Goal: Information Seeking & Learning: Find contact information

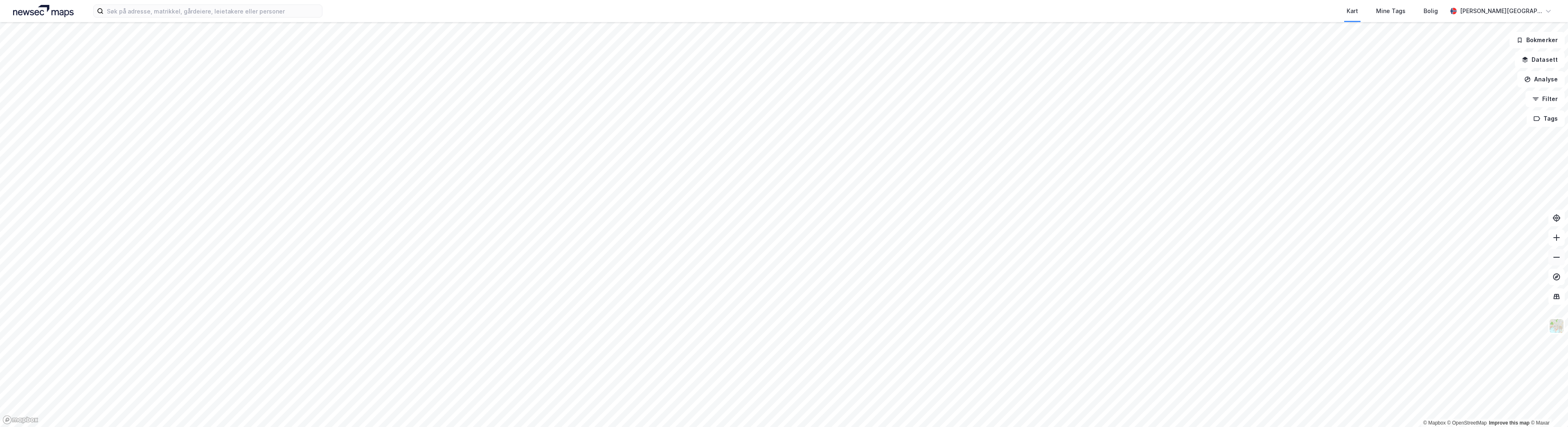
click at [1558, 256] on icon at bounding box center [1556, 257] width 8 height 8
click at [1559, 238] on icon at bounding box center [1556, 237] width 8 height 8
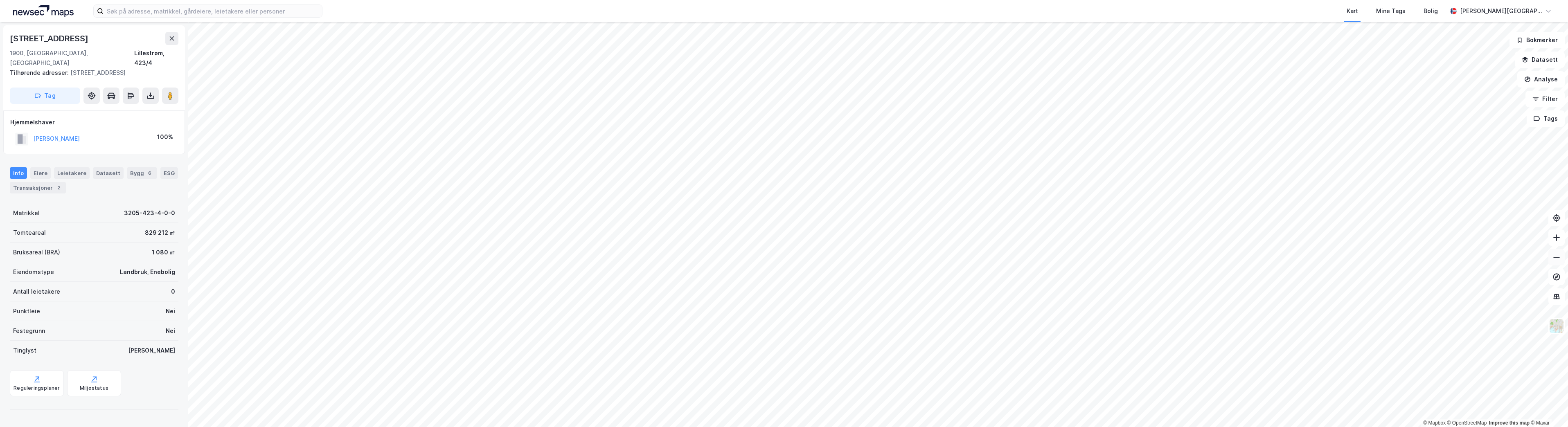
click at [1563, 264] on button at bounding box center [1556, 257] width 16 height 16
click at [1559, 261] on icon at bounding box center [1556, 257] width 8 height 8
click at [1558, 245] on button at bounding box center [1556, 237] width 16 height 16
click at [1557, 240] on icon at bounding box center [1556, 237] width 8 height 8
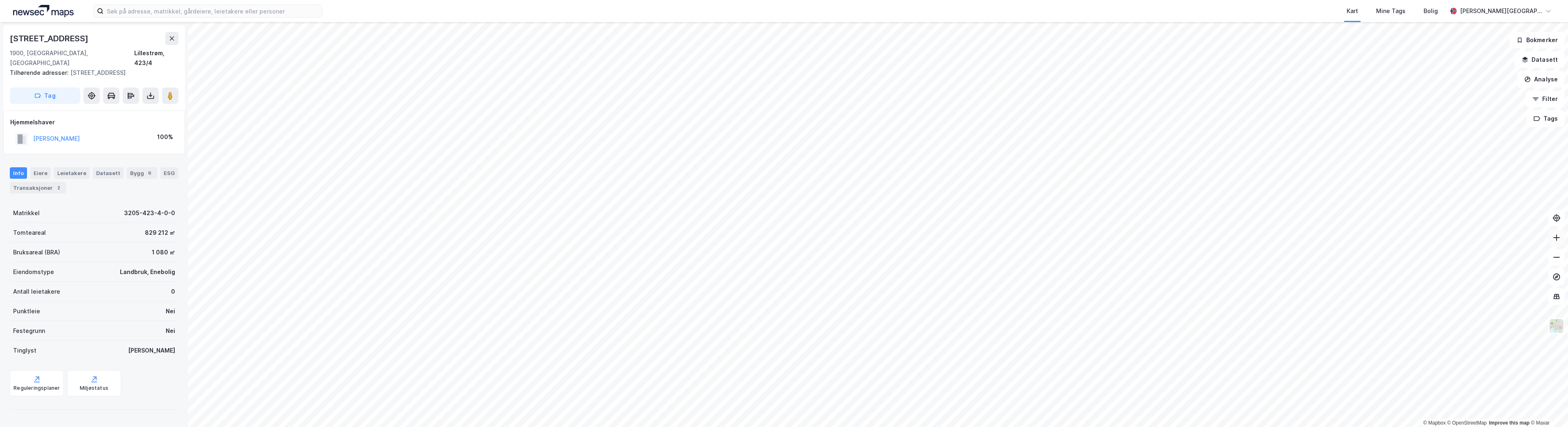
click at [1558, 239] on icon at bounding box center [1556, 237] width 8 height 8
click at [1560, 238] on icon at bounding box center [1556, 237] width 8 height 8
drag, startPoint x: 1560, startPoint y: 243, endPoint x: 1550, endPoint y: 238, distance: 11.2
click at [1560, 242] on button at bounding box center [1556, 237] width 16 height 16
click at [1553, 238] on icon at bounding box center [1556, 237] width 8 height 8
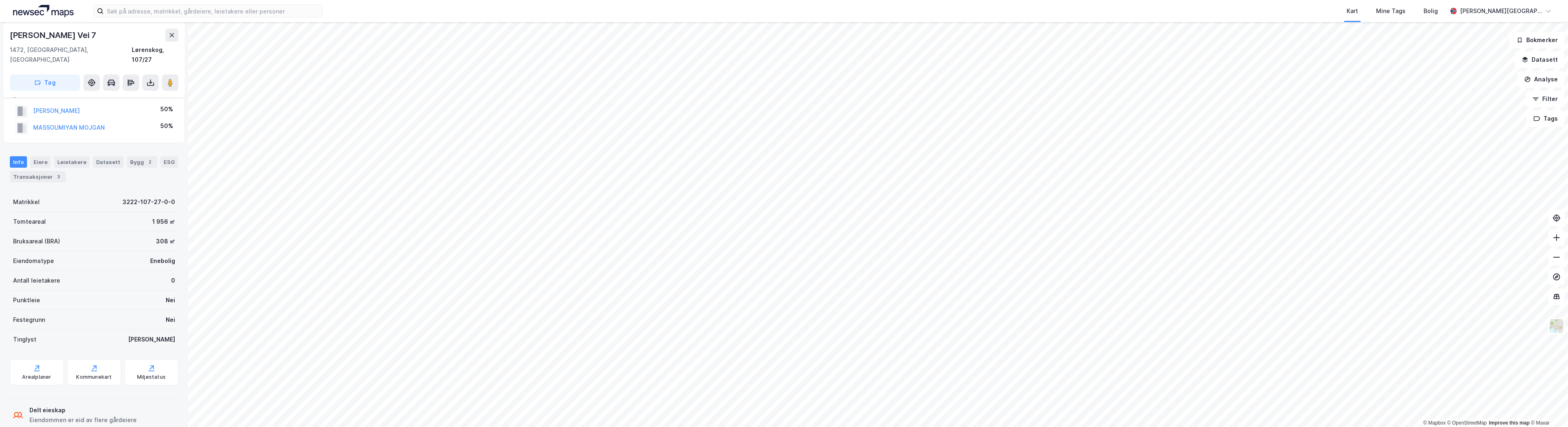
scroll to position [26, 0]
click at [43, 148] on div "Eiere" at bounding box center [41, 153] width 21 height 12
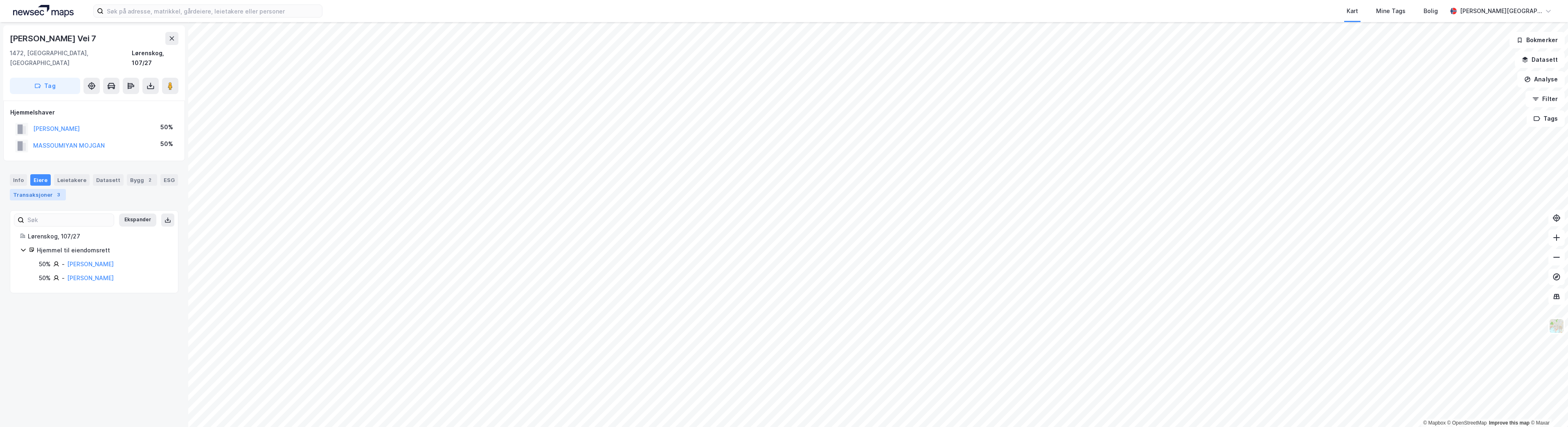
click at [58, 190] on div "3" at bounding box center [58, 194] width 8 height 8
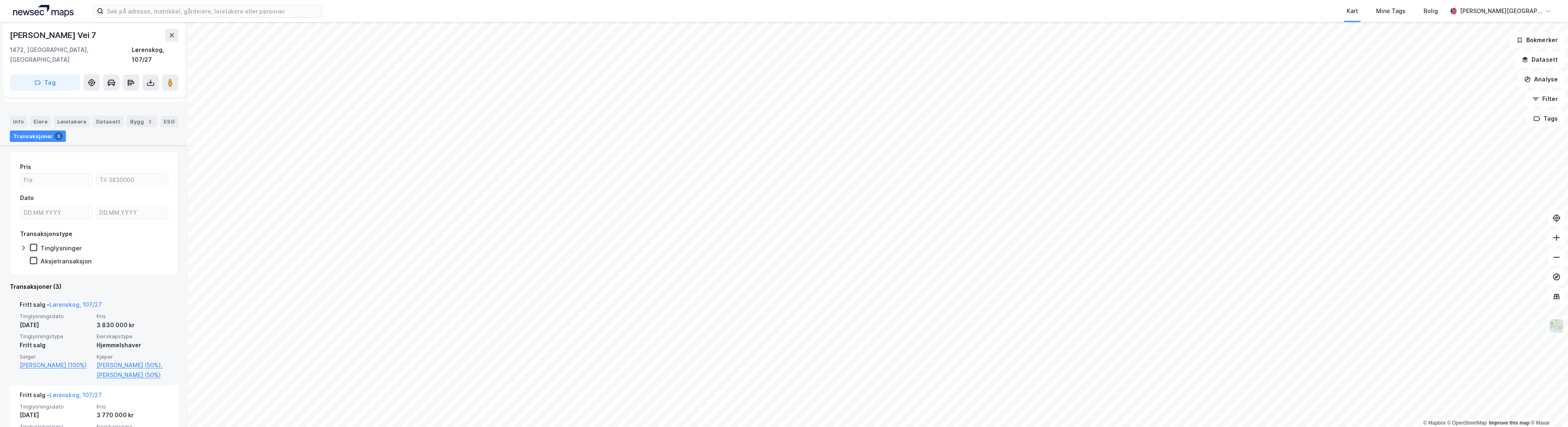
scroll to position [33, 0]
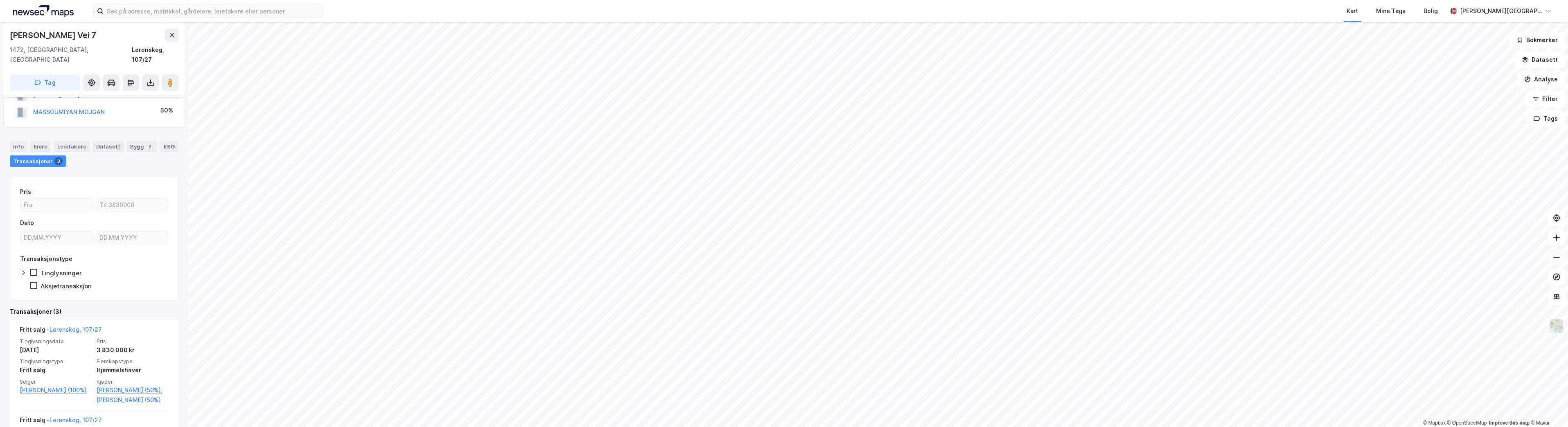
click at [1556, 262] on button at bounding box center [1556, 257] width 16 height 16
click at [1555, 240] on icon at bounding box center [1556, 237] width 8 height 8
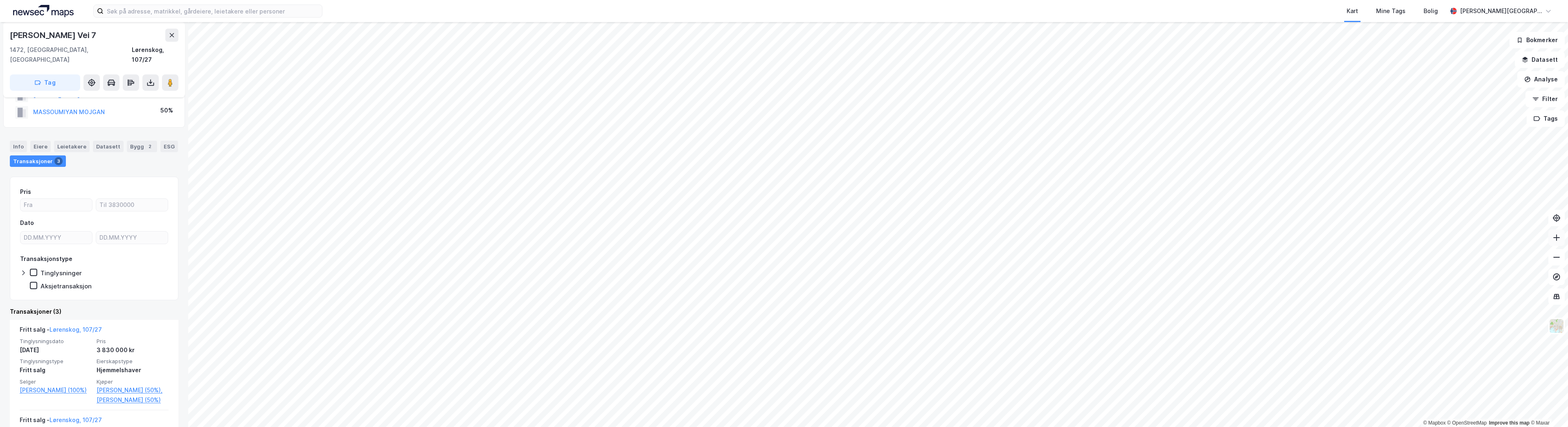
click at [1555, 240] on icon at bounding box center [1556, 237] width 8 height 8
click at [176, 36] on button at bounding box center [172, 35] width 13 height 13
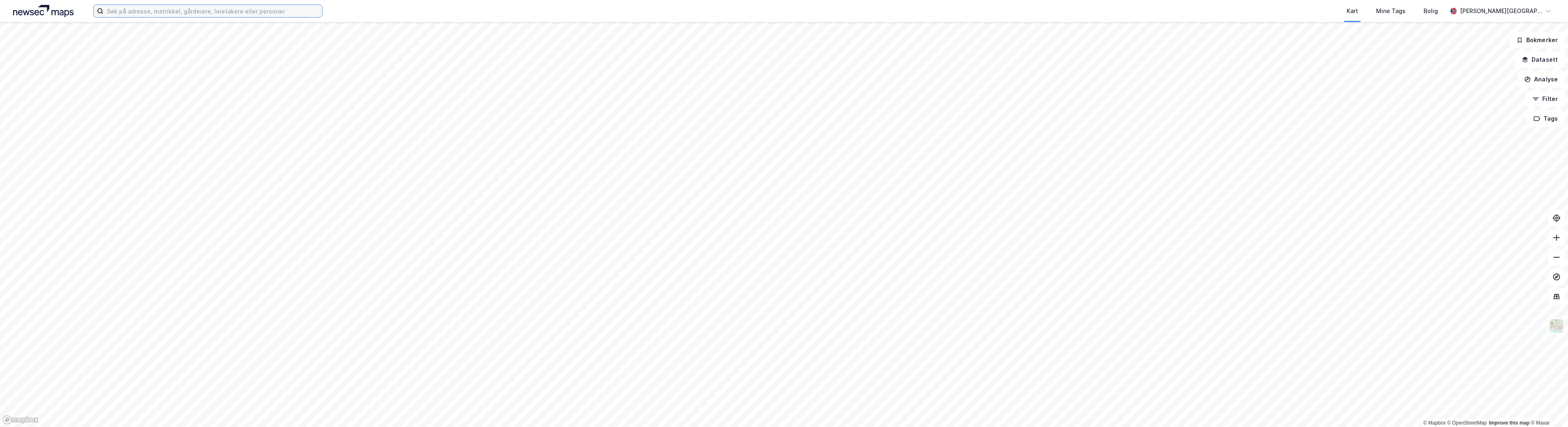
click at [209, 11] on input at bounding box center [212, 11] width 219 height 12
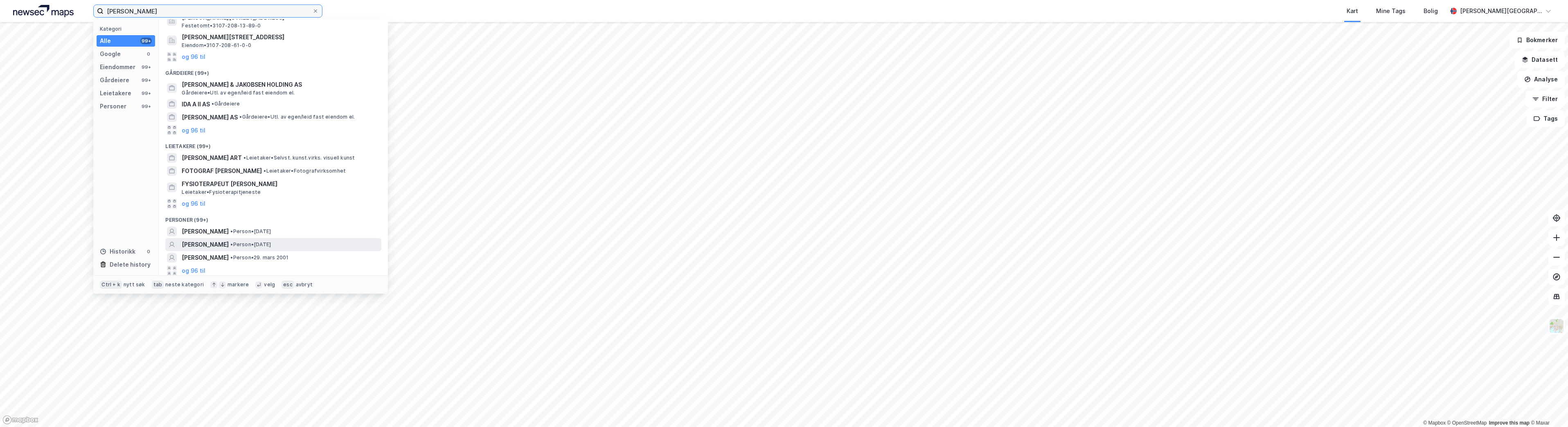
scroll to position [44, 0]
click at [130, 12] on input "[PERSON_NAME]" at bounding box center [208, 11] width 209 height 12
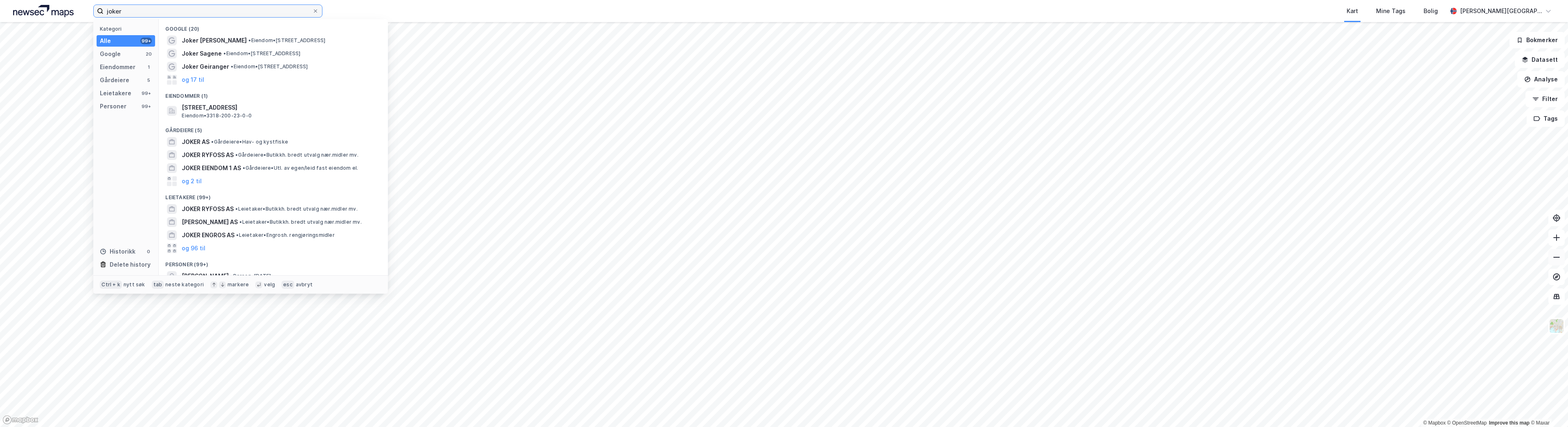
type input "joker"
click at [1556, 258] on icon at bounding box center [1556, 257] width 8 height 8
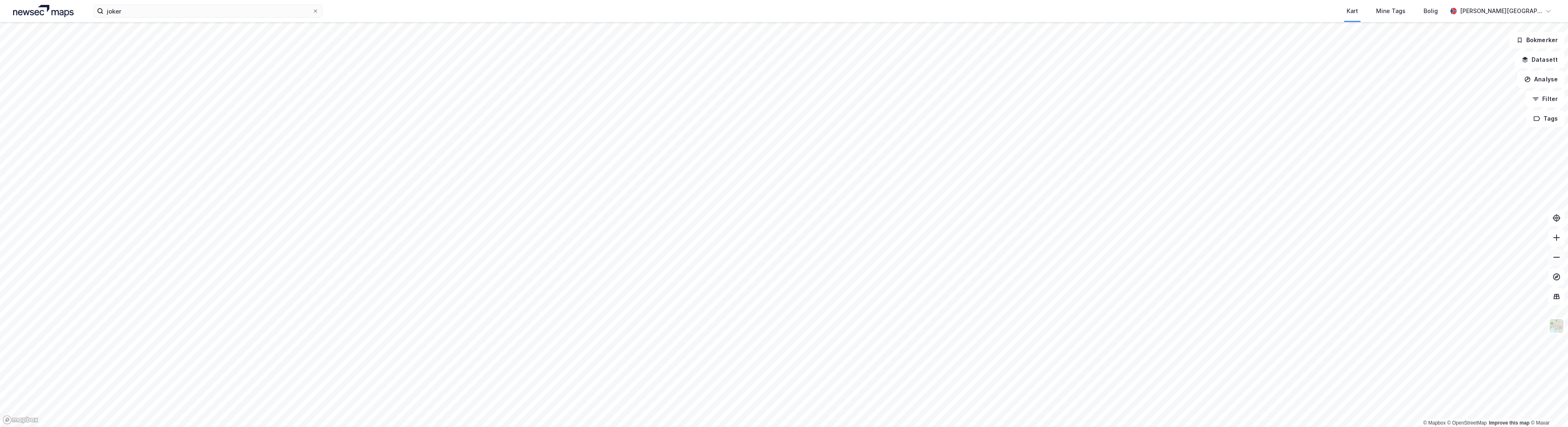
click at [1556, 258] on icon at bounding box center [1556, 257] width 8 height 8
click at [1552, 254] on icon at bounding box center [1556, 257] width 8 height 8
click at [1552, 255] on icon at bounding box center [1556, 257] width 8 height 8
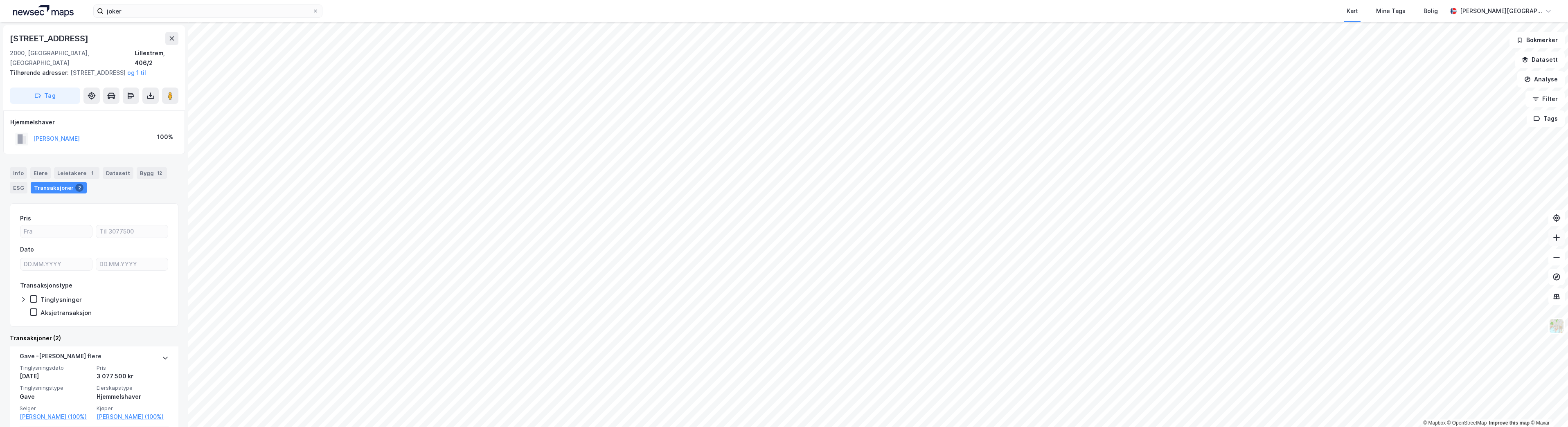
click at [1563, 237] on button at bounding box center [1556, 237] width 16 height 16
click at [1561, 237] on button at bounding box center [1556, 237] width 16 height 16
click at [1560, 241] on icon at bounding box center [1556, 237] width 8 height 8
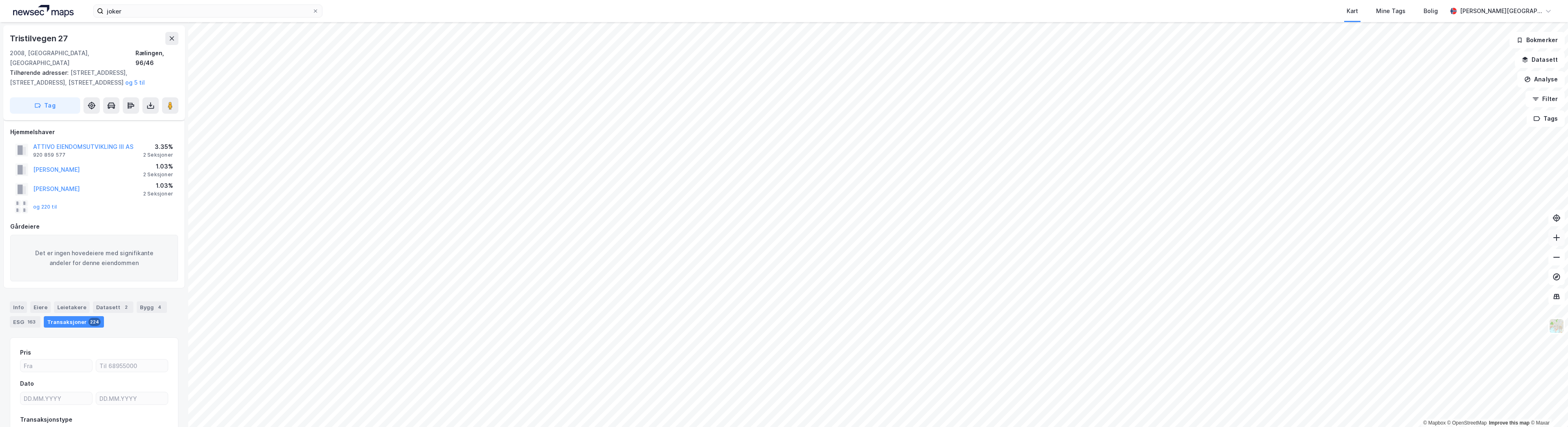
scroll to position [33, 0]
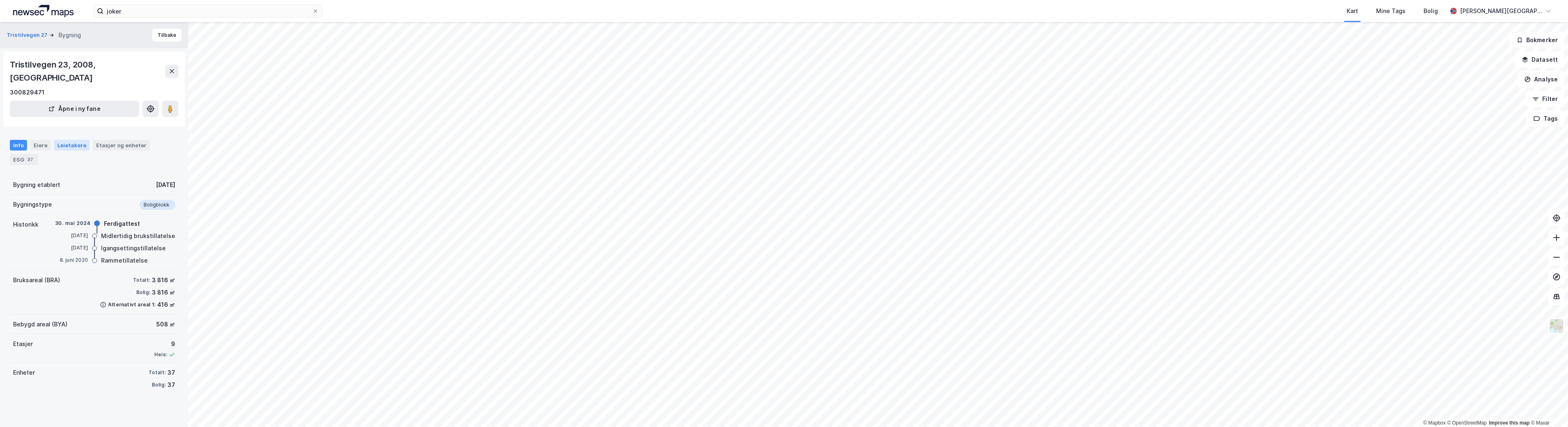
click at [80, 140] on div "Leietakere" at bounding box center [72, 145] width 35 height 10
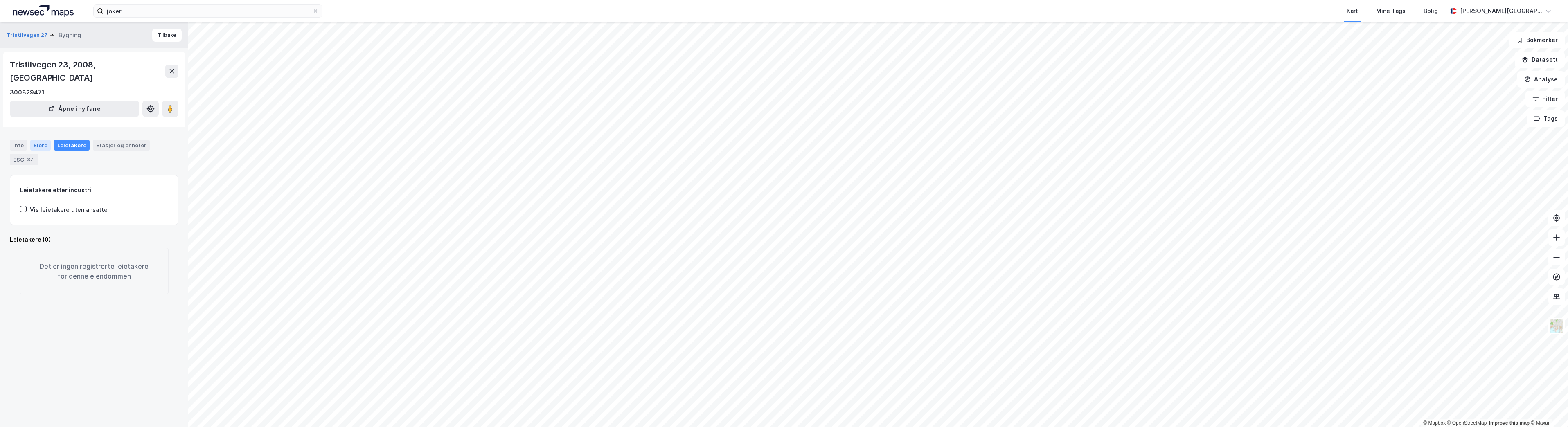
click at [43, 140] on div "Eiere" at bounding box center [41, 145] width 21 height 10
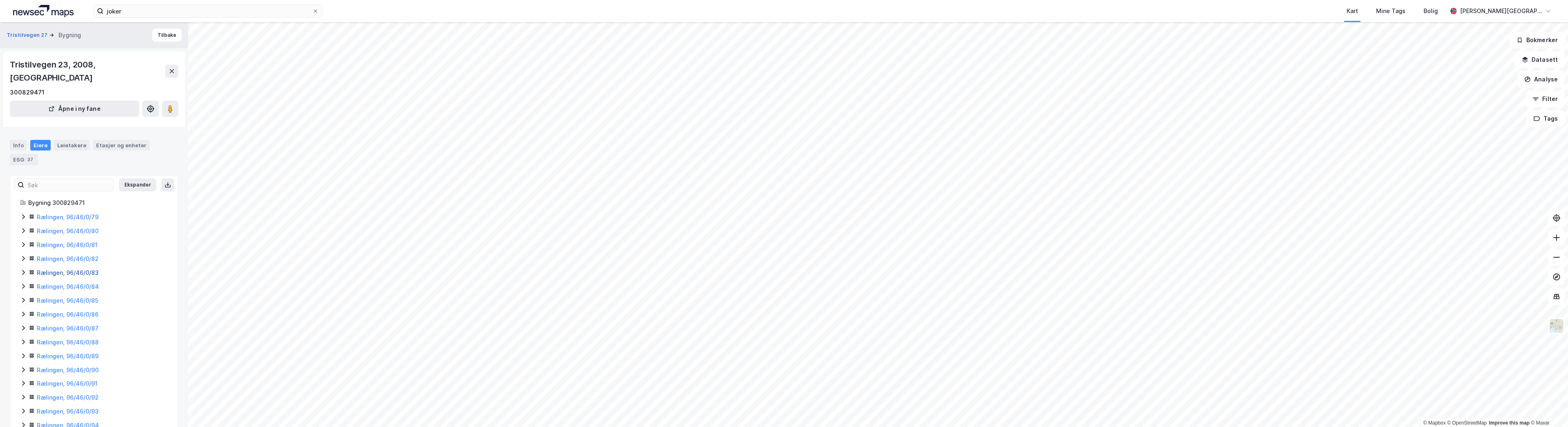
click at [79, 269] on link "Rælingen, 96/46/0/83" at bounding box center [68, 272] width 62 height 7
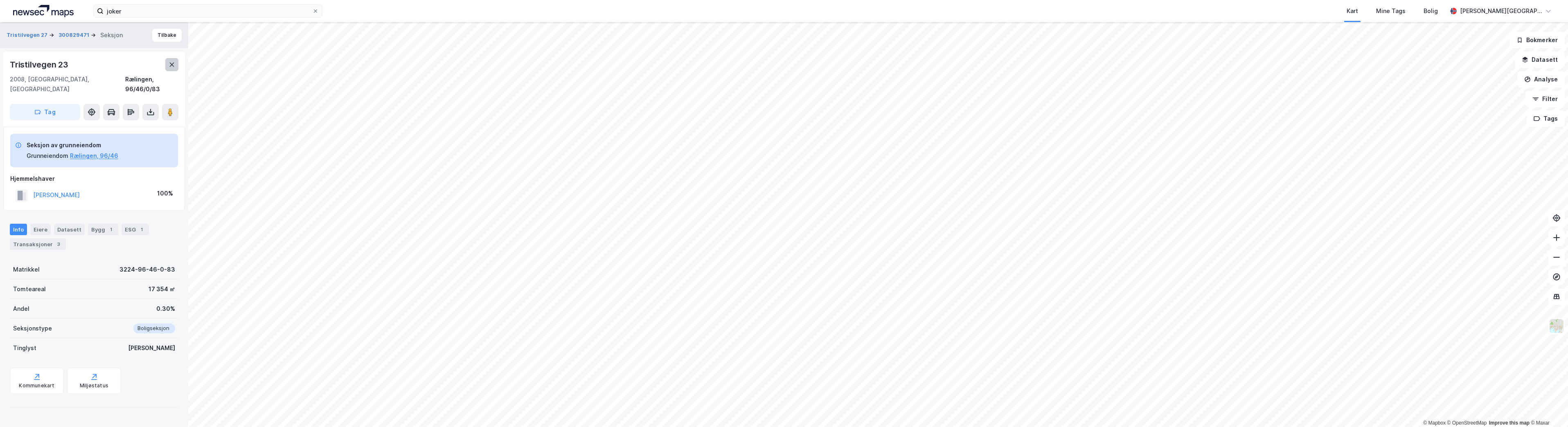
click at [174, 67] on icon at bounding box center [172, 64] width 7 height 7
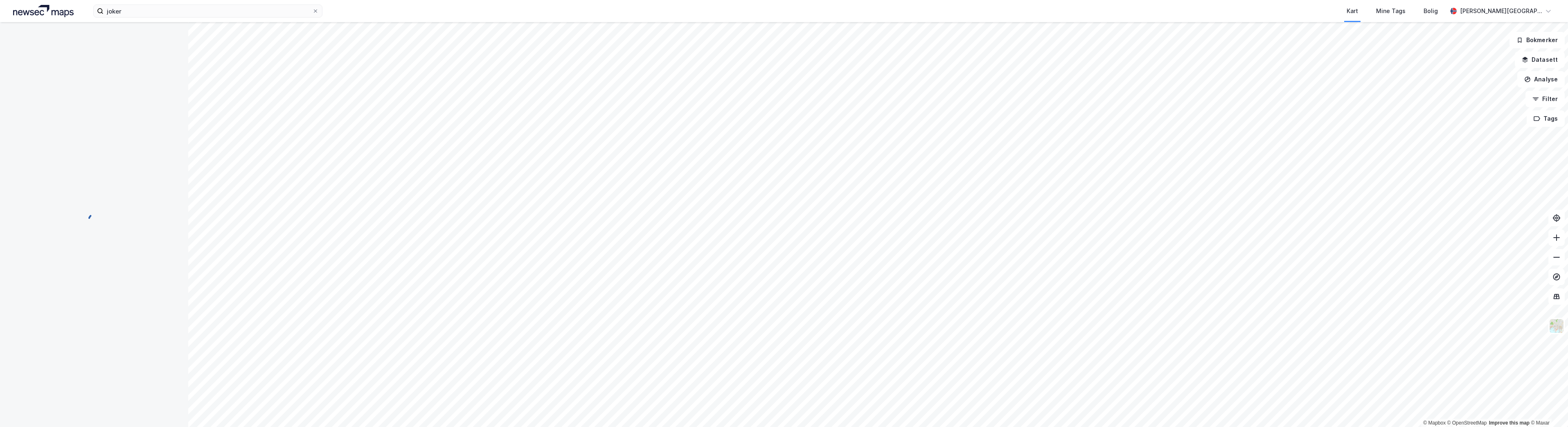
scroll to position [33, 0]
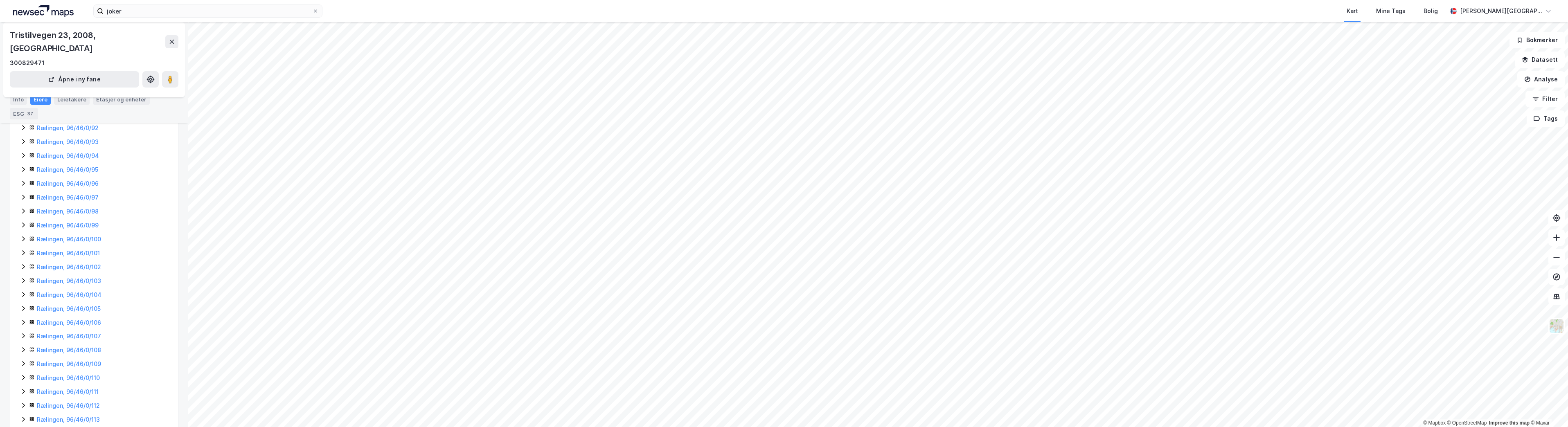
scroll to position [302, 0]
click at [22, 314] on icon at bounding box center [23, 317] width 7 height 7
click at [23, 356] on icon at bounding box center [23, 359] width 7 height 7
click at [25, 342] on icon at bounding box center [23, 345] width 7 height 7
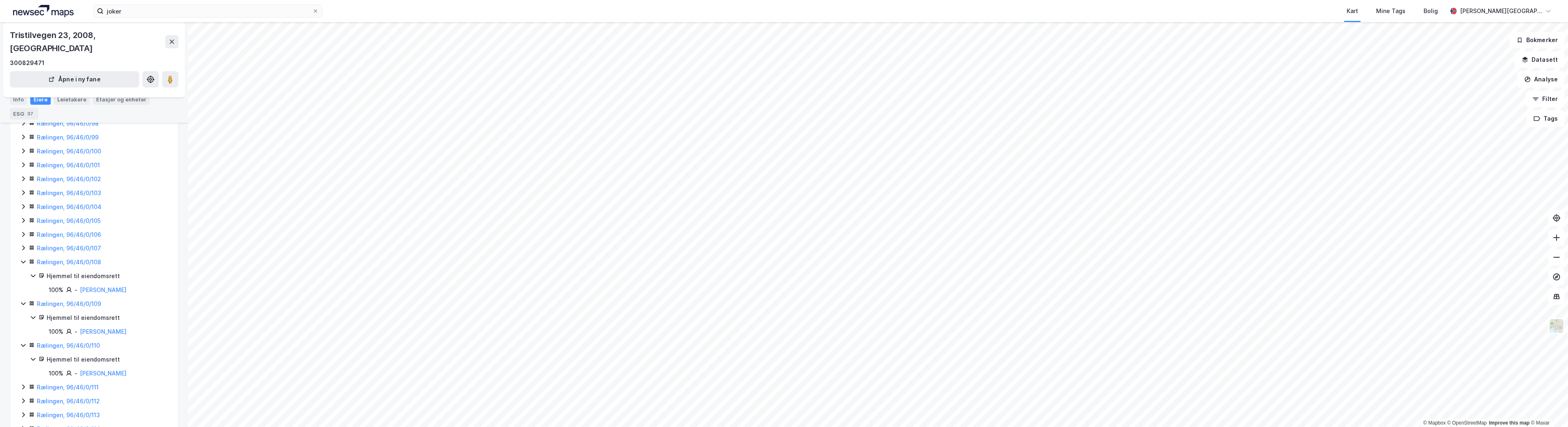
click at [22, 384] on icon at bounding box center [23, 387] width 7 height 7
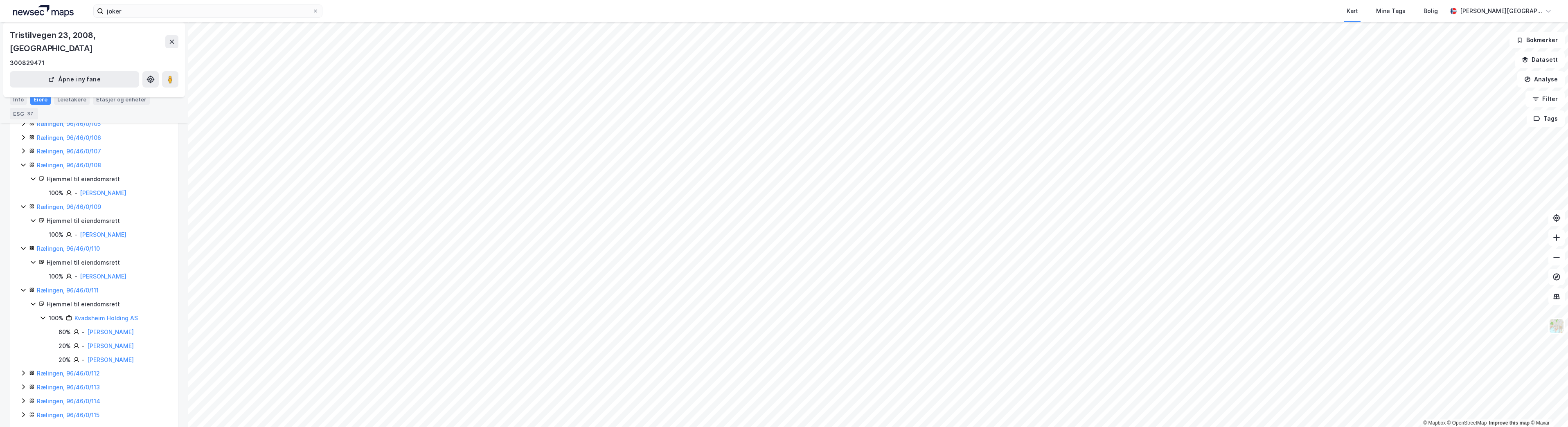
click at [23, 370] on icon at bounding box center [23, 373] width 7 height 7
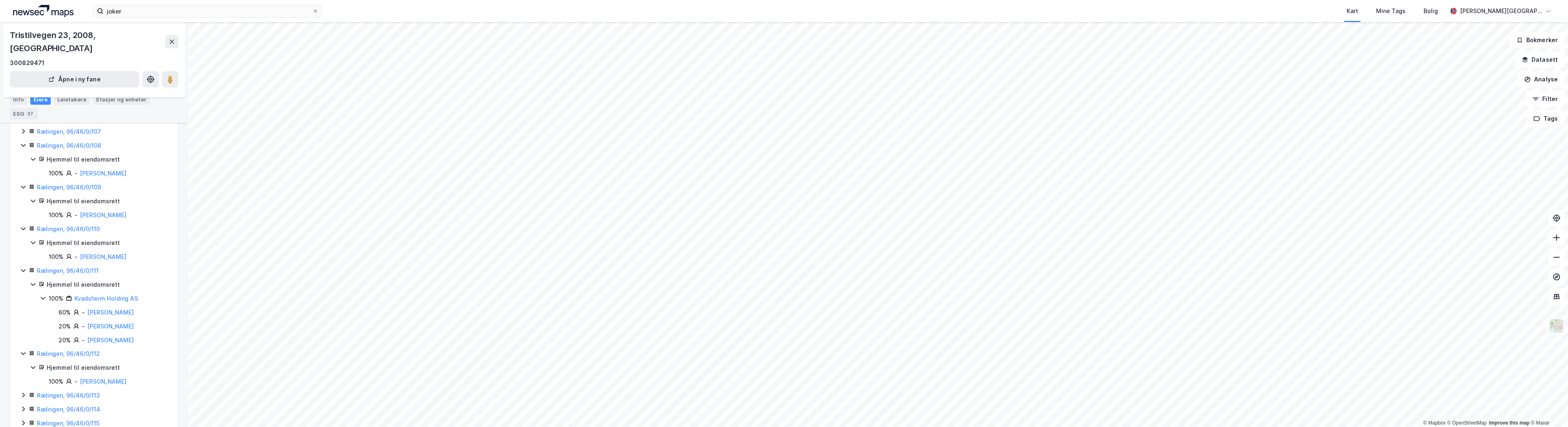
scroll to position [482, 0]
click at [24, 384] on icon at bounding box center [23, 387] width 7 height 7
click at [24, 408] on icon at bounding box center [23, 411] width 2 height 5
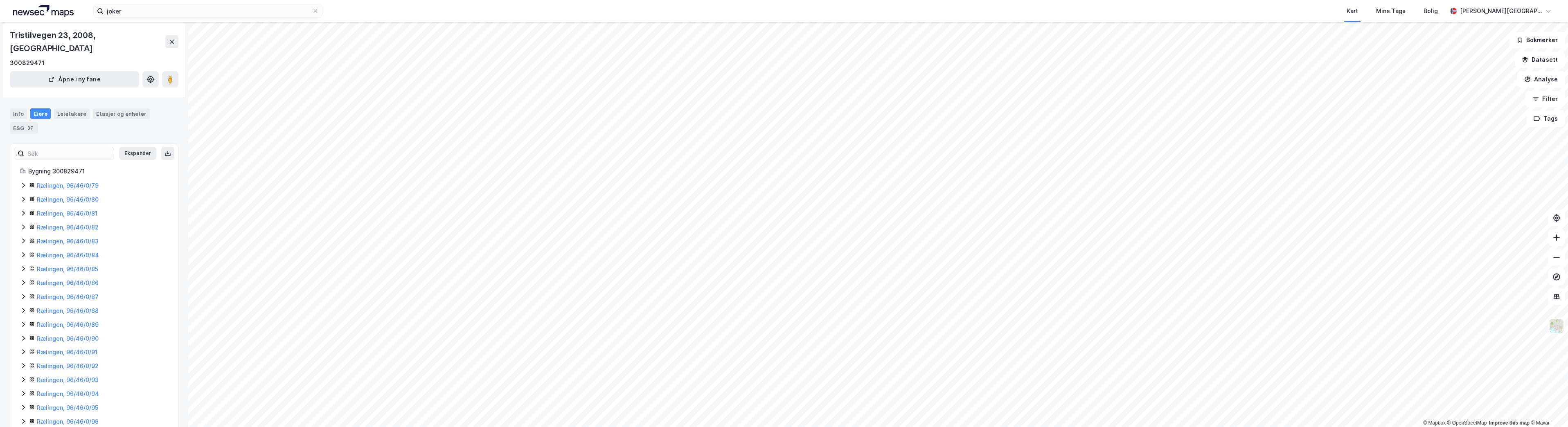
scroll to position [19, 0]
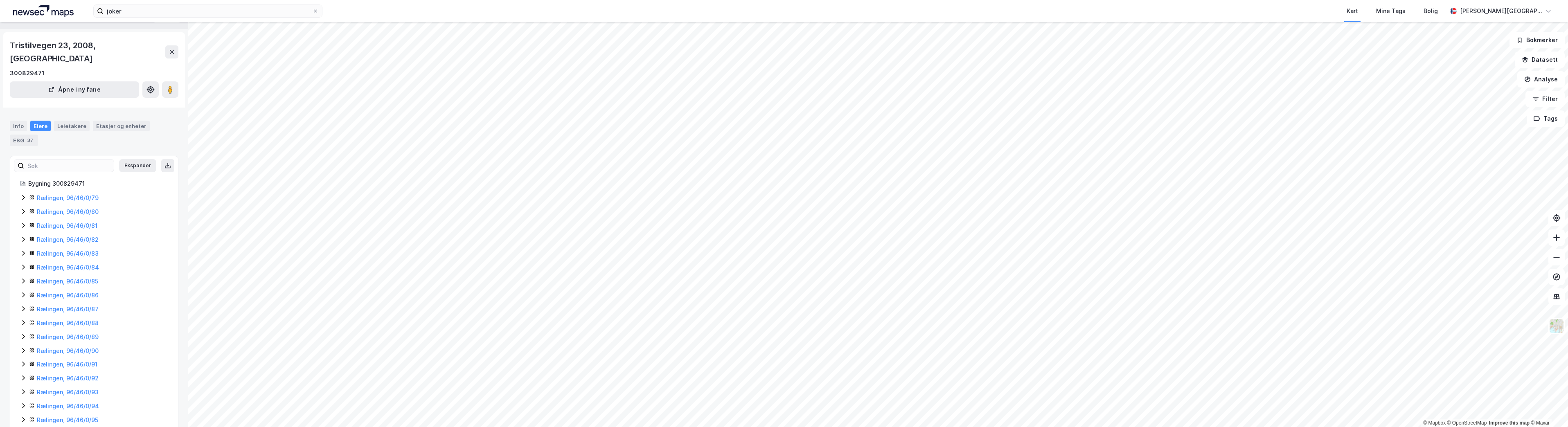
click at [24, 250] on icon at bounding box center [23, 253] width 7 height 7
click at [22, 236] on icon at bounding box center [23, 239] width 7 height 7
click at [24, 222] on icon at bounding box center [23, 225] width 7 height 7
click at [23, 356] on icon at bounding box center [23, 359] width 7 height 7
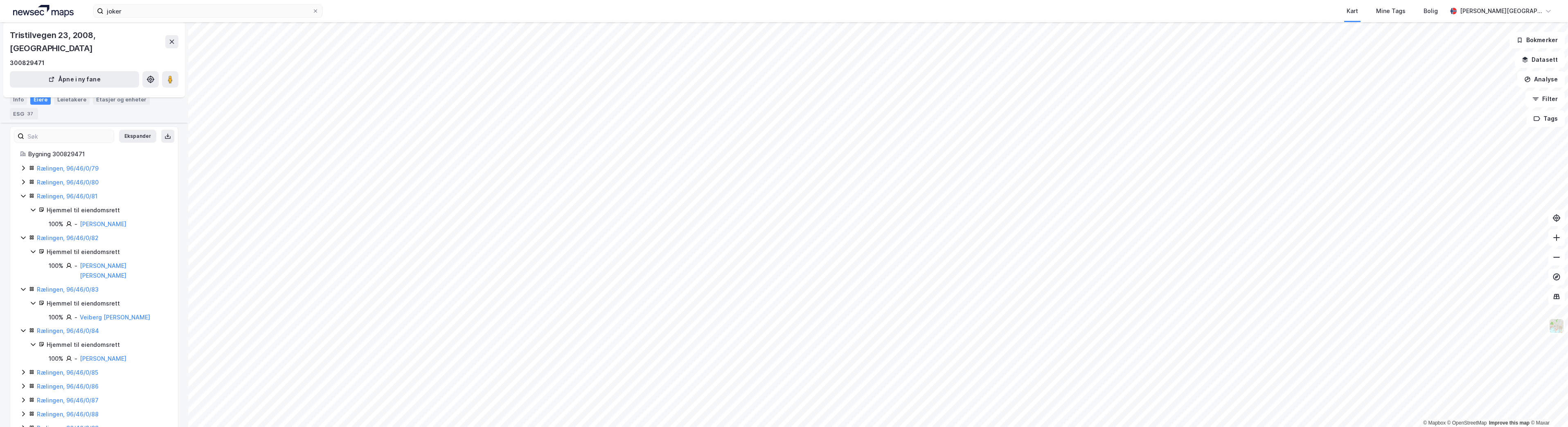
scroll to position [60, 0]
click at [23, 359] on icon at bounding box center [23, 361] width 2 height 5
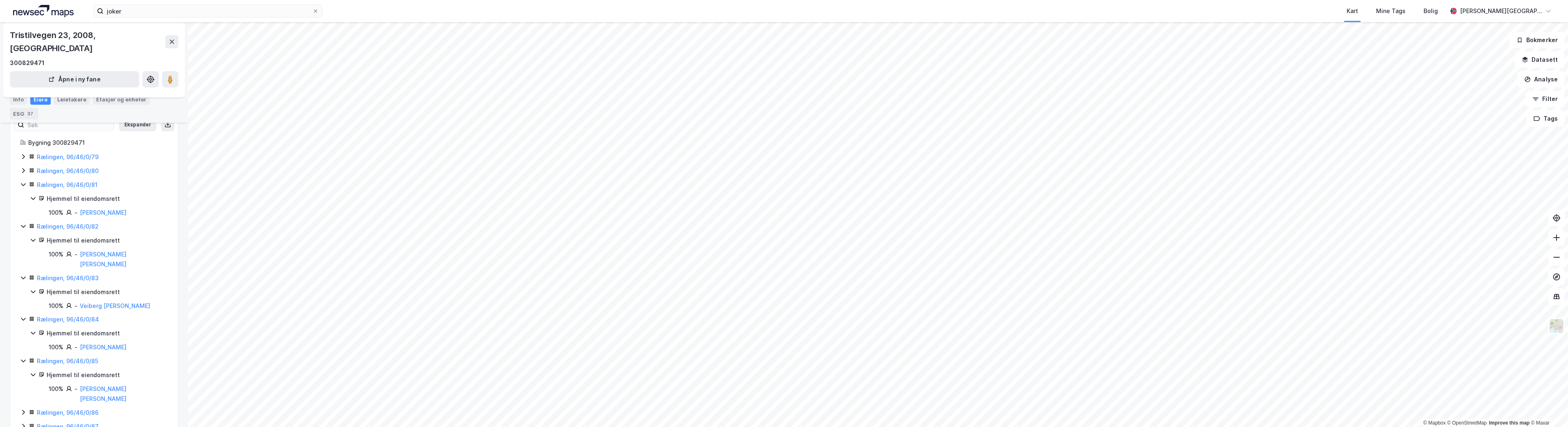
click at [22, 409] on icon at bounding box center [23, 412] width 7 height 7
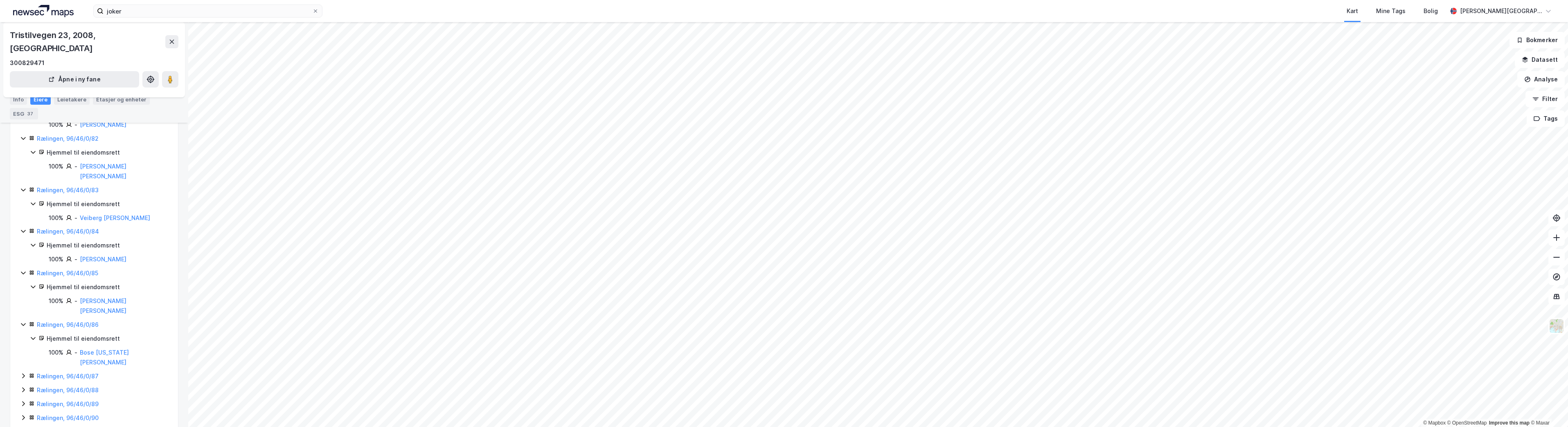
scroll to position [182, 0]
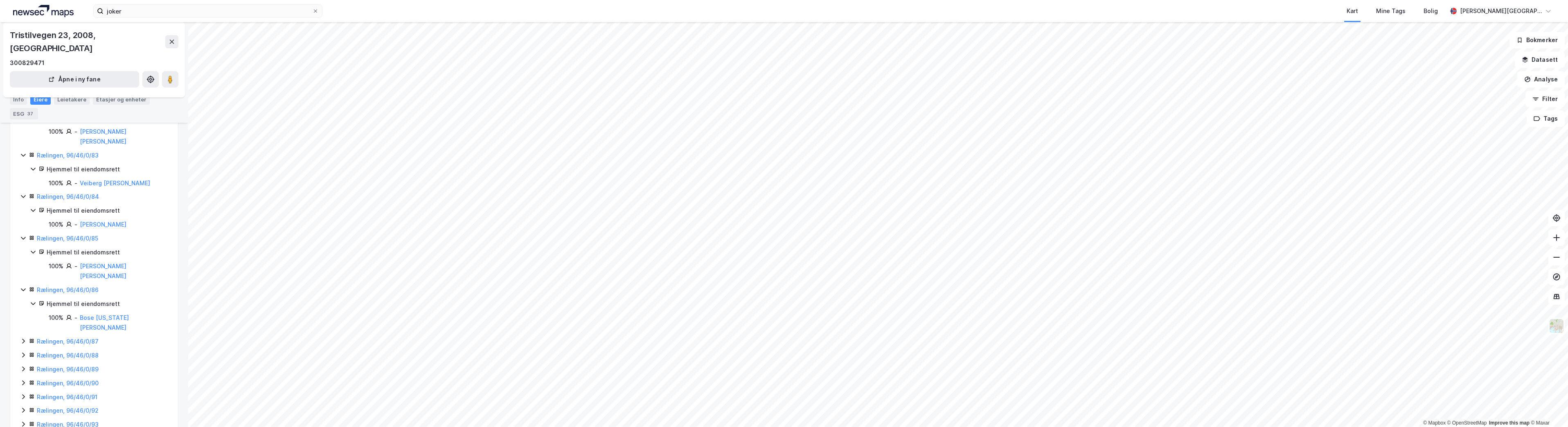
click at [23, 380] on icon at bounding box center [23, 383] width 7 height 7
click at [24, 366] on icon at bounding box center [23, 369] width 7 height 7
click at [26, 352] on icon at bounding box center [23, 355] width 7 height 7
click at [24, 338] on icon at bounding box center [23, 341] width 7 height 7
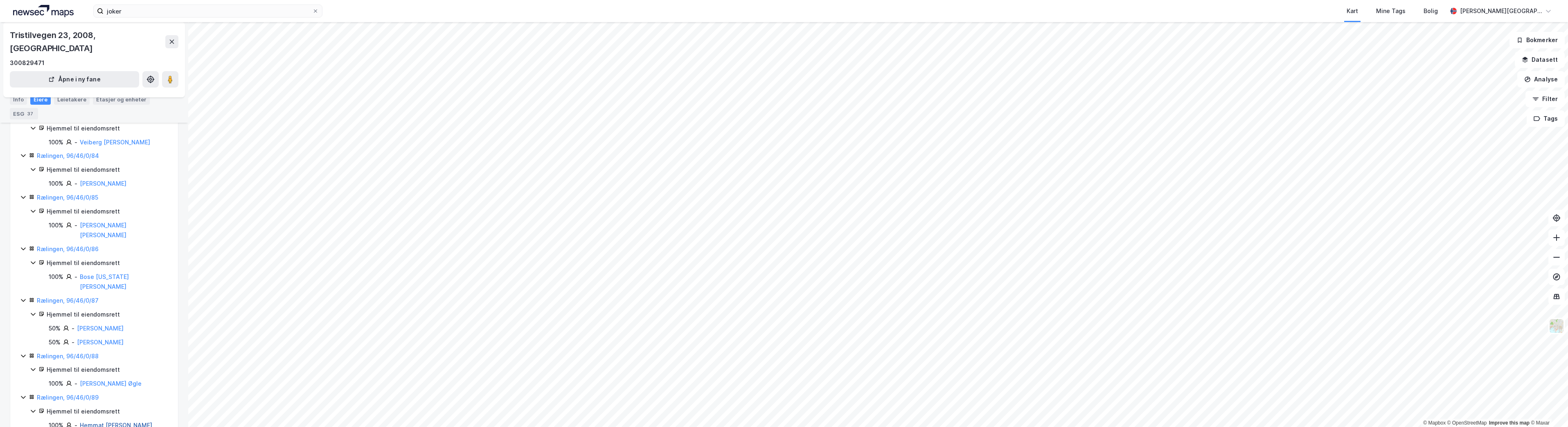
click at [116, 422] on link "Hemmat [PERSON_NAME]" at bounding box center [116, 425] width 72 height 7
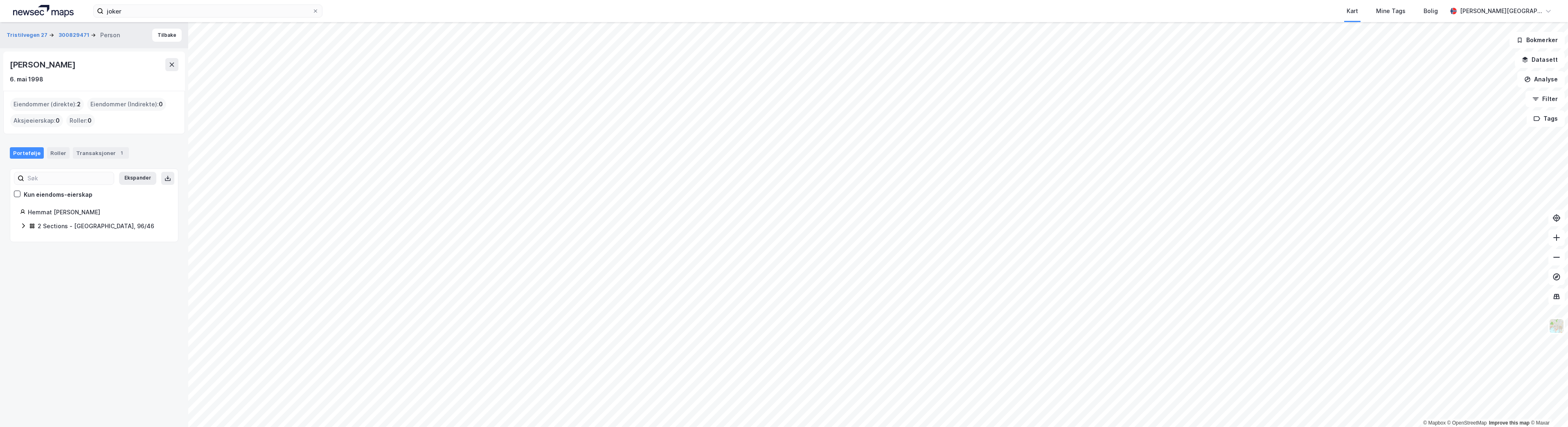
click at [22, 225] on icon at bounding box center [23, 226] width 7 height 7
click at [175, 67] on button at bounding box center [172, 64] width 13 height 13
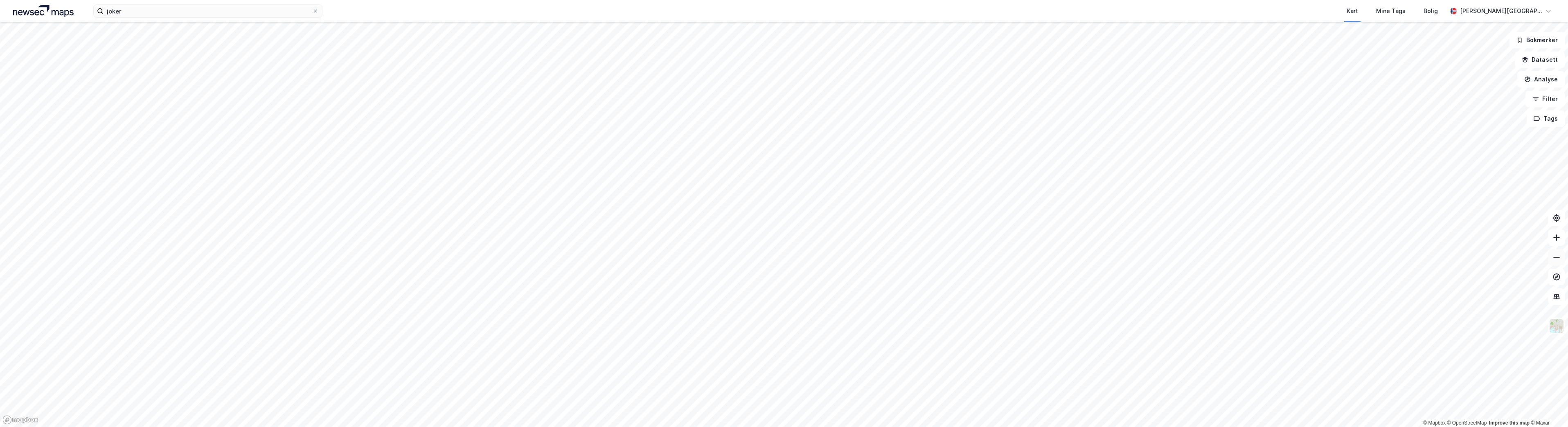
click at [1558, 261] on icon at bounding box center [1556, 257] width 8 height 8
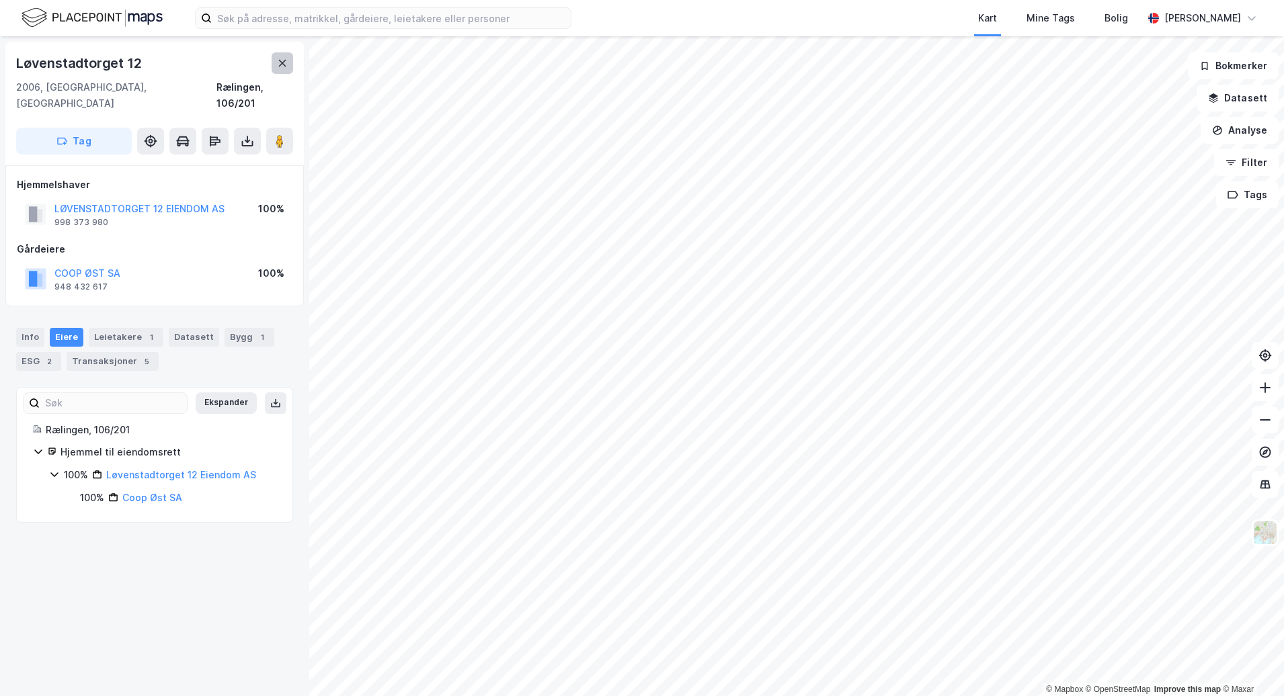
click at [290, 67] on button at bounding box center [283, 63] width 22 height 22
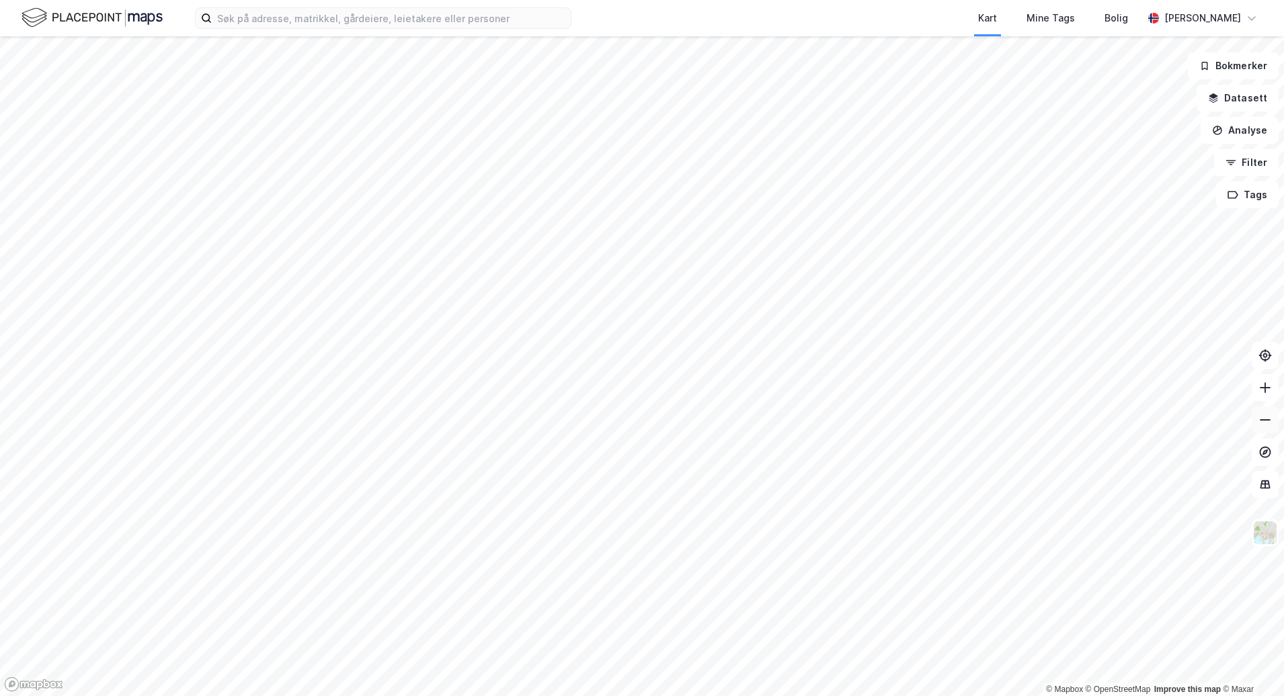
click at [1265, 427] on button at bounding box center [1265, 420] width 27 height 27
click at [1264, 426] on icon at bounding box center [1264, 419] width 13 height 13
click at [1278, 391] on button at bounding box center [1265, 387] width 27 height 27
click at [1271, 391] on icon at bounding box center [1264, 387] width 13 height 13
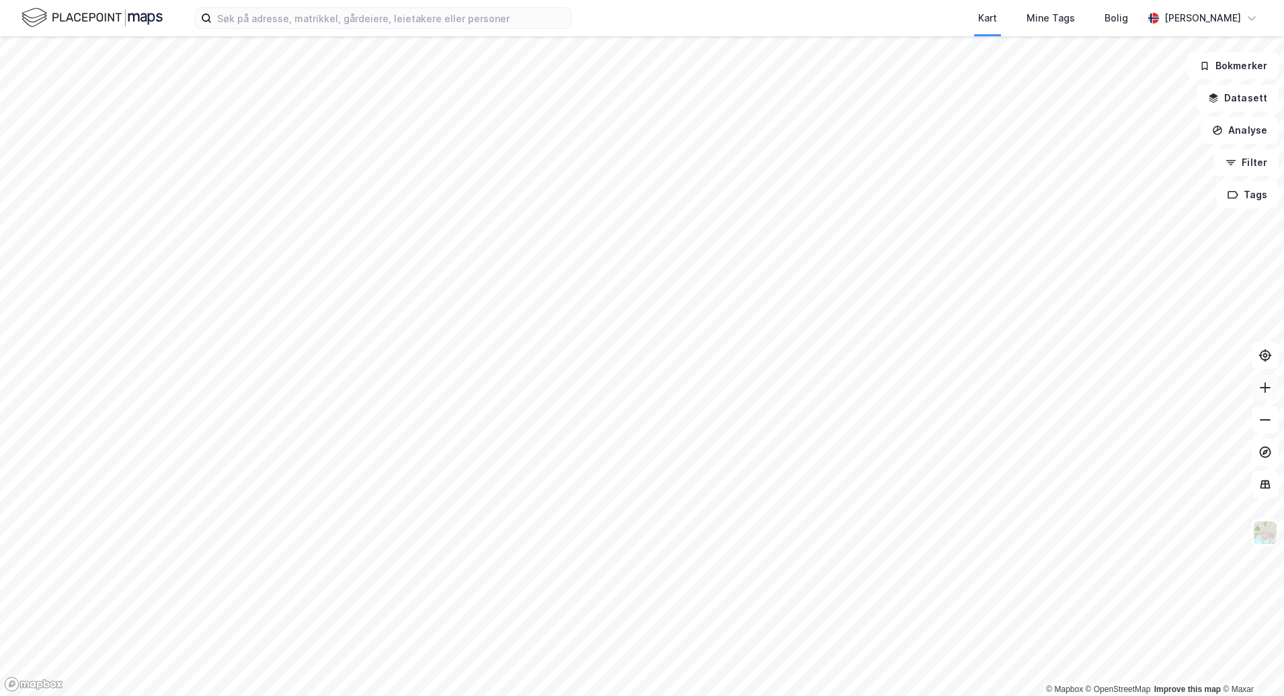
click at [1271, 391] on icon at bounding box center [1264, 387] width 13 height 13
click at [1256, 387] on button at bounding box center [1265, 387] width 27 height 27
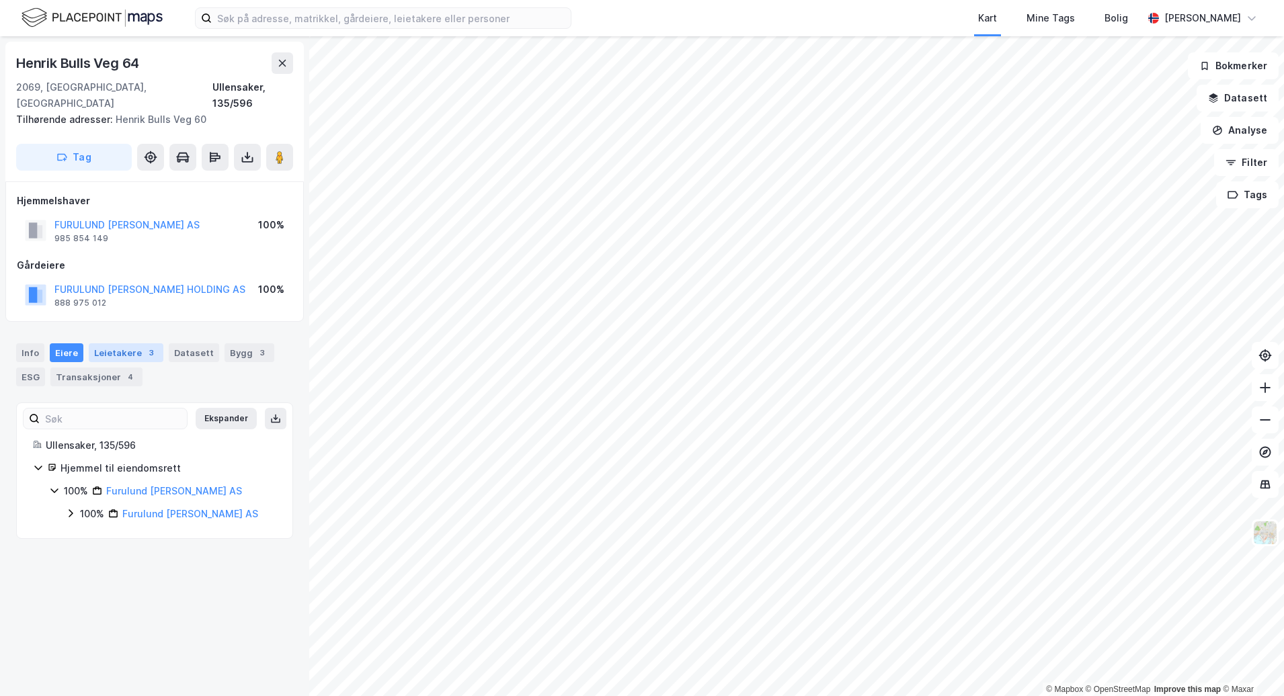
click at [131, 344] on div "Leietakere 3" at bounding box center [126, 353] width 75 height 19
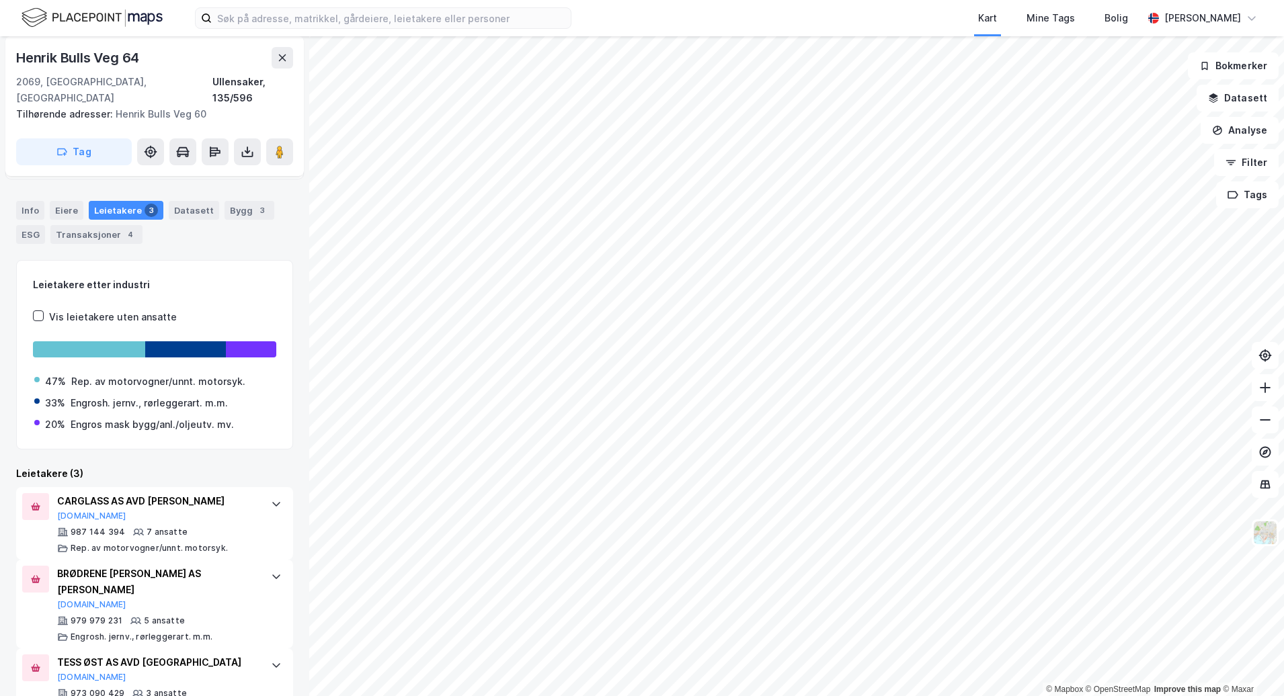
scroll to position [151, 0]
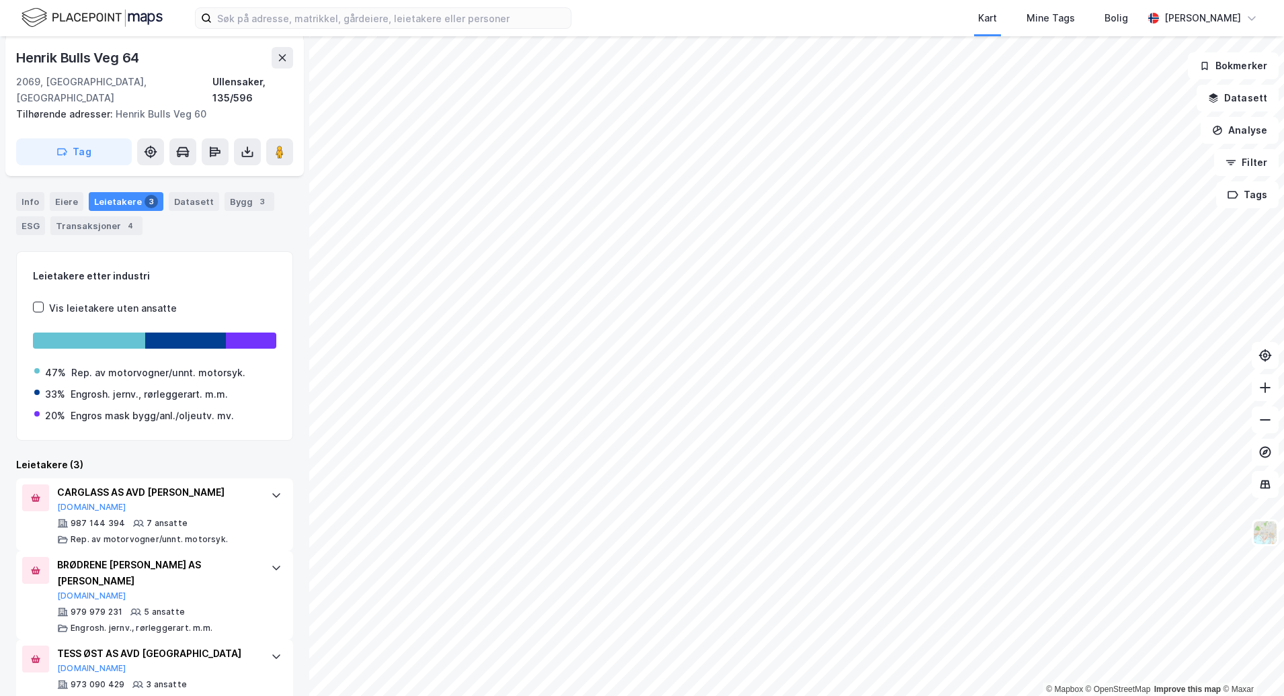
drag, startPoint x: 24, startPoint y: 186, endPoint x: 32, endPoint y: 190, distance: 9.3
click at [24, 192] on div "Info" at bounding box center [30, 201] width 28 height 19
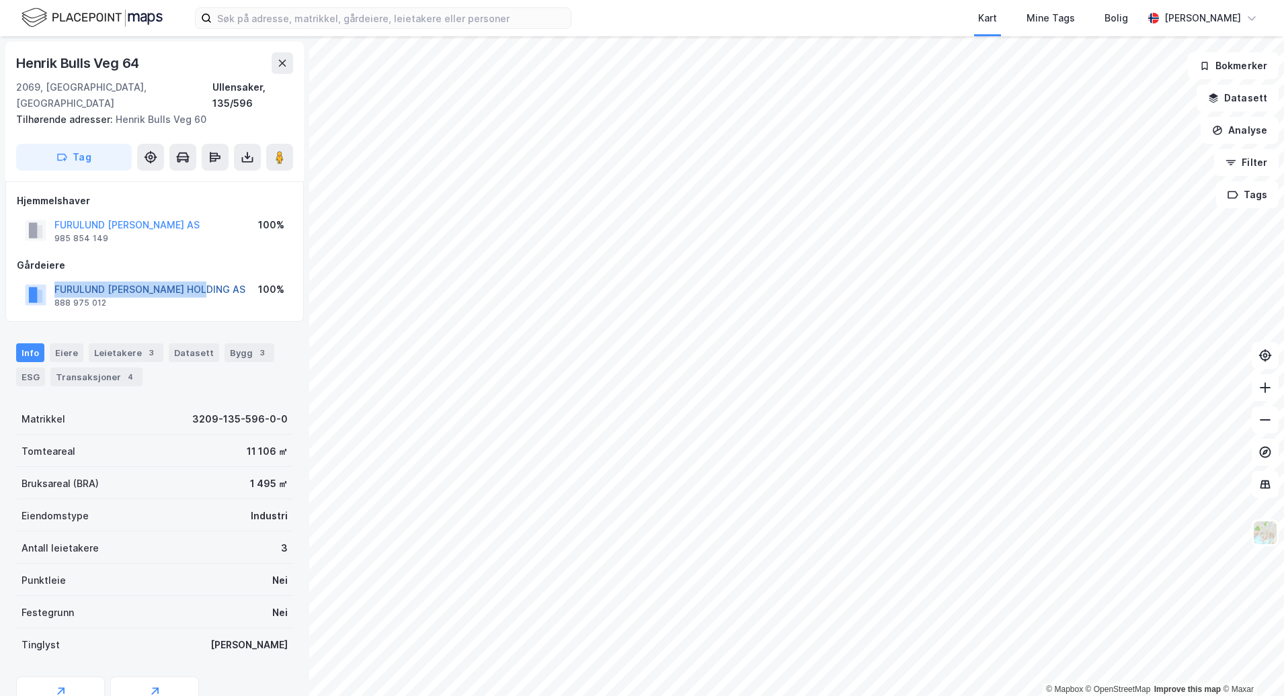
drag, startPoint x: 218, startPoint y: 275, endPoint x: 55, endPoint y: 274, distance: 163.4
click at [55, 279] on div "FURULUND SIGURD HOLDING AS 888 975 012 100%" at bounding box center [155, 295] width 276 height 32
copy button "FURULUND SIGURD HOLDING AS"
drag, startPoint x: 150, startPoint y: 58, endPoint x: 14, endPoint y: 69, distance: 136.3
click at [14, 69] on div "Henrik Bulls Veg 64 2069, Jessheim, Akershus Ullensaker, 135/596 Tilhørende adr…" at bounding box center [154, 112] width 298 height 140
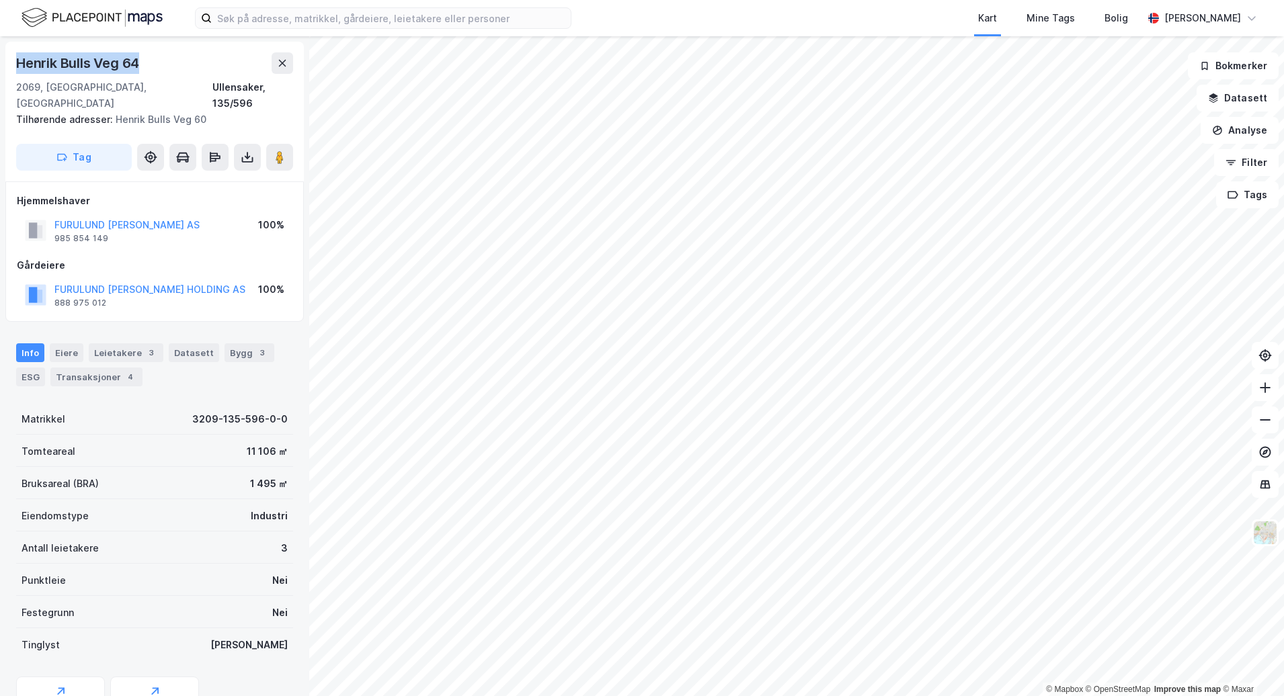
copy div "Henrik Bulls Veg 64"
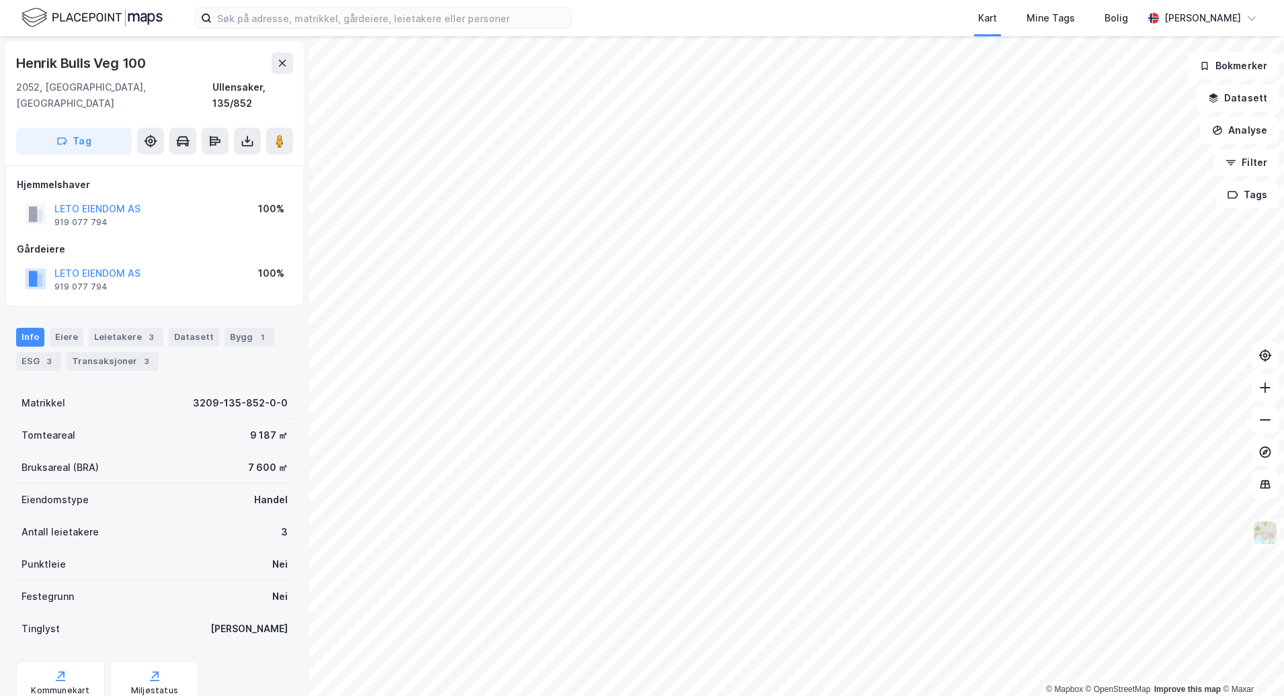
scroll to position [1, 0]
click at [129, 327] on div "Leietakere 3" at bounding box center [126, 336] width 75 height 19
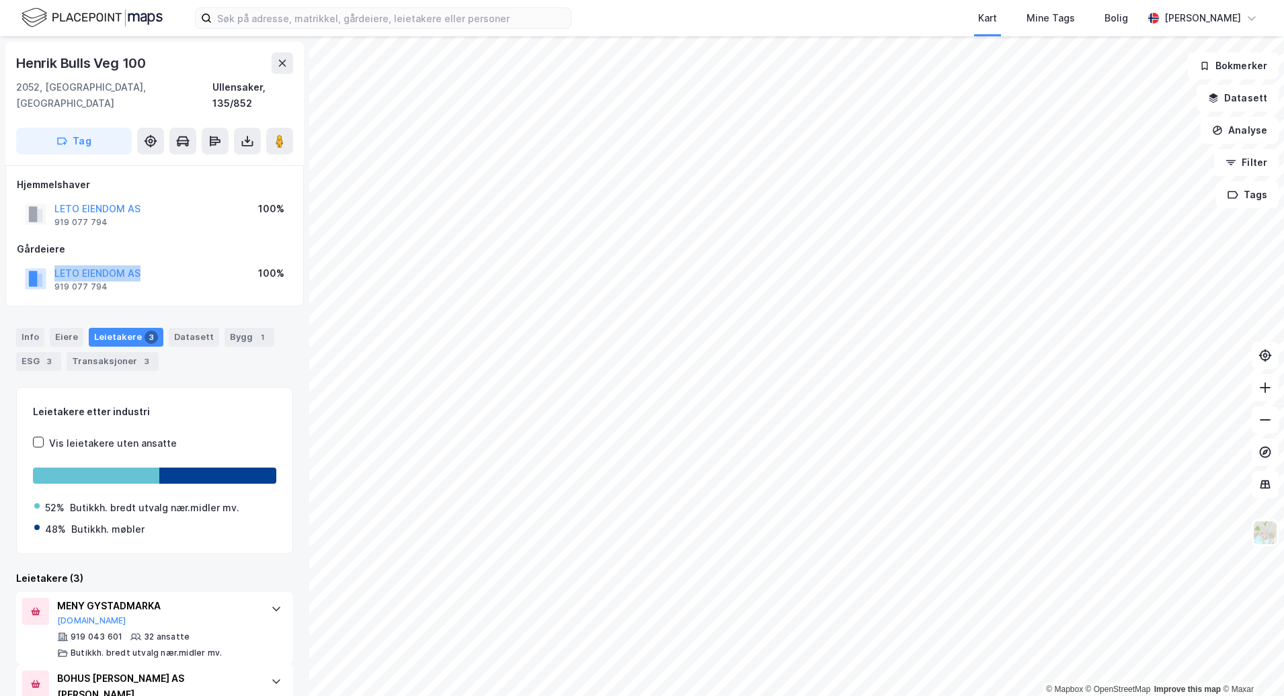
drag, startPoint x: 157, startPoint y: 259, endPoint x: 51, endPoint y: 253, distance: 106.4
click at [51, 263] on div "LETO EIENDOM AS 919 077 794 100%" at bounding box center [155, 279] width 276 height 32
copy button "LETO EIENDOM AS"
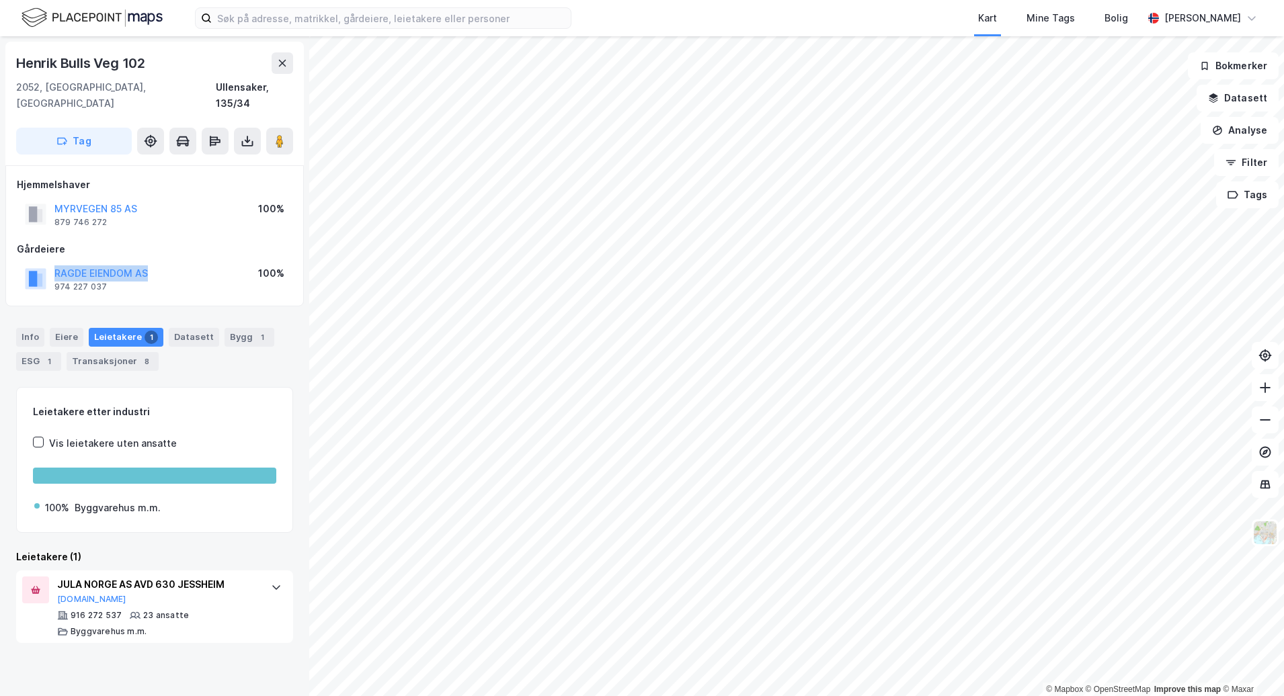
drag, startPoint x: 157, startPoint y: 255, endPoint x: 57, endPoint y: 250, distance: 100.3
click at [57, 263] on div "RAGDE EIENDOM AS 974 227 037 100%" at bounding box center [155, 279] width 276 height 32
copy button "RAGDE EIENDOM AS"
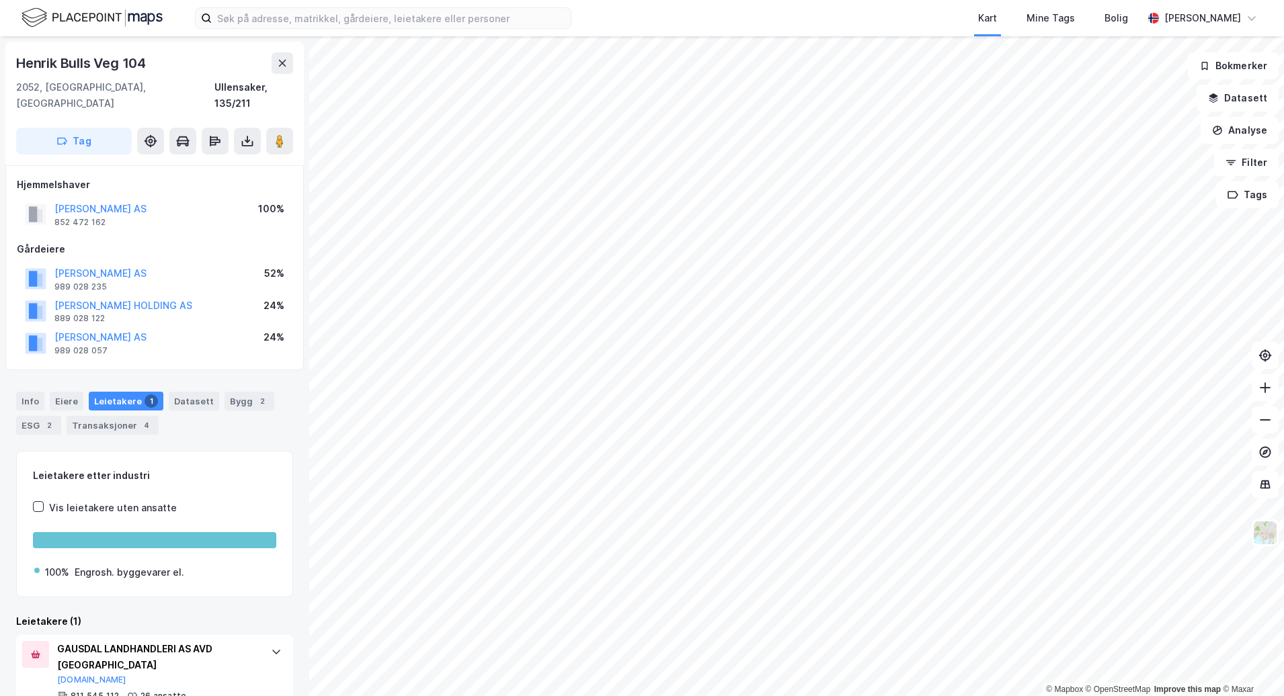
drag, startPoint x: 229, startPoint y: 255, endPoint x: 52, endPoint y: 255, distance: 176.8
click at [52, 263] on div "SEIELSTAD TORBJØRN HOLDING AS 989 028 235 52%" at bounding box center [155, 279] width 276 height 32
copy button "SEIELSTAD TORBJØRN HOLDING AS"
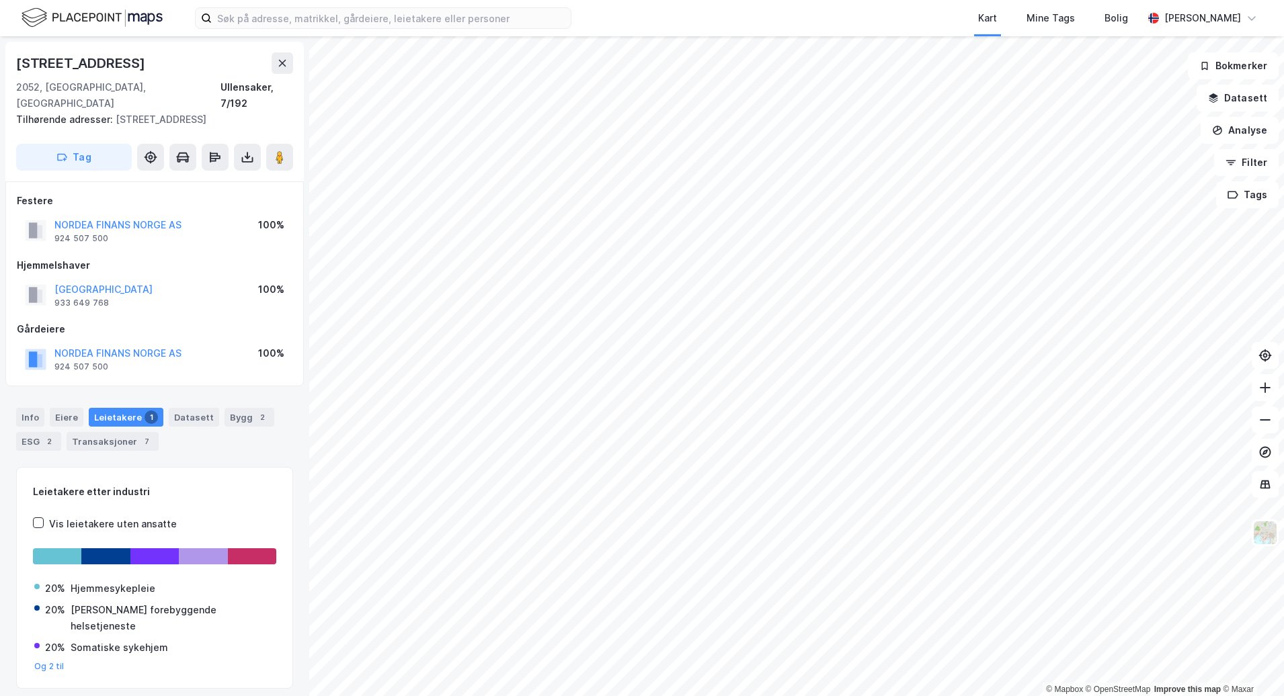
scroll to position [2, 0]
drag, startPoint x: 179, startPoint y: 333, endPoint x: 58, endPoint y: 337, distance: 121.0
click at [58, 341] on div "NORDEA FINANS NORGE AS 924 507 500 100%" at bounding box center [155, 357] width 276 height 32
copy button "NORDEA FINANS NORGE AS"
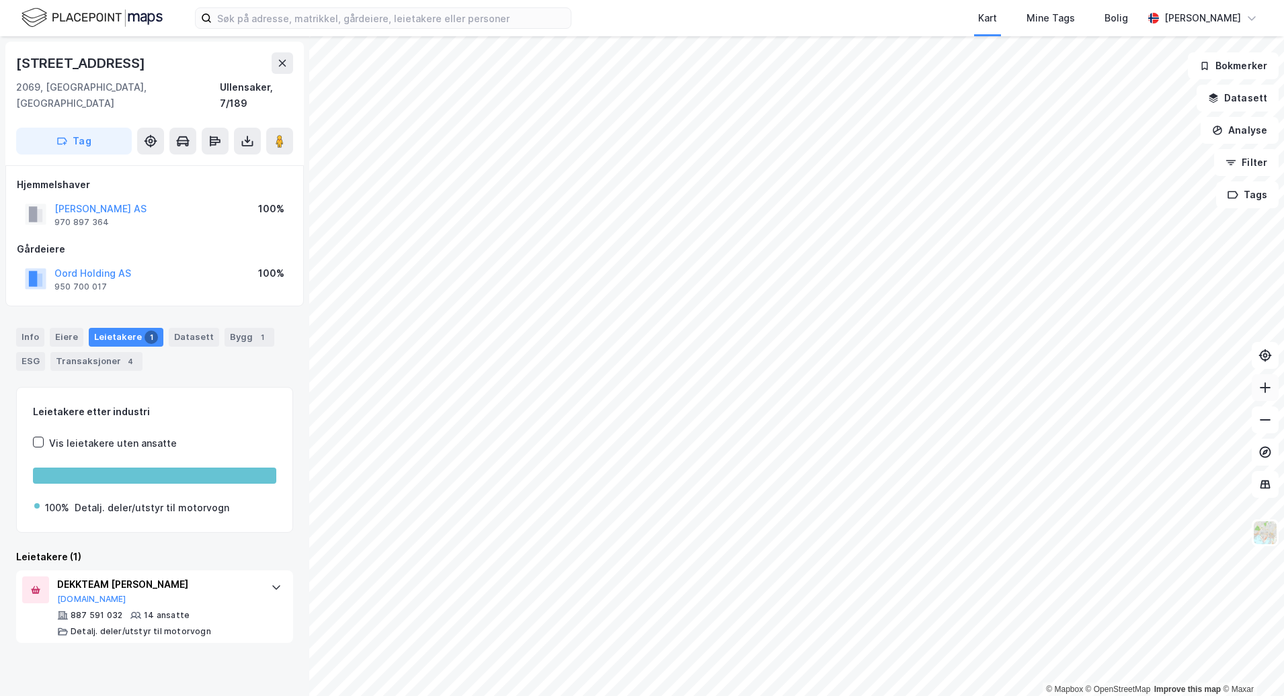
click at [1270, 400] on button at bounding box center [1265, 387] width 27 height 27
click at [1262, 383] on icon at bounding box center [1264, 387] width 13 height 13
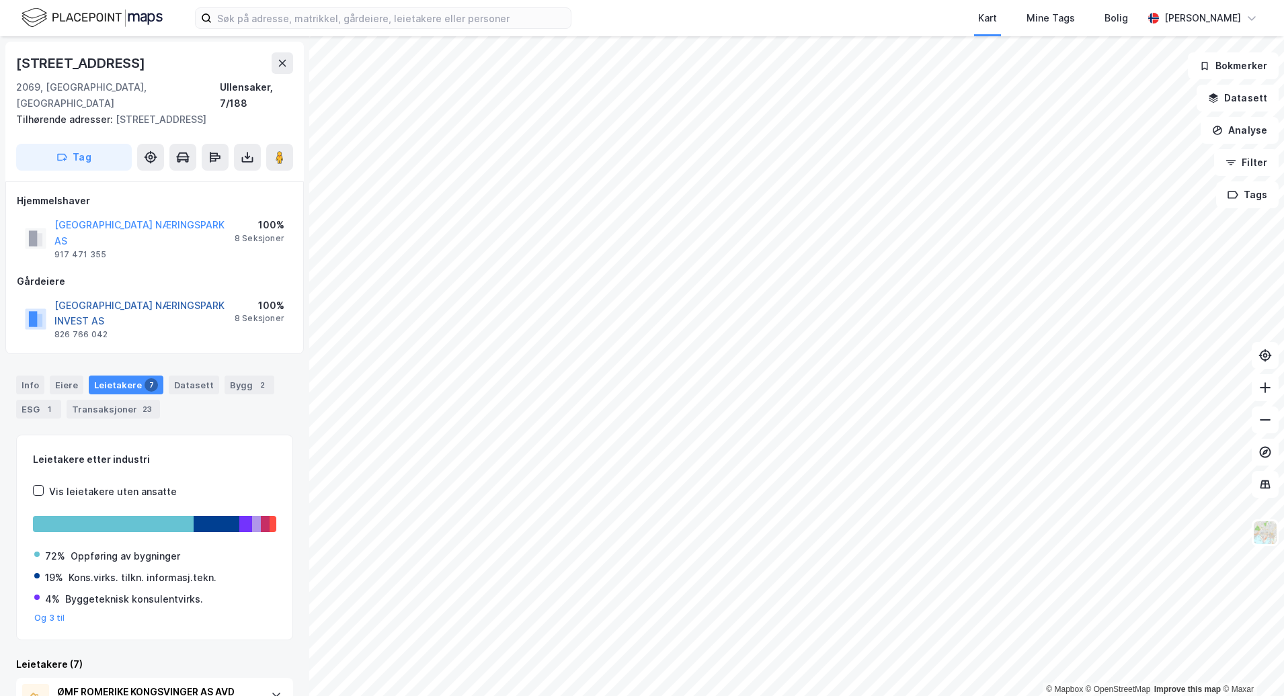
click at [0, 0] on button "JESSHEIM NÆRINGSPARK INVEST AS" at bounding box center [0, 0] width 0 height 0
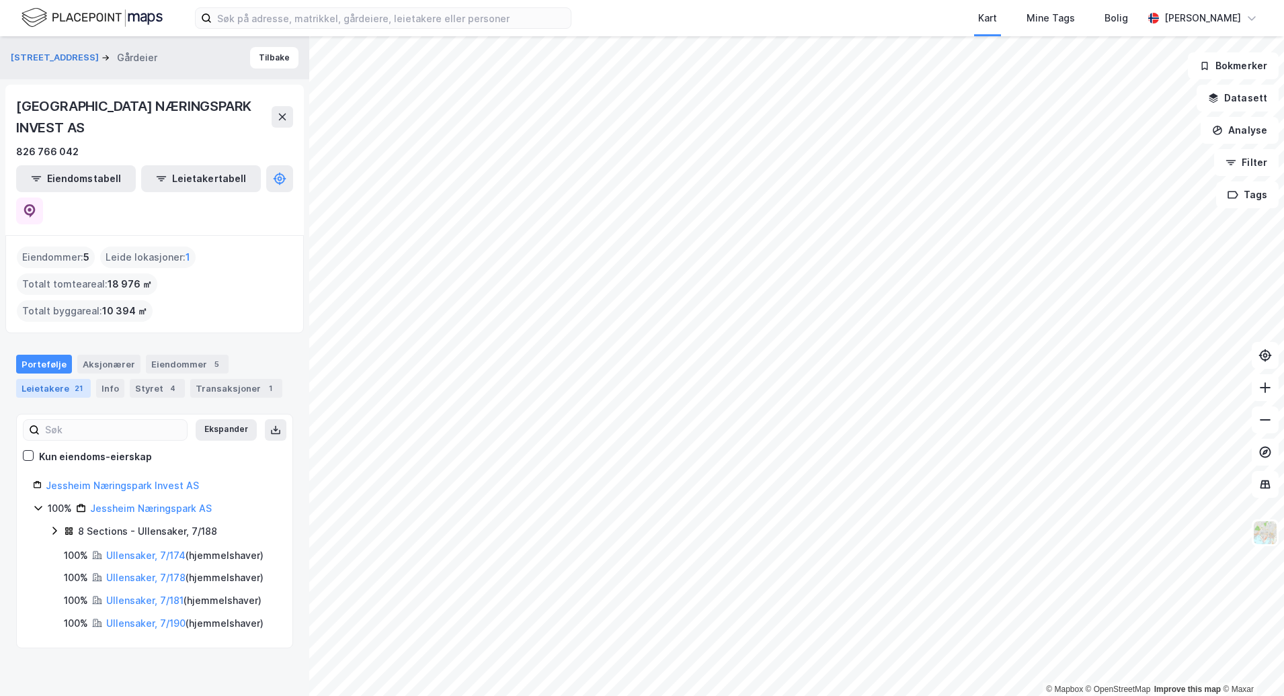
click at [74, 382] on div "21" at bounding box center [78, 388] width 13 height 13
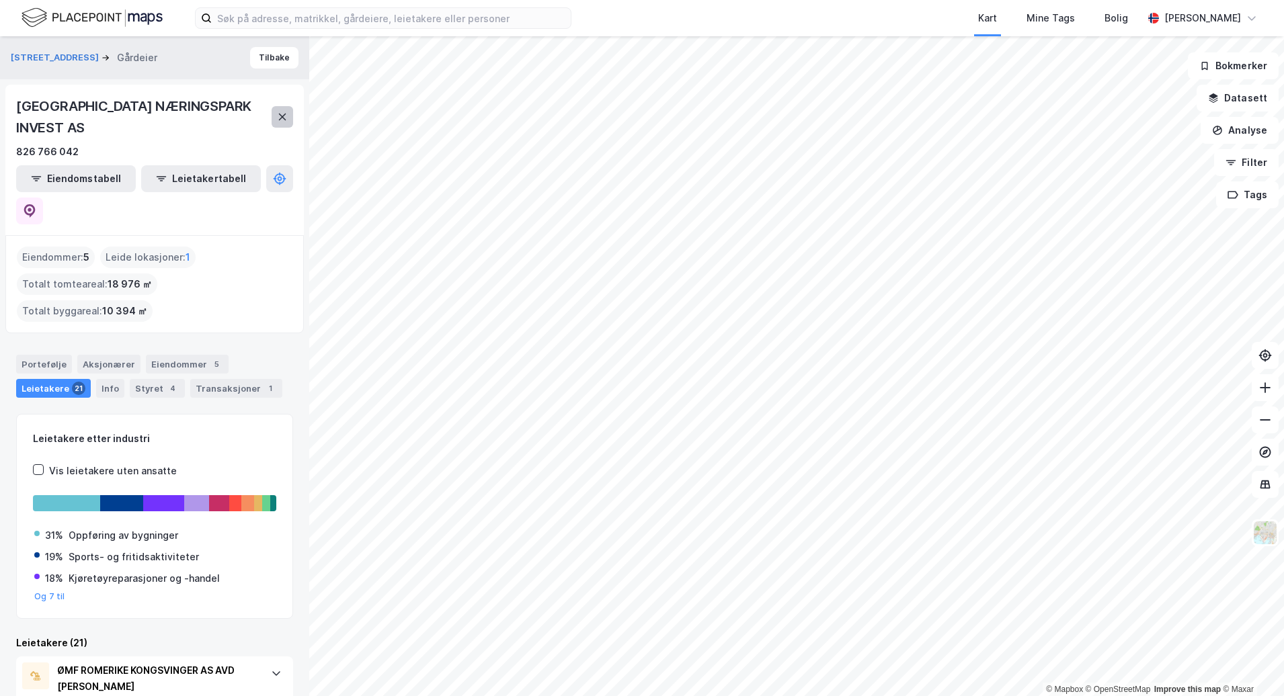
click at [286, 112] on button at bounding box center [283, 117] width 22 height 22
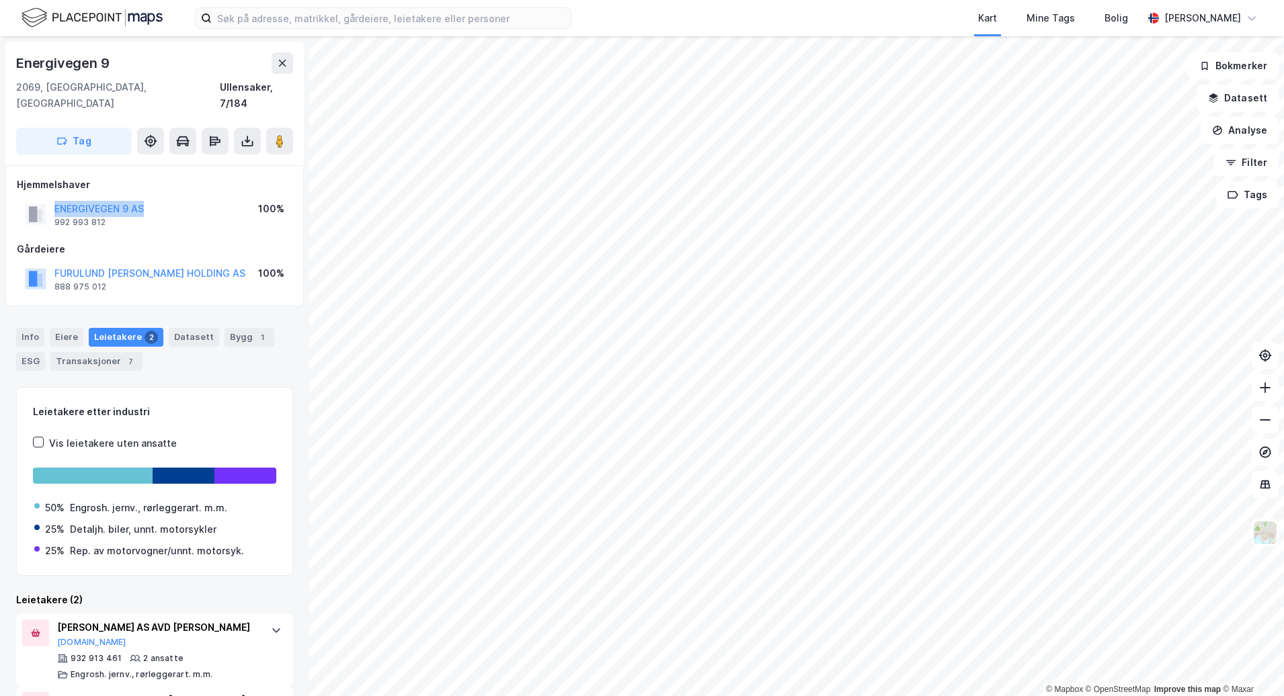
drag, startPoint x: 157, startPoint y: 188, endPoint x: 54, endPoint y: 182, distance: 102.3
click at [54, 198] on div "ENERGIVEGEN 9 AS 992 993 812 100%" at bounding box center [155, 214] width 276 height 32
click at [208, 263] on div "FURULUND SIGURD HOLDING AS 888 975 012 100%" at bounding box center [155, 279] width 276 height 32
drag, startPoint x: 208, startPoint y: 256, endPoint x: 56, endPoint y: 255, distance: 151.3
click at [56, 263] on div "FURULUND SIGURD HOLDING AS 888 975 012 100%" at bounding box center [155, 279] width 276 height 32
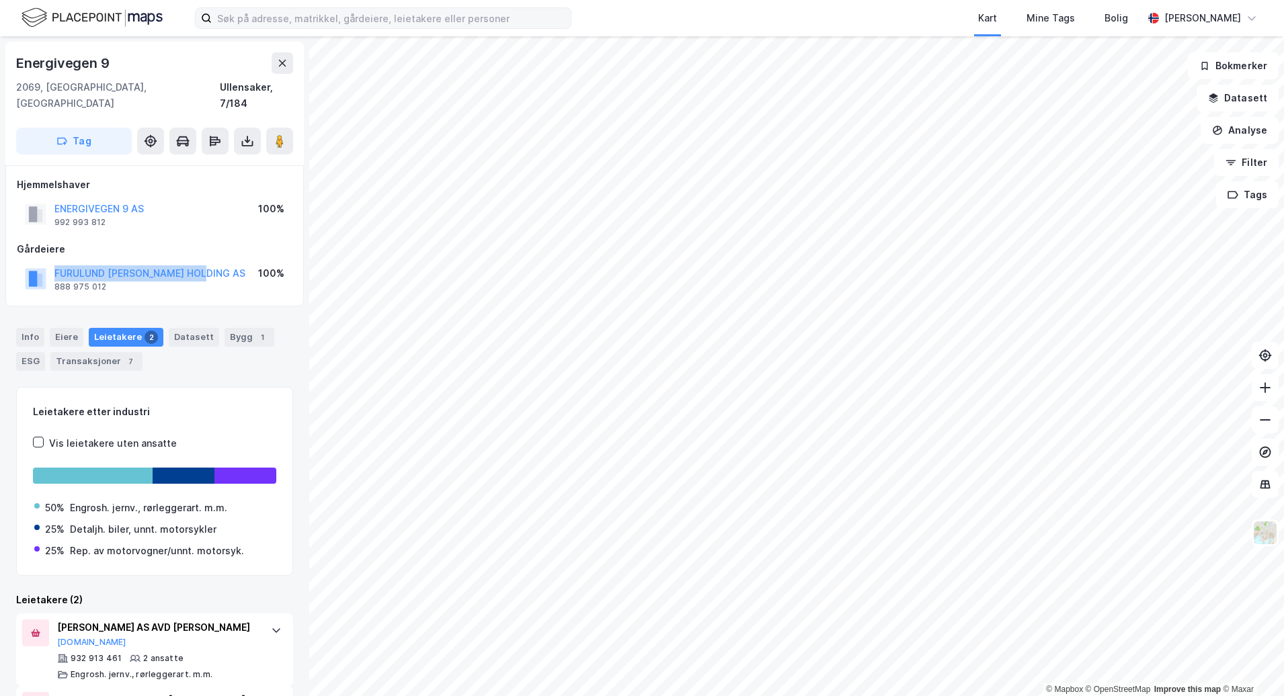
copy button "FURULUND SIGURD HOLDING AS"
drag, startPoint x: 122, startPoint y: 65, endPoint x: 2, endPoint y: 65, distance: 119.7
click at [2, 65] on div "Energivegen 9 2069, Jessheim, Akershus Ullensaker, 7/184 Tag Hjemmelshaver ENER…" at bounding box center [154, 366] width 309 height 660
copy div "Energivegen 9"
click at [1263, 430] on button at bounding box center [1265, 420] width 27 height 27
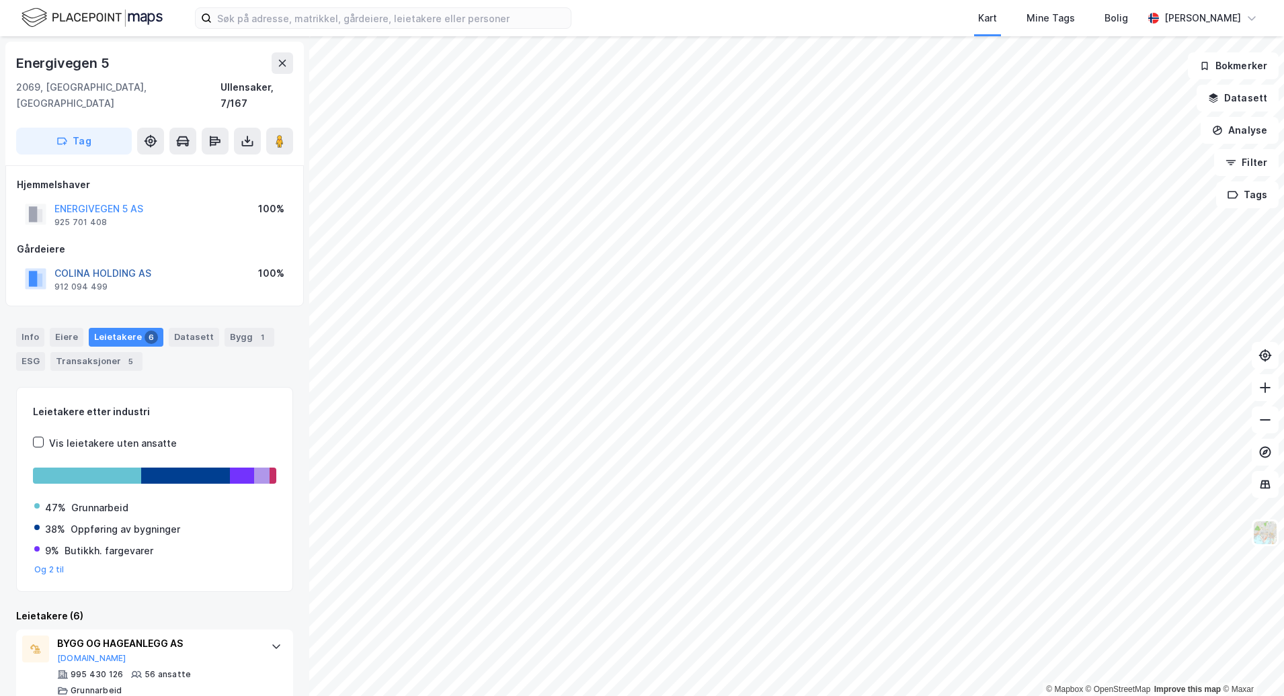
click at [0, 0] on button "COLINA HOLDING AS" at bounding box center [0, 0] width 0 height 0
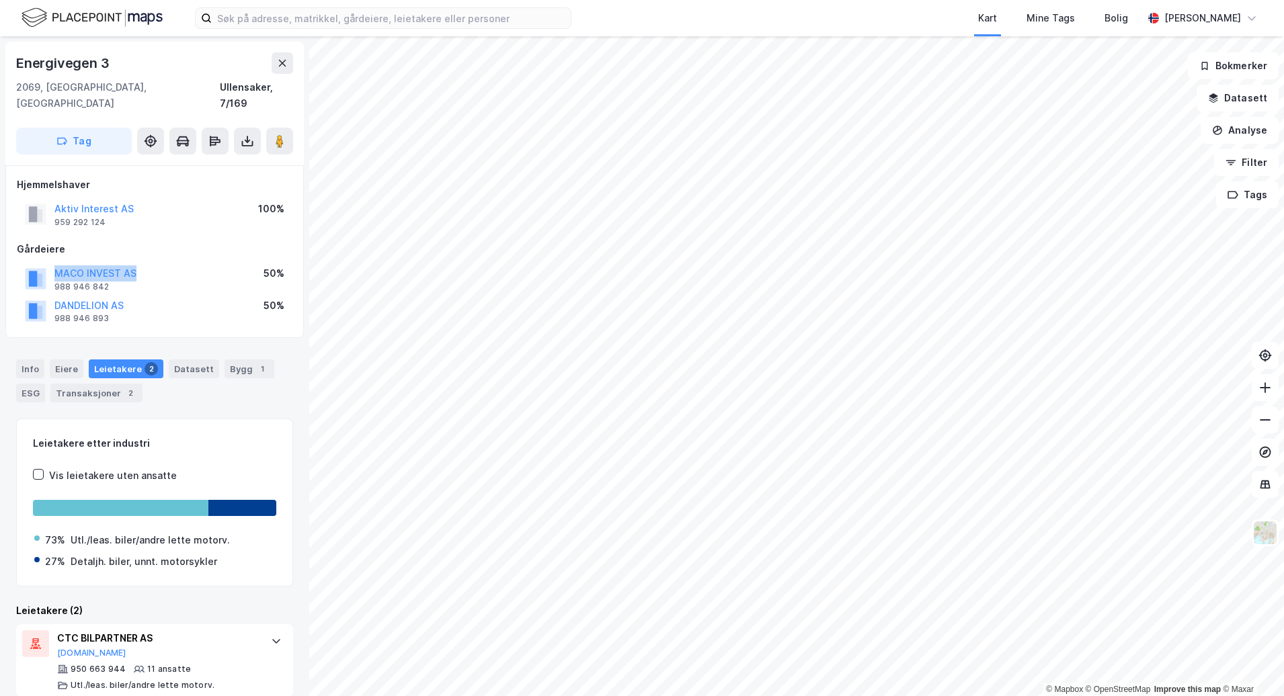
drag, startPoint x: 144, startPoint y: 256, endPoint x: 56, endPoint y: 247, distance: 88.6
click at [56, 263] on div "MACO INVEST AS 988 946 842 50%" at bounding box center [155, 279] width 276 height 32
copy button "MACO INVEST AS"
click at [271, 64] on div "Energivegen 3" at bounding box center [154, 63] width 277 height 22
click at [276, 60] on button at bounding box center [283, 63] width 22 height 22
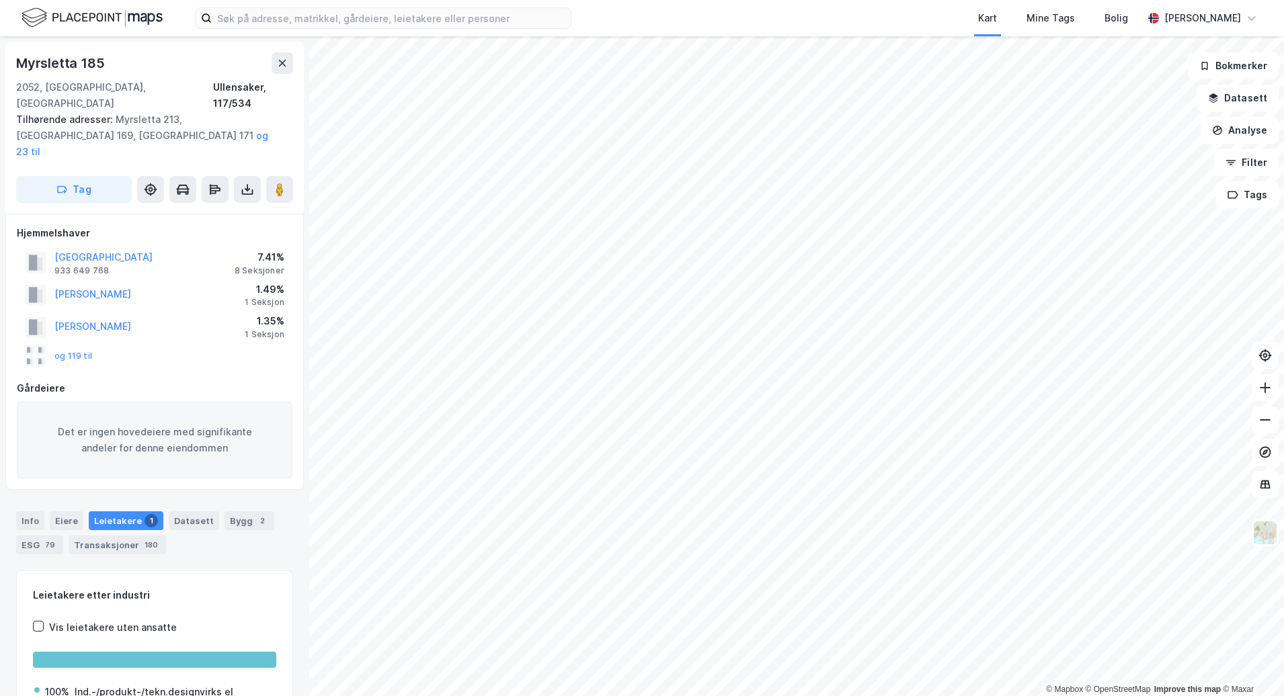
scroll to position [1, 0]
click at [289, 72] on button at bounding box center [283, 62] width 22 height 22
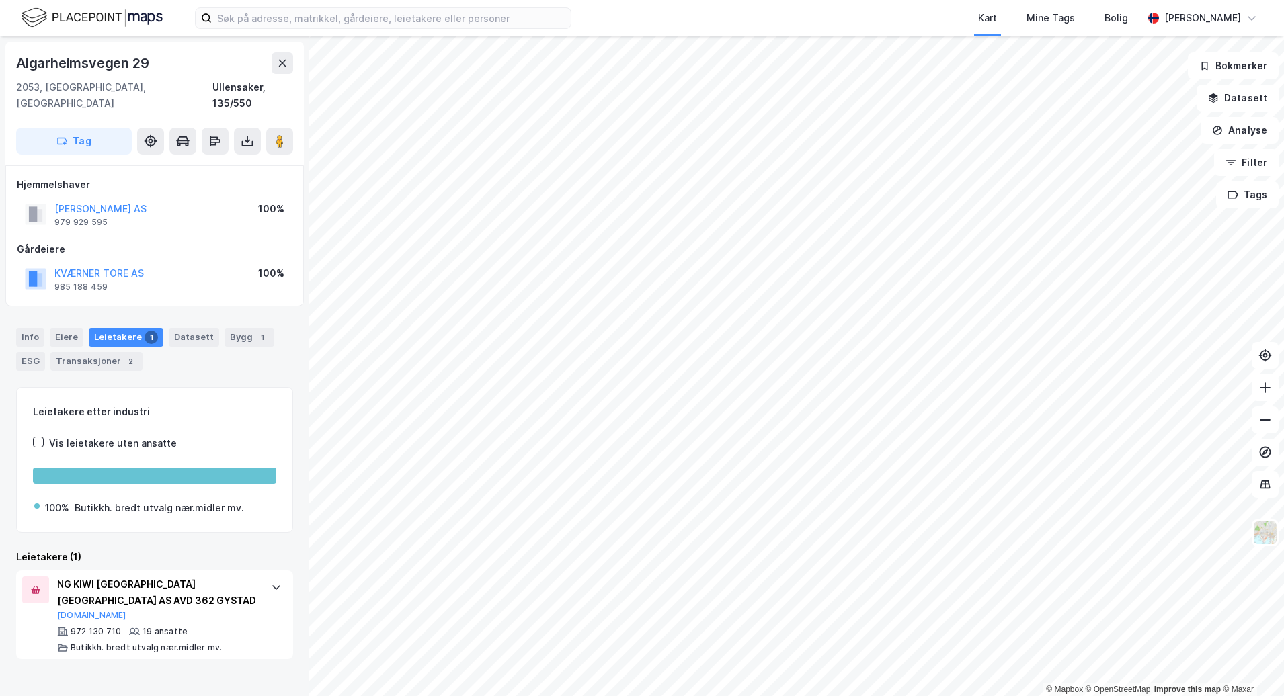
click at [211, 404] on div "Leietakere etter industri" at bounding box center [154, 412] width 243 height 16
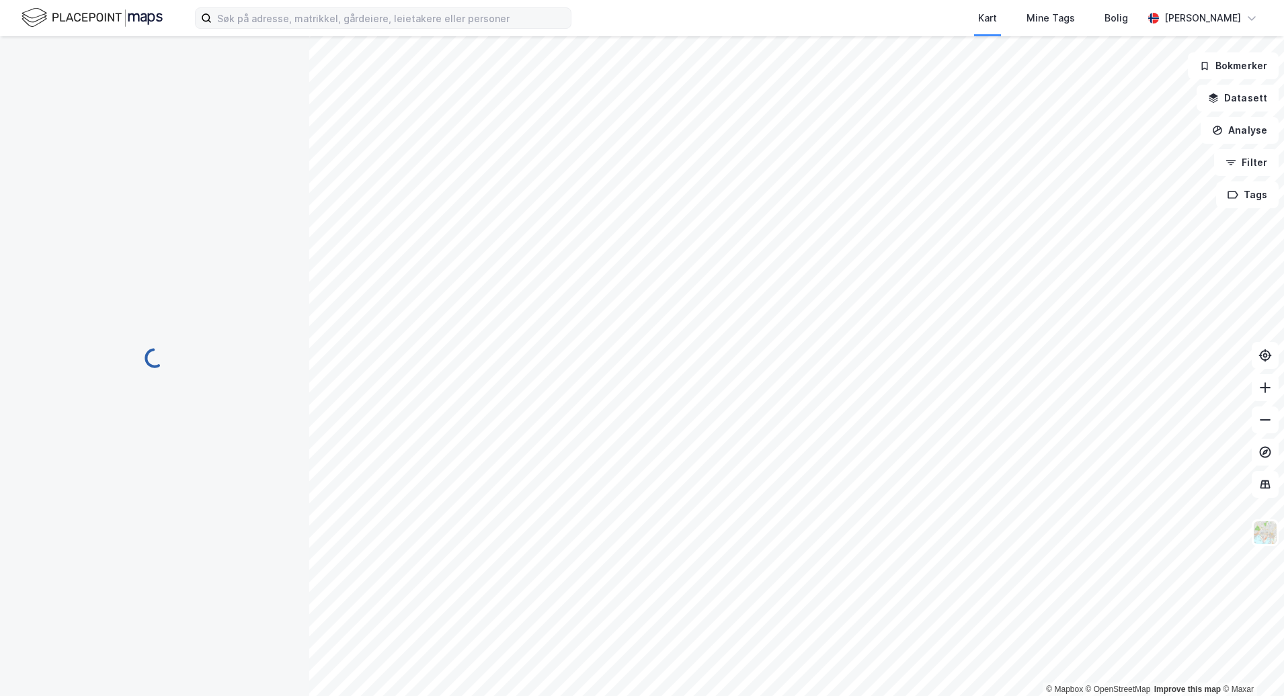
scroll to position [1, 0]
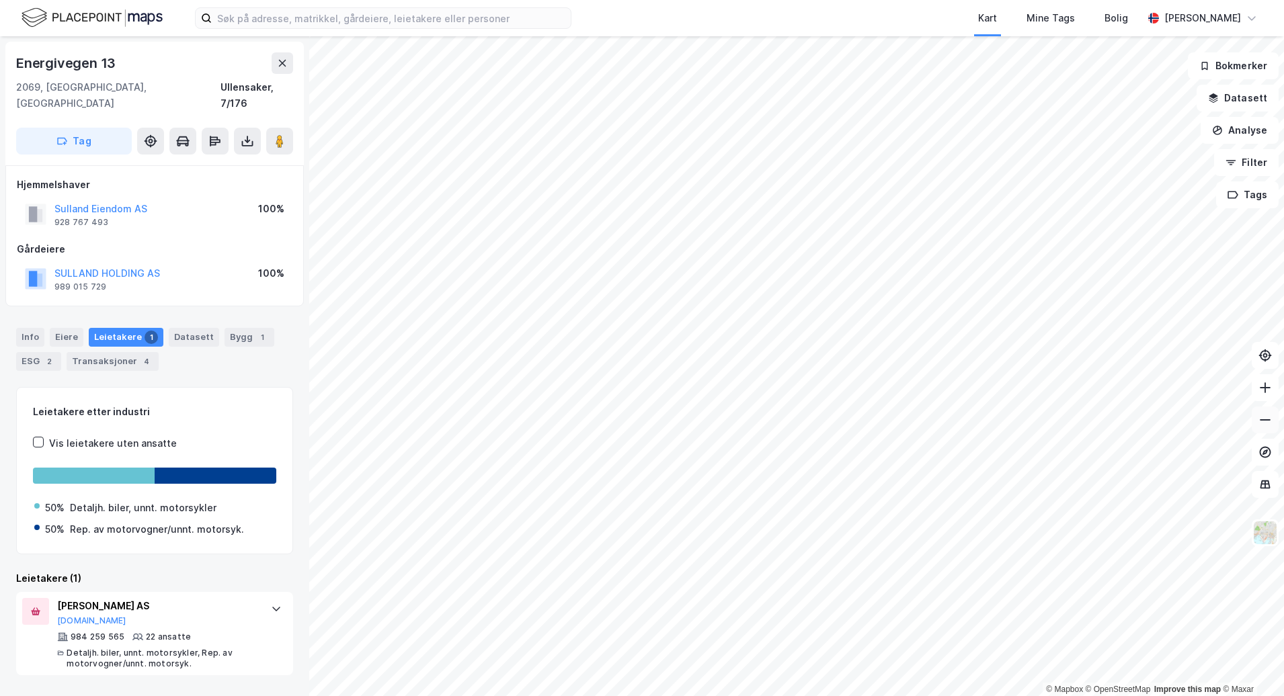
click at [1259, 420] on icon at bounding box center [1264, 419] width 13 height 13
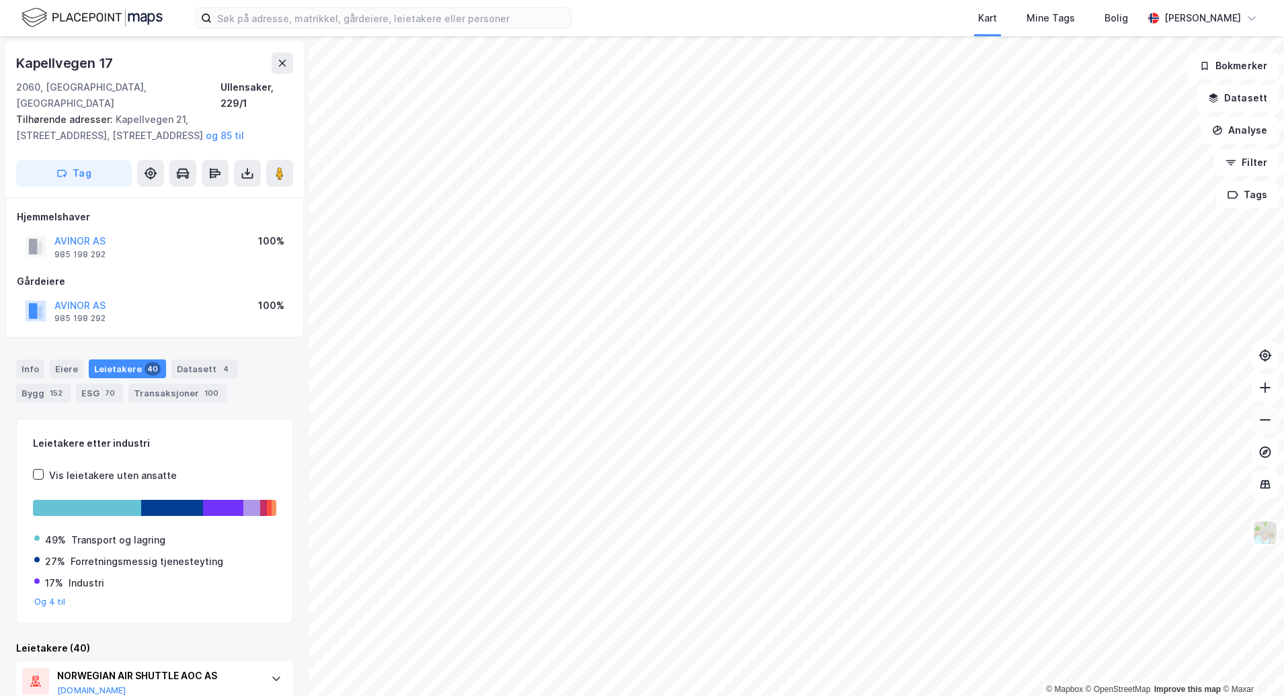
click at [1264, 425] on icon at bounding box center [1264, 419] width 13 height 13
click at [1271, 388] on icon at bounding box center [1264, 387] width 13 height 13
click at [1262, 392] on icon at bounding box center [1264, 387] width 13 height 13
click at [1269, 418] on icon at bounding box center [1264, 419] width 13 height 13
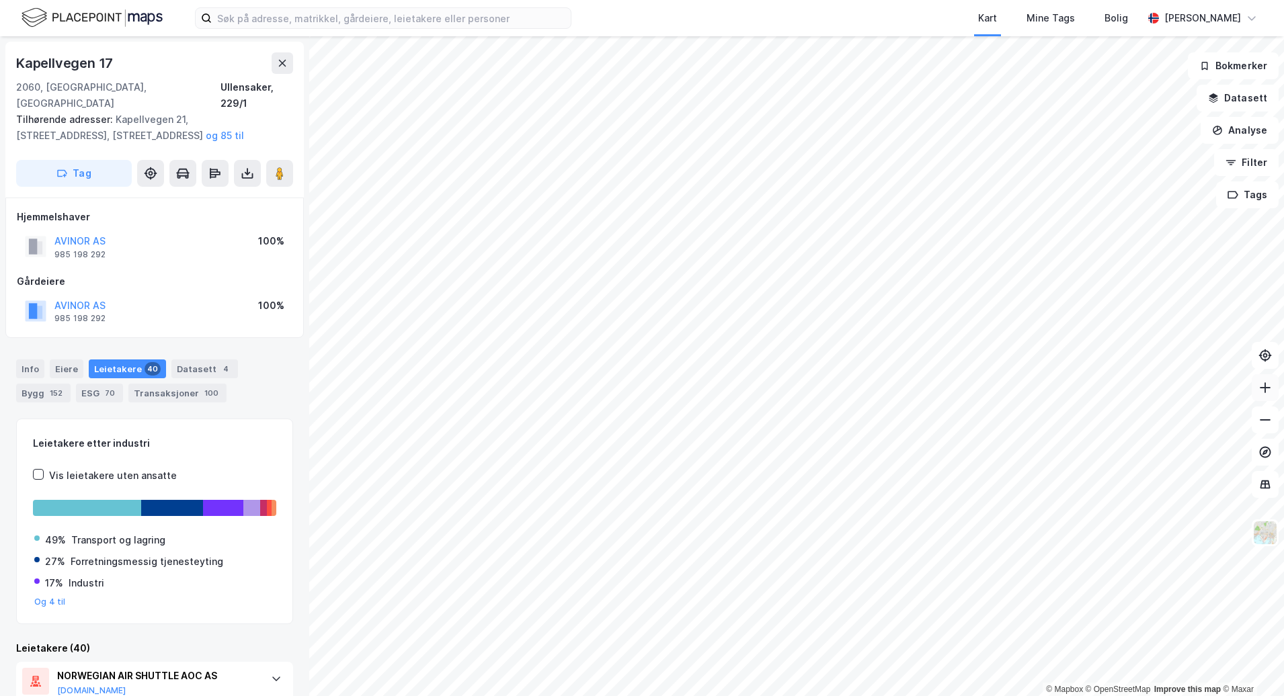
click at [1258, 392] on icon at bounding box center [1264, 387] width 13 height 13
click at [1265, 393] on icon at bounding box center [1264, 388] width 1 height 11
click at [1267, 395] on button at bounding box center [1265, 387] width 27 height 27
click at [1261, 391] on icon at bounding box center [1264, 387] width 13 height 13
click at [1269, 380] on button at bounding box center [1265, 387] width 27 height 27
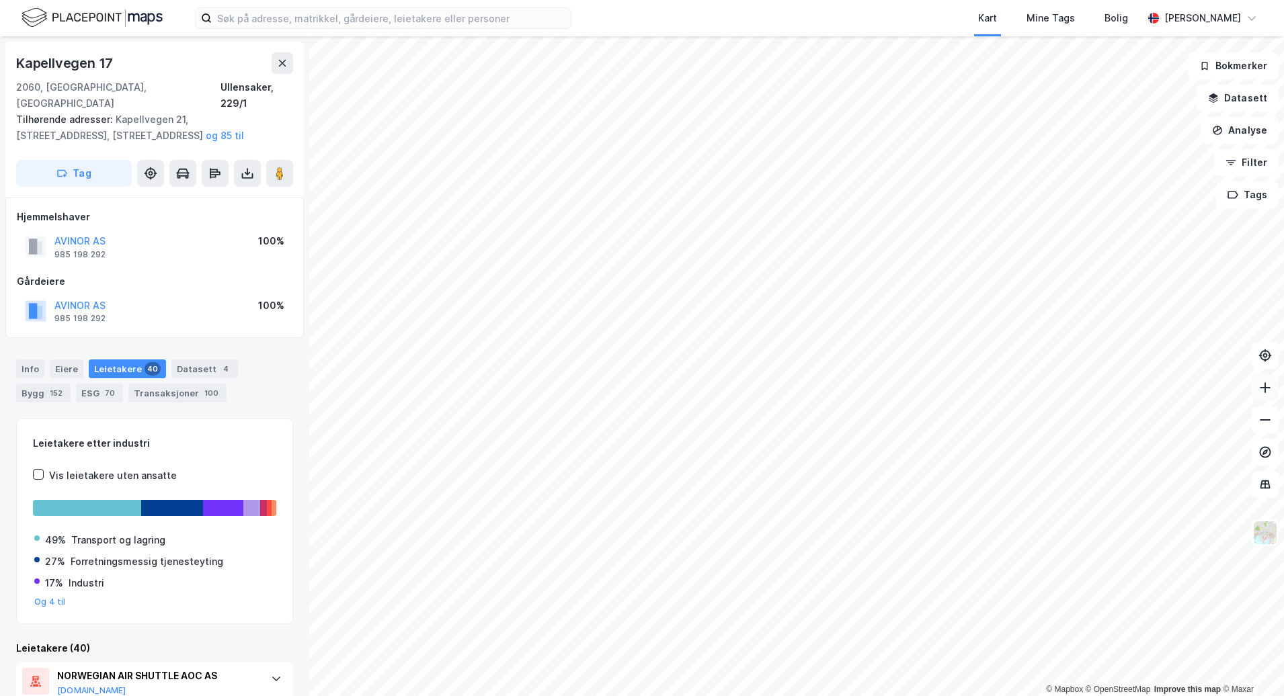
click at [1269, 380] on button at bounding box center [1265, 387] width 27 height 27
click at [1265, 426] on icon at bounding box center [1264, 419] width 13 height 13
click at [1264, 424] on icon at bounding box center [1264, 419] width 13 height 13
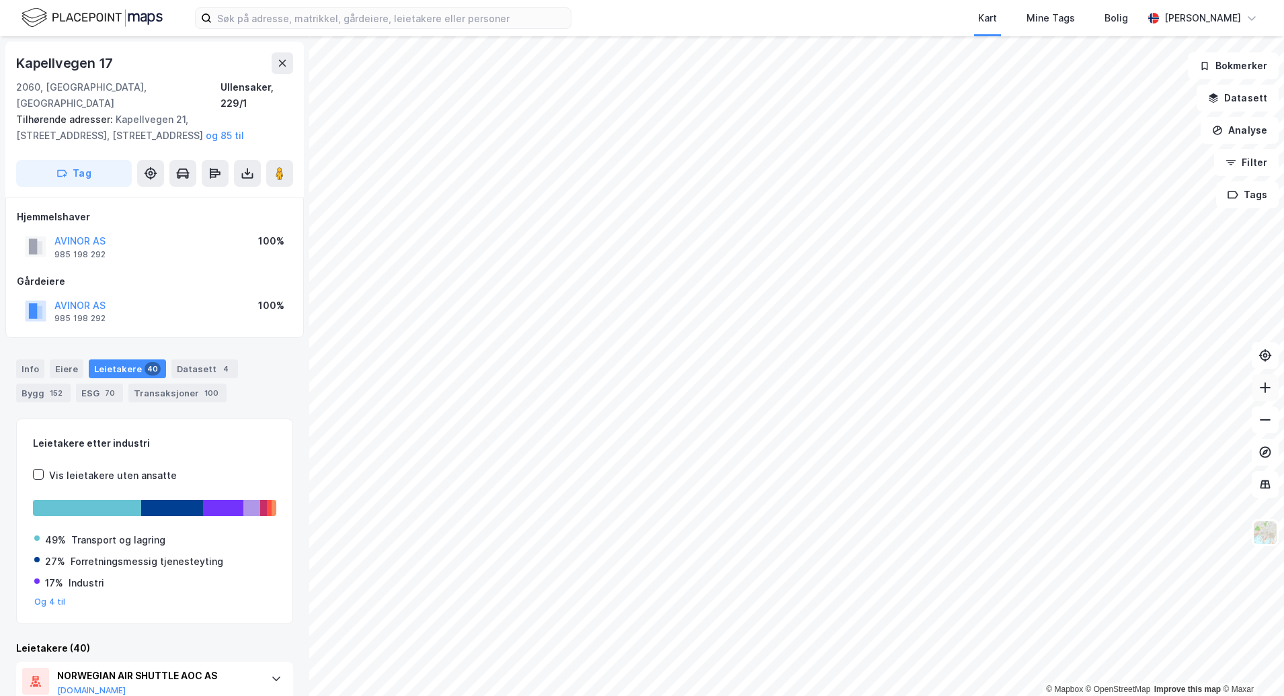
click at [1260, 386] on icon at bounding box center [1264, 387] width 13 height 13
click at [1258, 416] on button at bounding box center [1265, 420] width 27 height 27
click at [1272, 427] on button at bounding box center [1265, 420] width 27 height 27
click at [1266, 426] on icon at bounding box center [1264, 419] width 13 height 13
click at [1265, 390] on icon at bounding box center [1264, 388] width 1 height 11
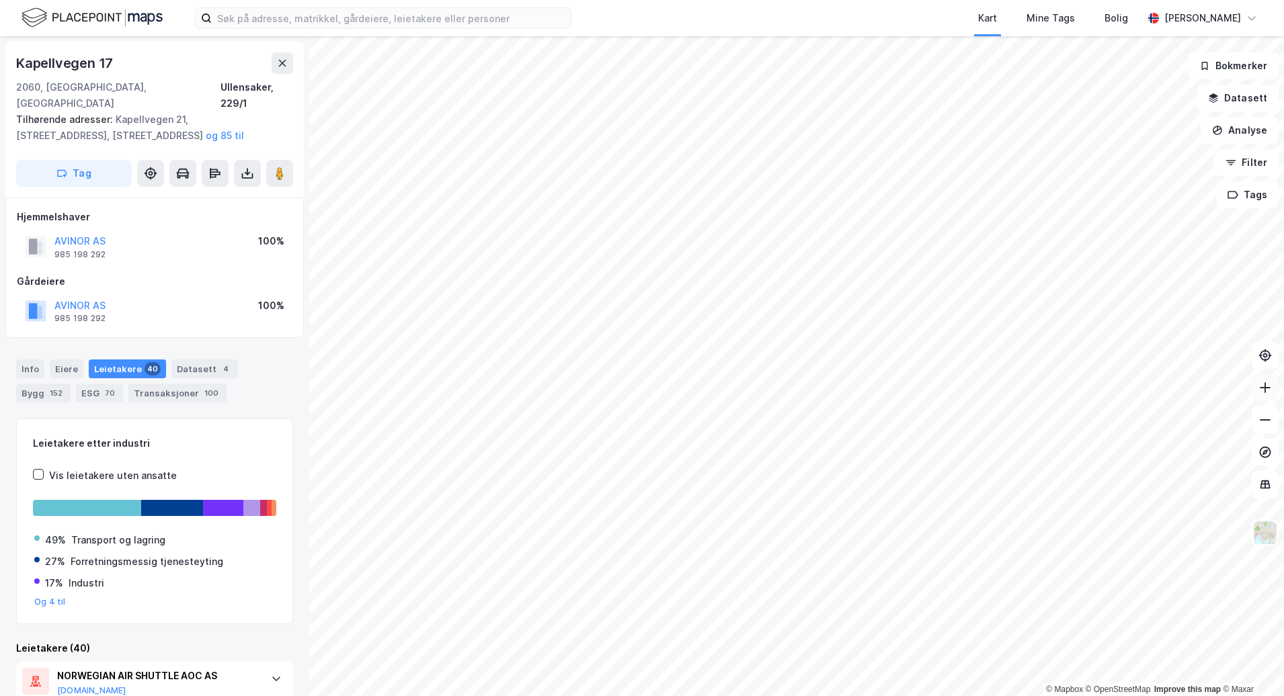
click at [1264, 390] on icon at bounding box center [1264, 387] width 13 height 13
click at [1264, 391] on icon at bounding box center [1264, 387] width 13 height 13
click at [1262, 393] on icon at bounding box center [1264, 387] width 13 height 13
click at [1270, 394] on icon at bounding box center [1264, 387] width 13 height 13
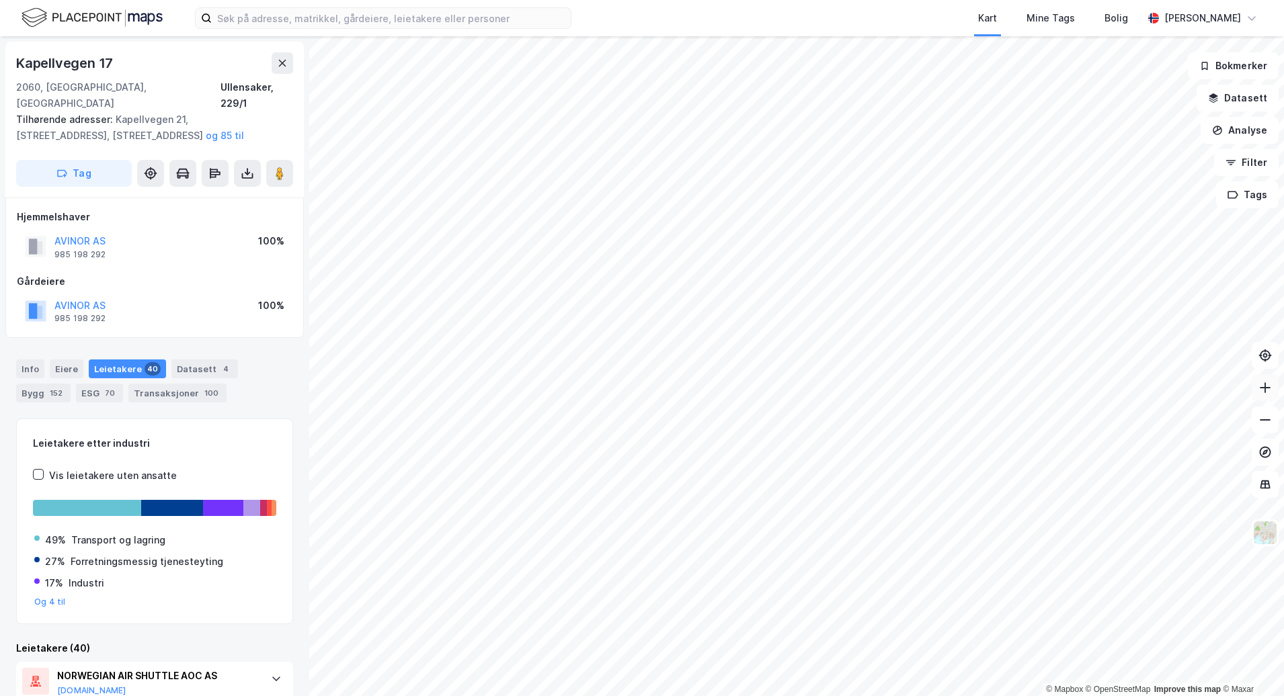
click at [1270, 394] on icon at bounding box center [1264, 387] width 13 height 13
click at [1256, 394] on button at bounding box center [1265, 387] width 27 height 27
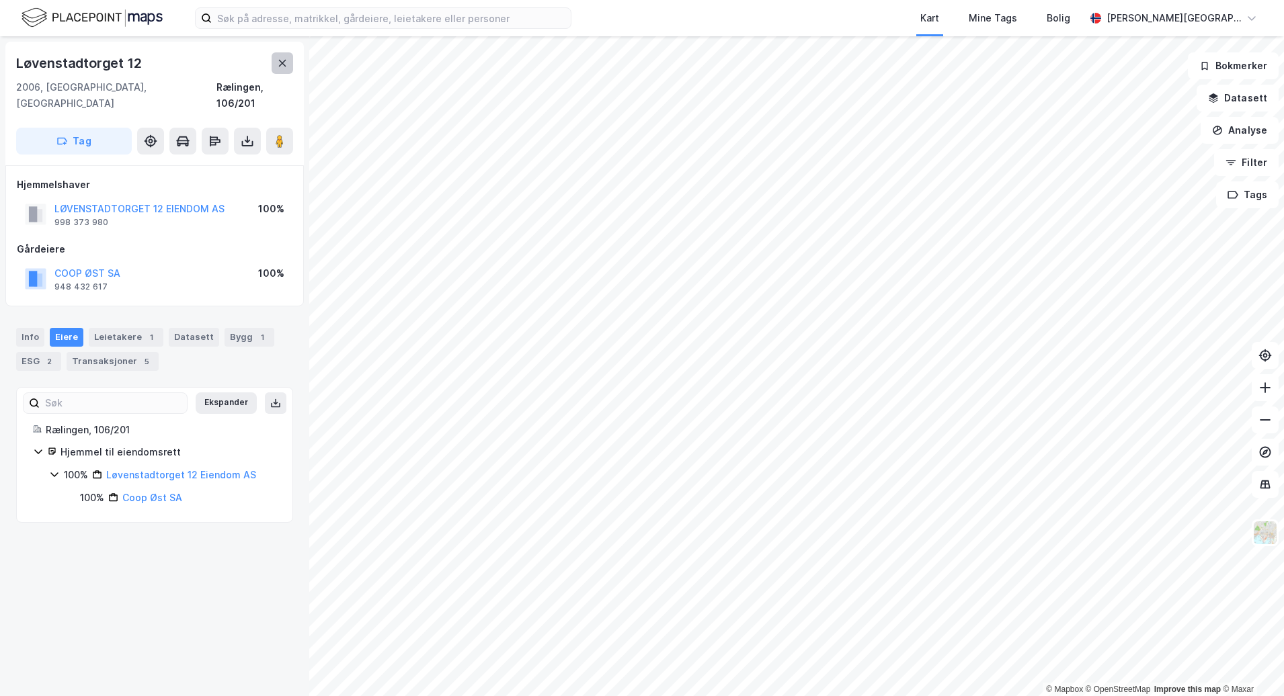
click at [281, 61] on icon at bounding box center [282, 63] width 7 height 7
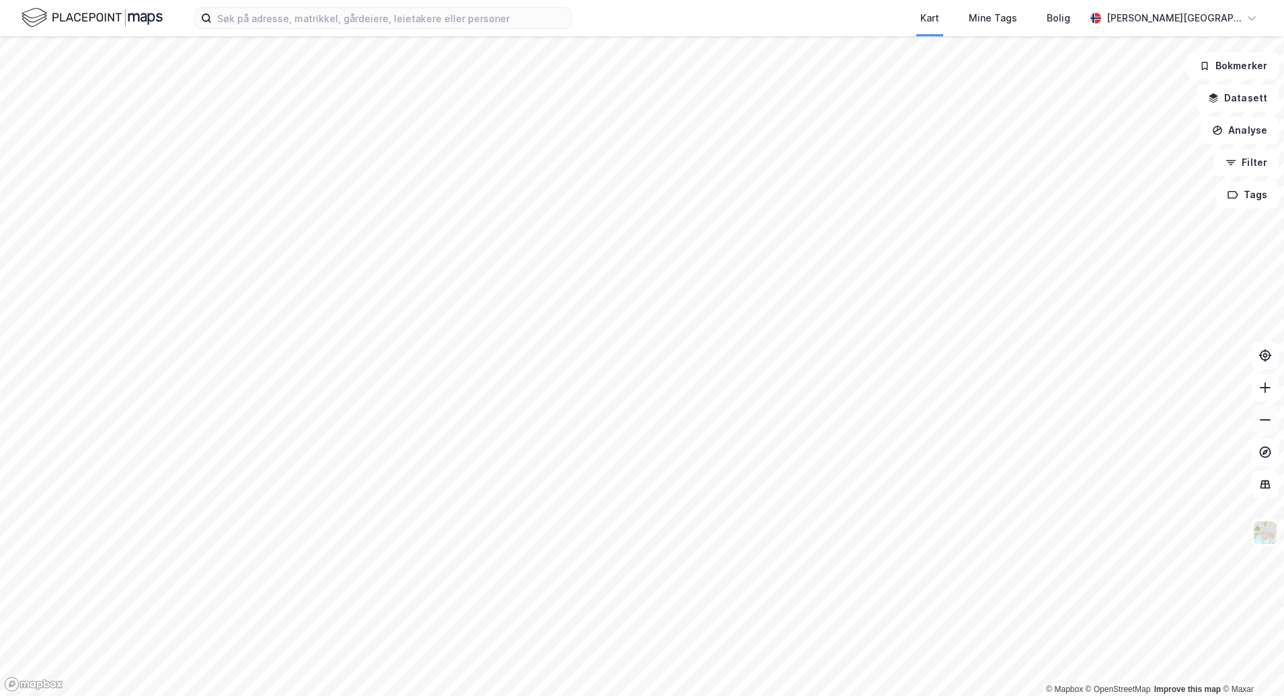
click at [1264, 425] on icon at bounding box center [1264, 419] width 13 height 13
click at [1263, 424] on icon at bounding box center [1264, 419] width 13 height 13
click at [240, 15] on input at bounding box center [391, 18] width 359 height 20
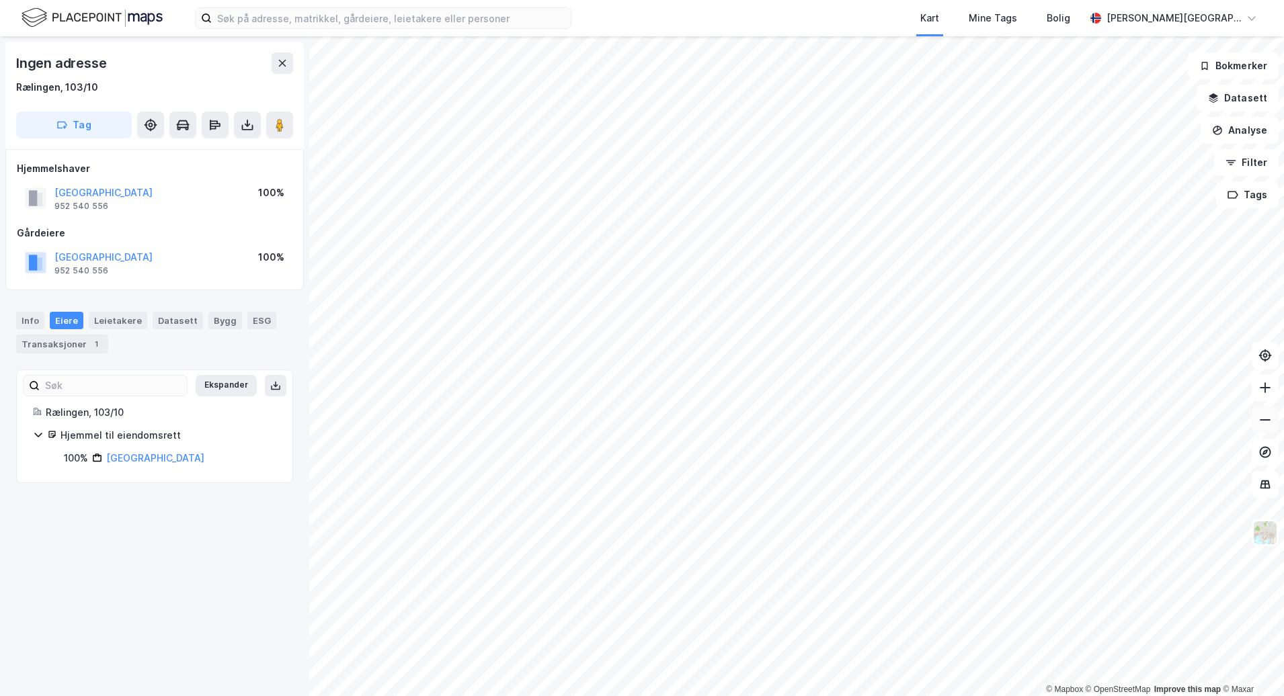
click at [1265, 422] on icon at bounding box center [1264, 419] width 13 height 13
click at [275, 63] on button at bounding box center [283, 63] width 22 height 22
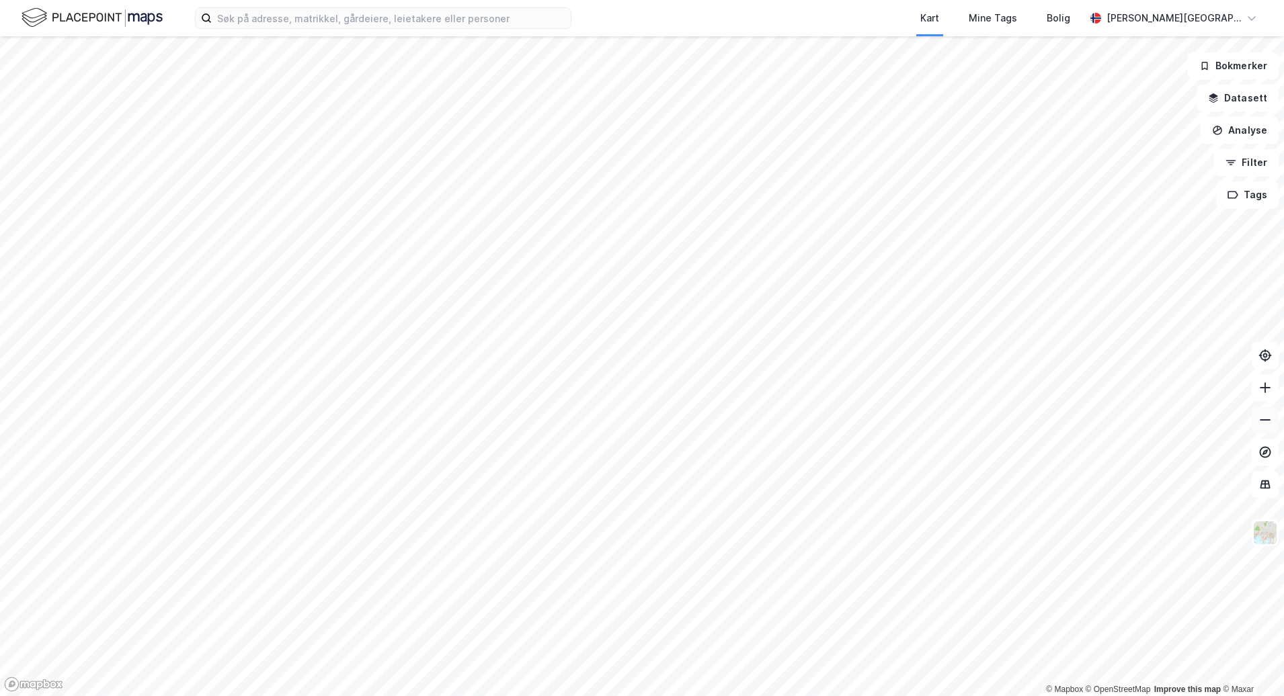
click at [1260, 427] on button at bounding box center [1265, 420] width 27 height 27
click at [1248, 427] on div "© Mapbox © OpenStreetMap Improve this map © Maxar Bokmerker Datasett Analyse Fi…" at bounding box center [642, 366] width 1284 height 660
click at [1269, 418] on icon at bounding box center [1264, 419] width 13 height 13
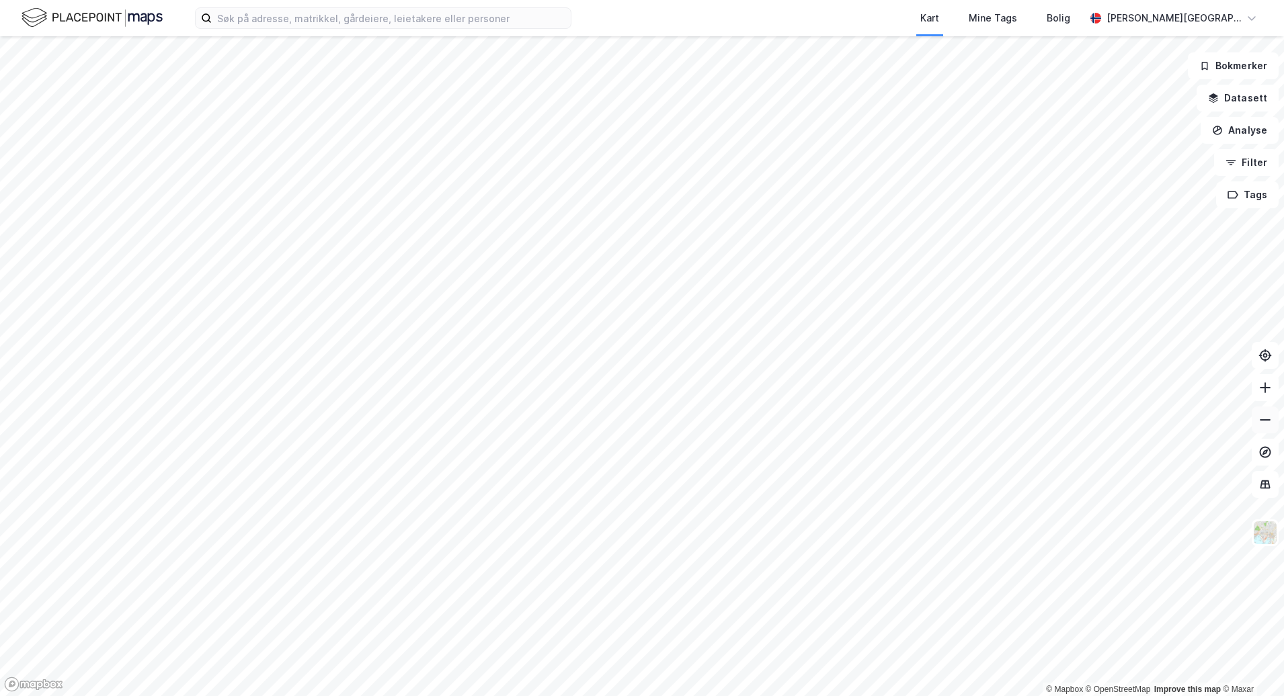
click at [1269, 418] on icon at bounding box center [1264, 419] width 13 height 13
click at [1268, 422] on icon at bounding box center [1264, 419] width 13 height 13
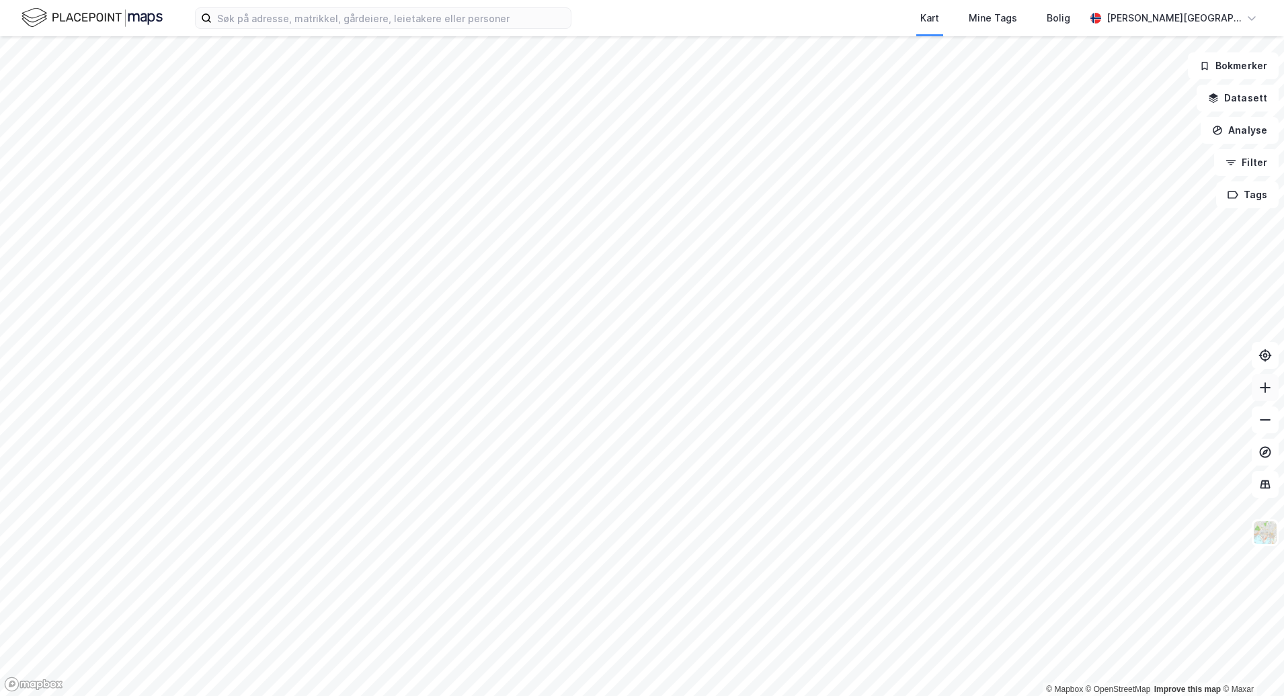
click at [1266, 383] on icon at bounding box center [1264, 387] width 13 height 13
drag, startPoint x: 1266, startPoint y: 383, endPoint x: 1255, endPoint y: 385, distance: 11.6
click at [1265, 383] on icon at bounding box center [1264, 387] width 13 height 13
click at [1271, 384] on icon at bounding box center [1264, 387] width 13 height 13
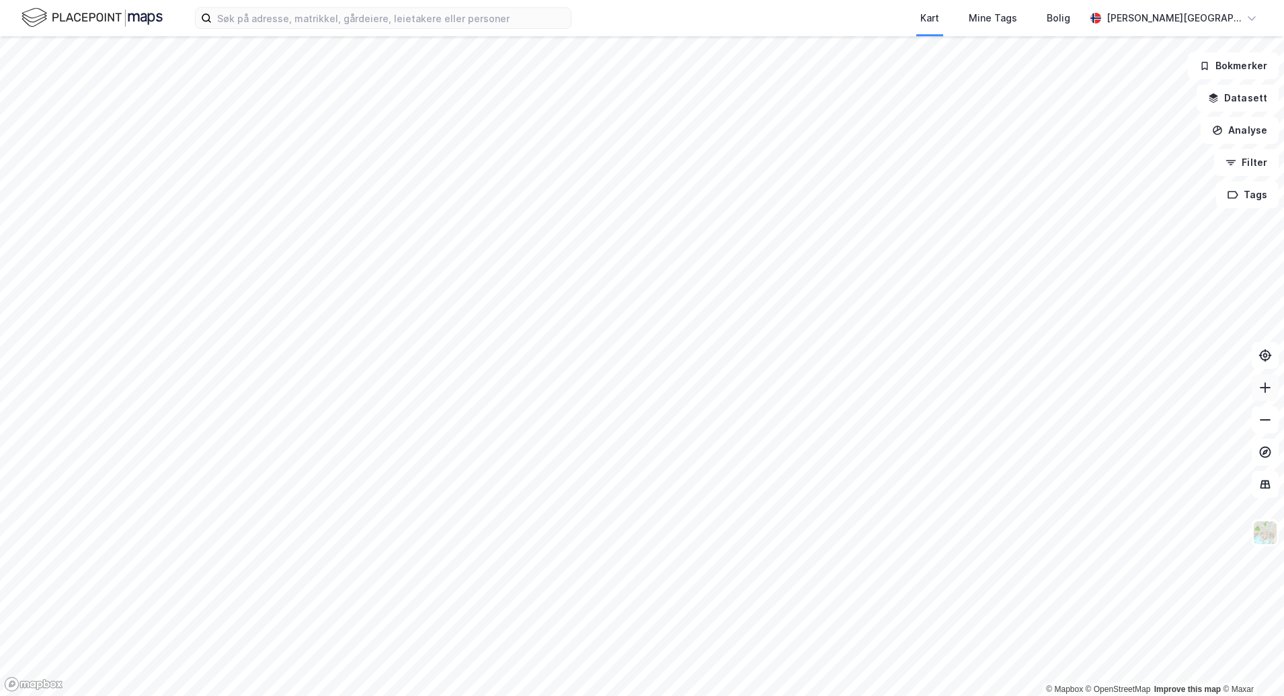
drag, startPoint x: 1271, startPoint y: 384, endPoint x: 1261, endPoint y: 386, distance: 10.3
click at [1267, 385] on icon at bounding box center [1264, 387] width 13 height 13
click at [1253, 387] on button at bounding box center [1265, 387] width 27 height 27
click at [1266, 381] on icon at bounding box center [1264, 387] width 13 height 13
click at [1265, 391] on icon at bounding box center [1264, 388] width 1 height 11
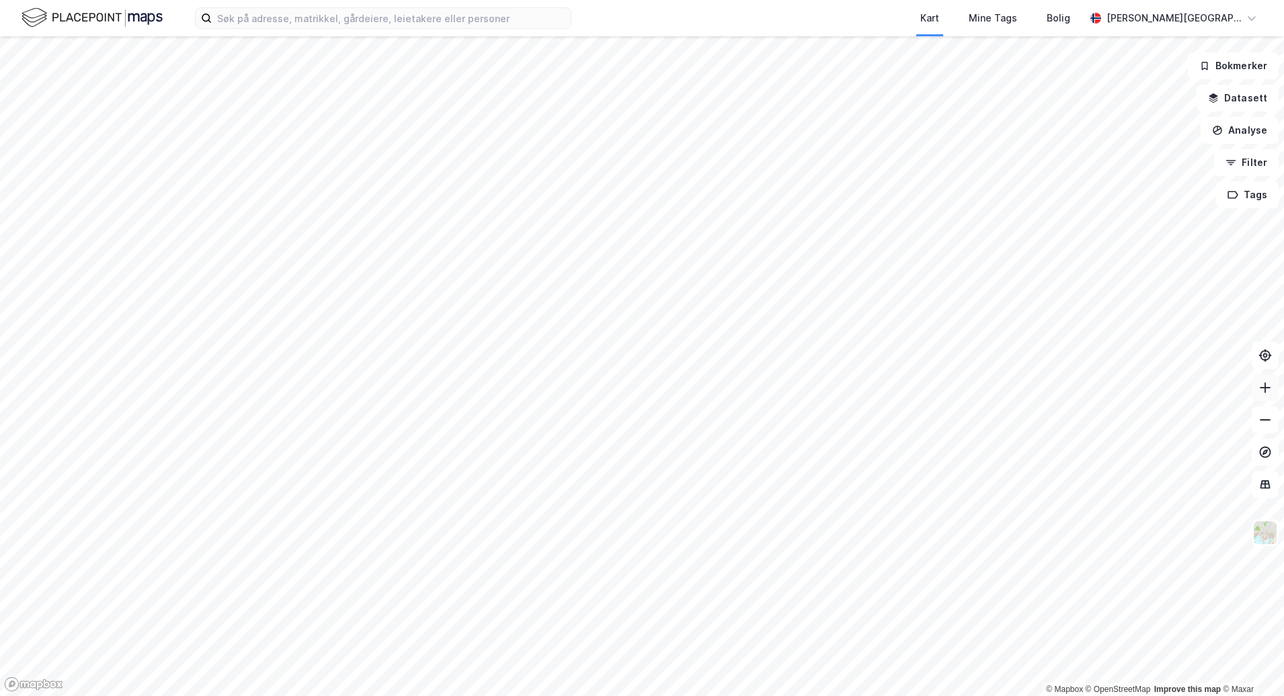
click at [1265, 391] on icon at bounding box center [1264, 388] width 1 height 11
click at [1271, 393] on icon at bounding box center [1264, 387] width 13 height 13
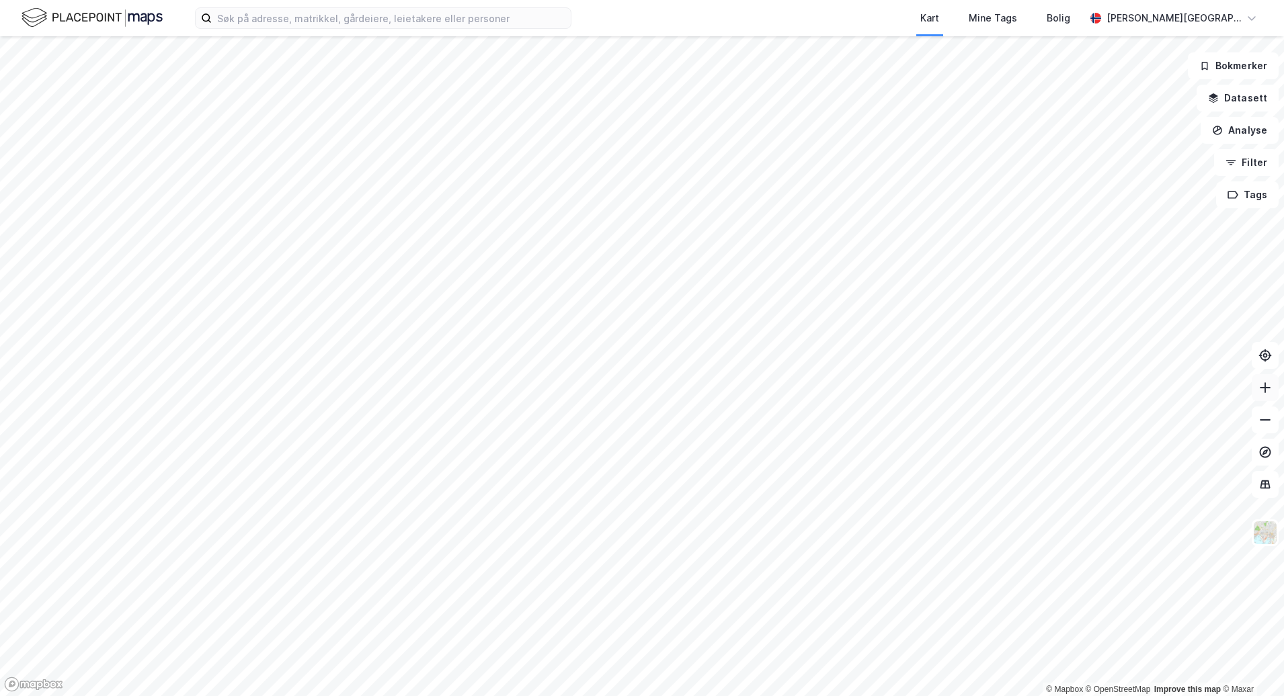
click at [1264, 380] on button at bounding box center [1265, 387] width 27 height 27
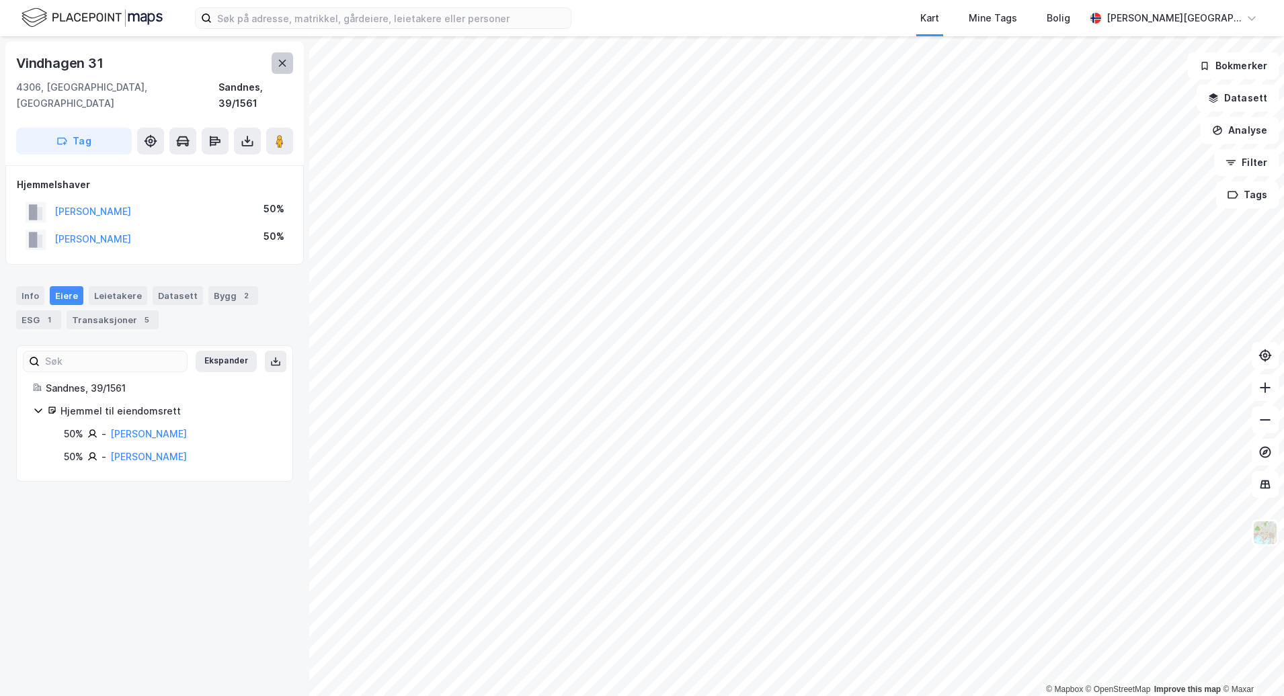
click at [286, 57] on button at bounding box center [283, 63] width 22 height 22
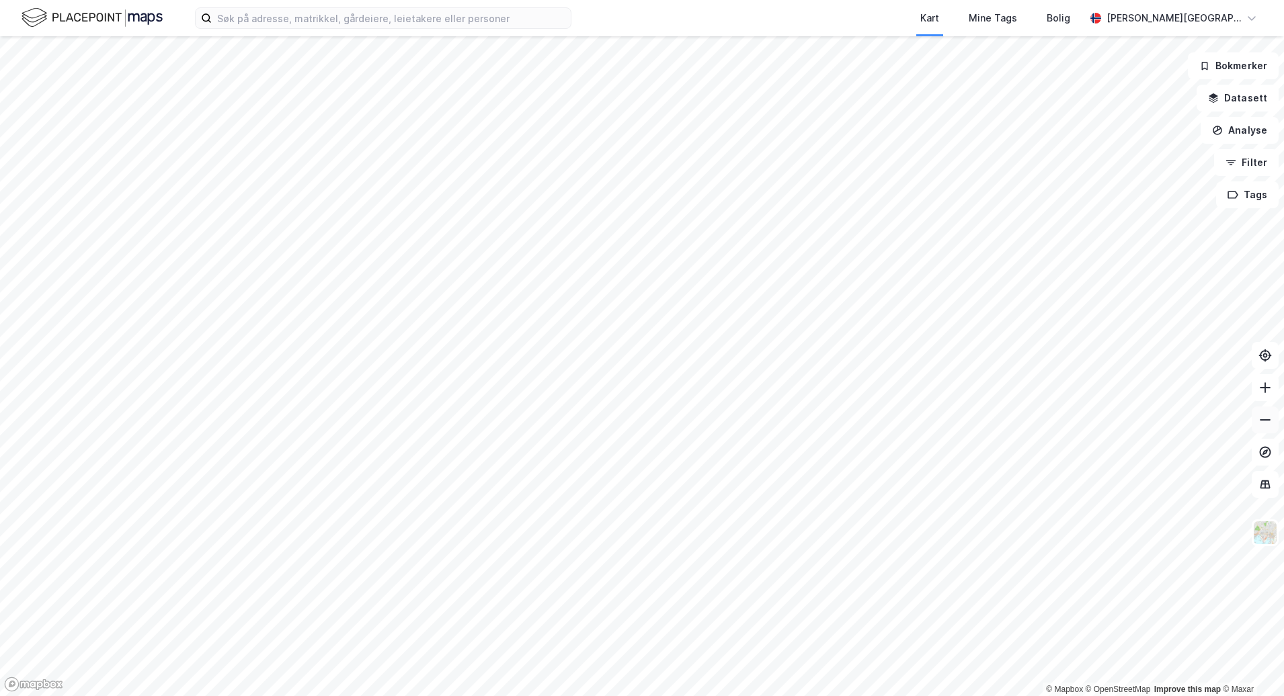
click at [1269, 424] on icon at bounding box center [1264, 419] width 13 height 13
click at [1262, 391] on icon at bounding box center [1264, 387] width 13 height 13
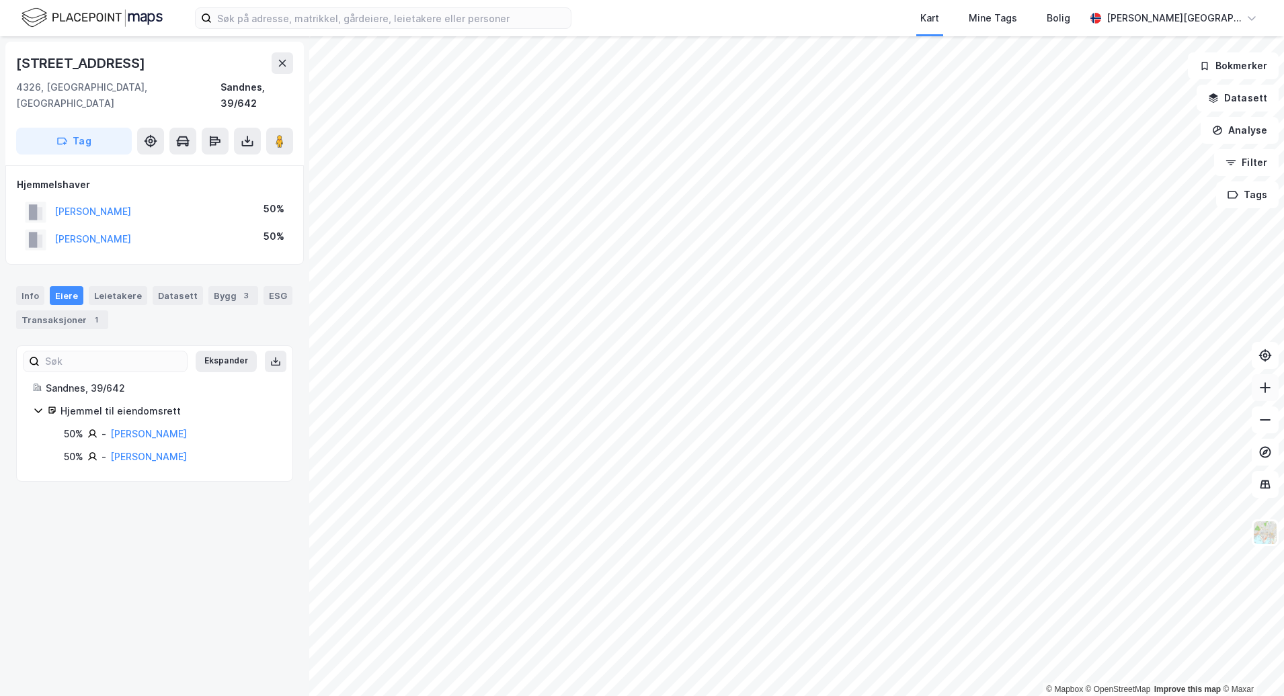
click at [1269, 395] on button at bounding box center [1265, 387] width 27 height 27
click at [1270, 421] on icon at bounding box center [1264, 419] width 13 height 13
click at [1265, 386] on icon at bounding box center [1264, 388] width 1 height 11
click at [1262, 385] on icon at bounding box center [1264, 387] width 13 height 13
click at [1254, 425] on button at bounding box center [1265, 420] width 27 height 27
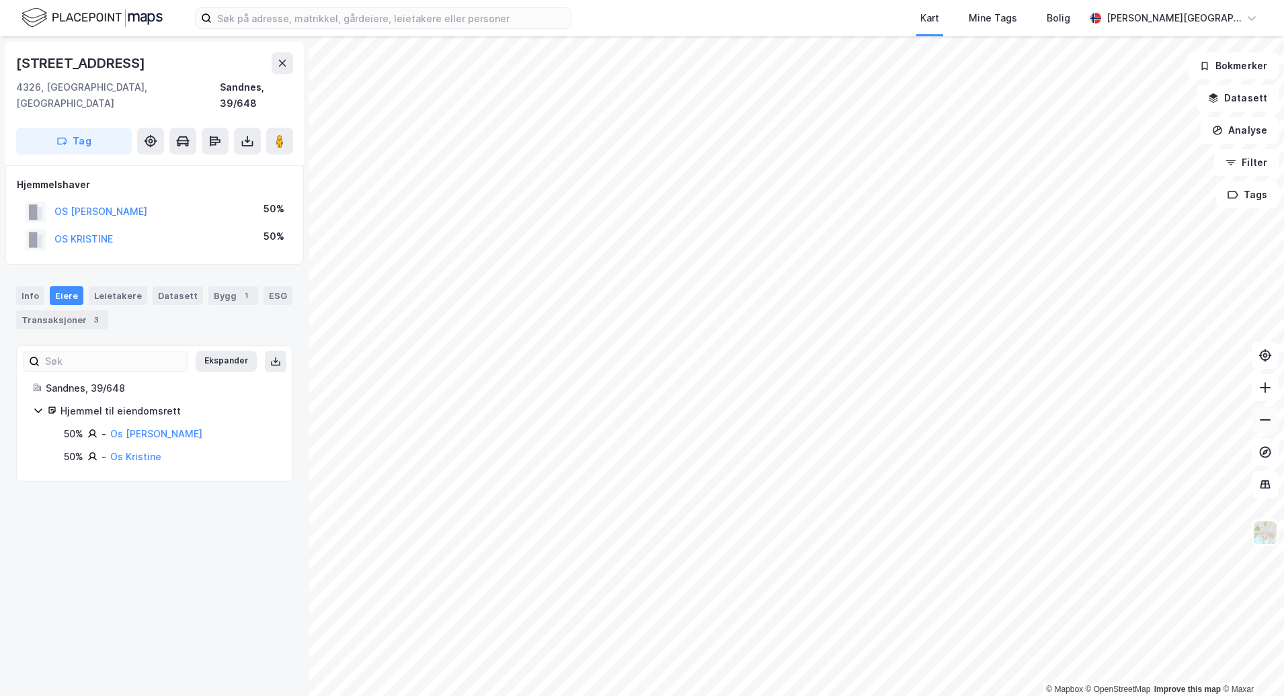
click at [1254, 425] on button at bounding box center [1265, 420] width 27 height 27
click at [142, 313] on div "4" at bounding box center [146, 319] width 13 height 13
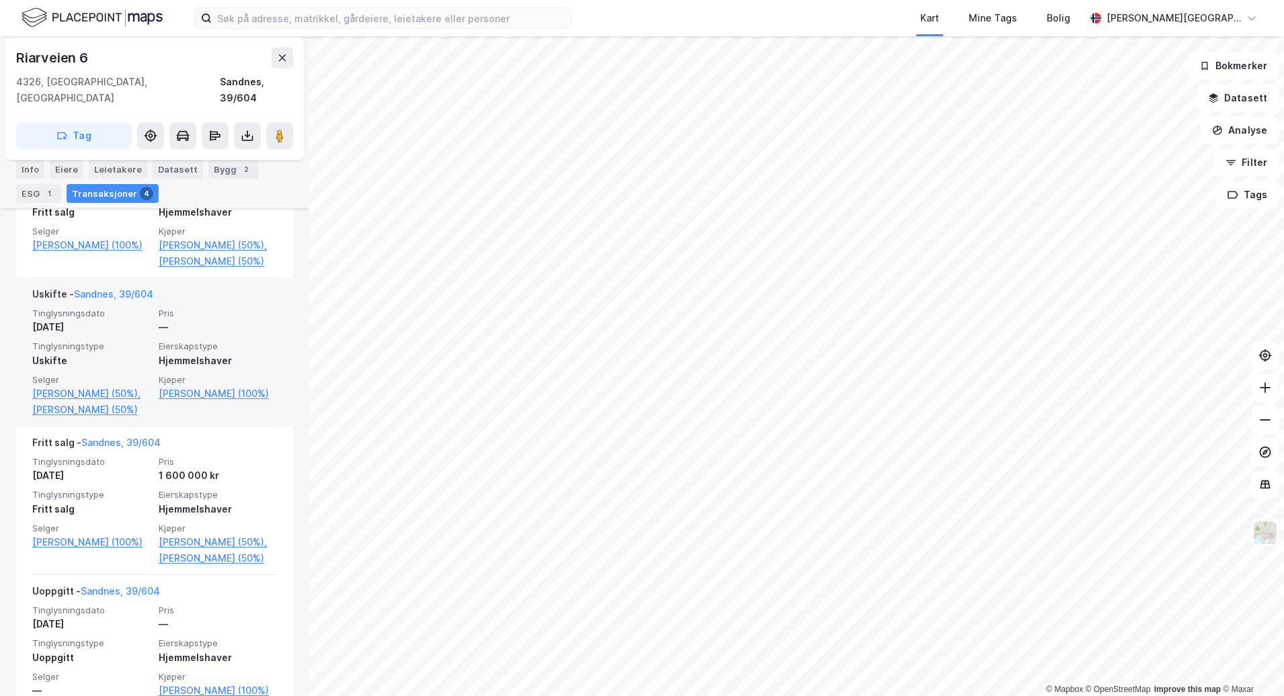
scroll to position [471, 0]
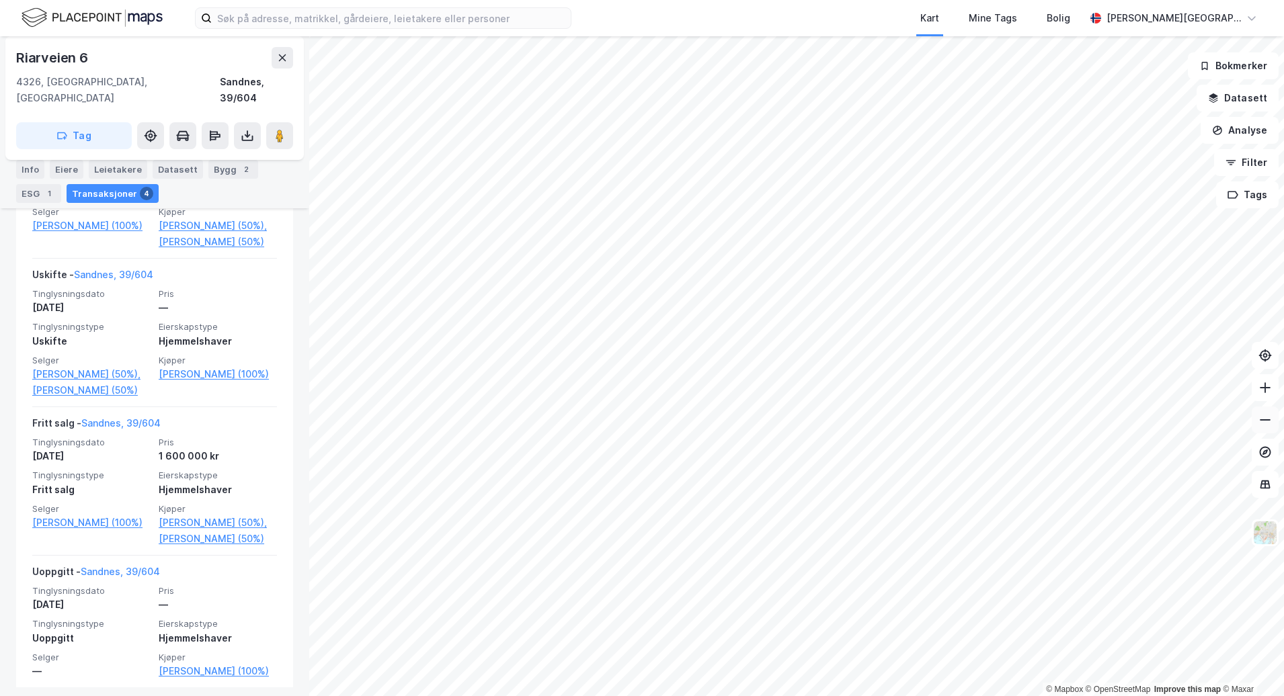
click at [1267, 424] on icon at bounding box center [1264, 419] width 13 height 13
drag, startPoint x: 1267, startPoint y: 424, endPoint x: 1256, endPoint y: 425, distance: 11.4
click at [1264, 424] on icon at bounding box center [1264, 419] width 13 height 13
click at [289, 53] on button at bounding box center [283, 58] width 22 height 22
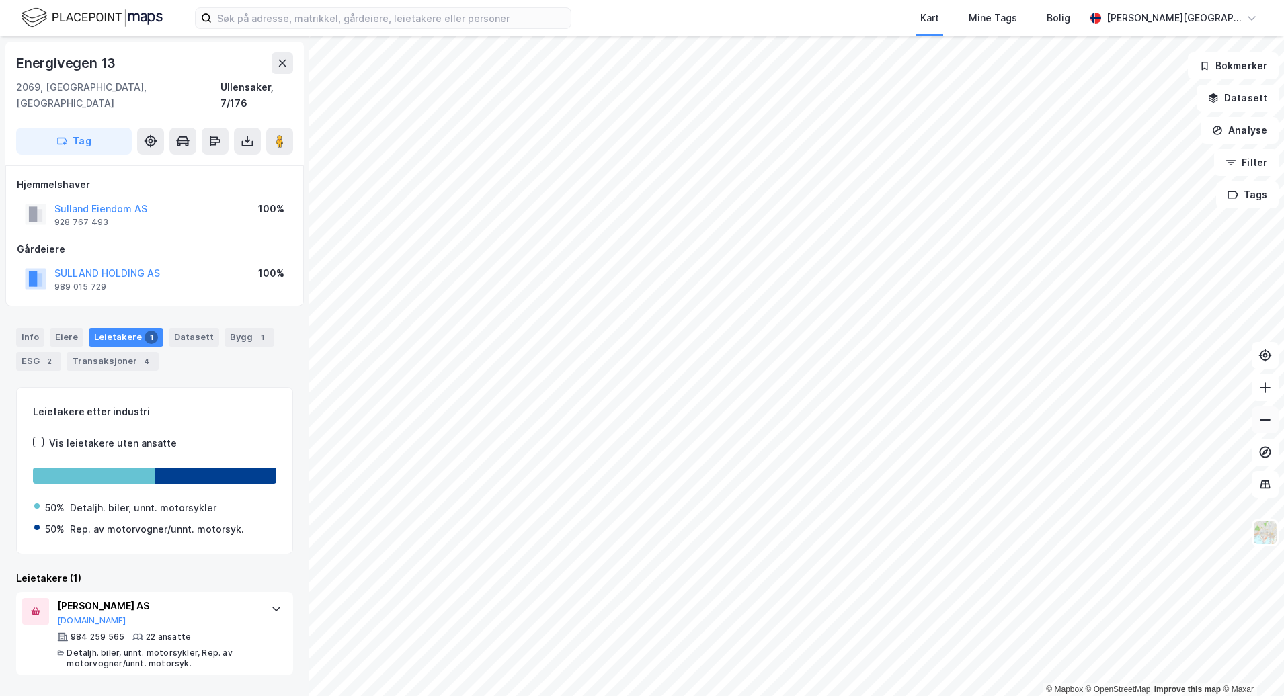
click at [1266, 432] on button at bounding box center [1265, 420] width 27 height 27
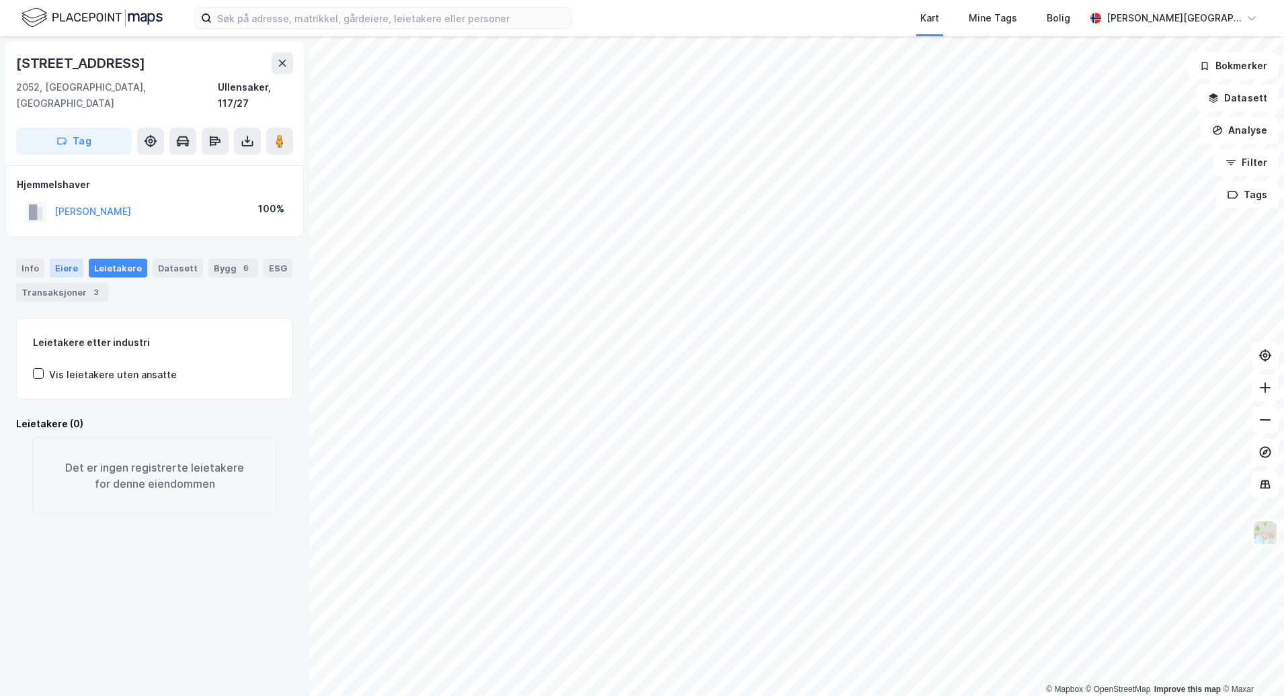
click at [61, 259] on div "Eiere" at bounding box center [67, 268] width 34 height 19
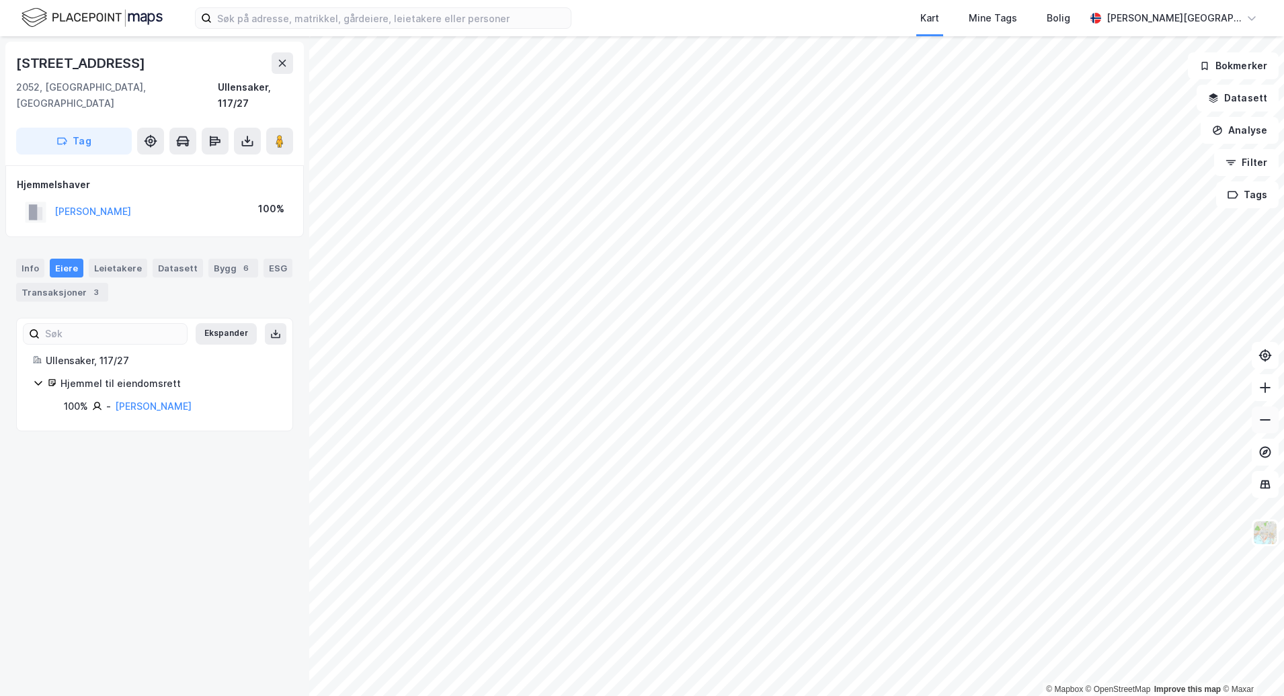
click at [1270, 419] on icon at bounding box center [1264, 419] width 13 height 13
click at [1268, 426] on icon at bounding box center [1264, 419] width 13 height 13
click at [1259, 395] on button at bounding box center [1265, 387] width 27 height 27
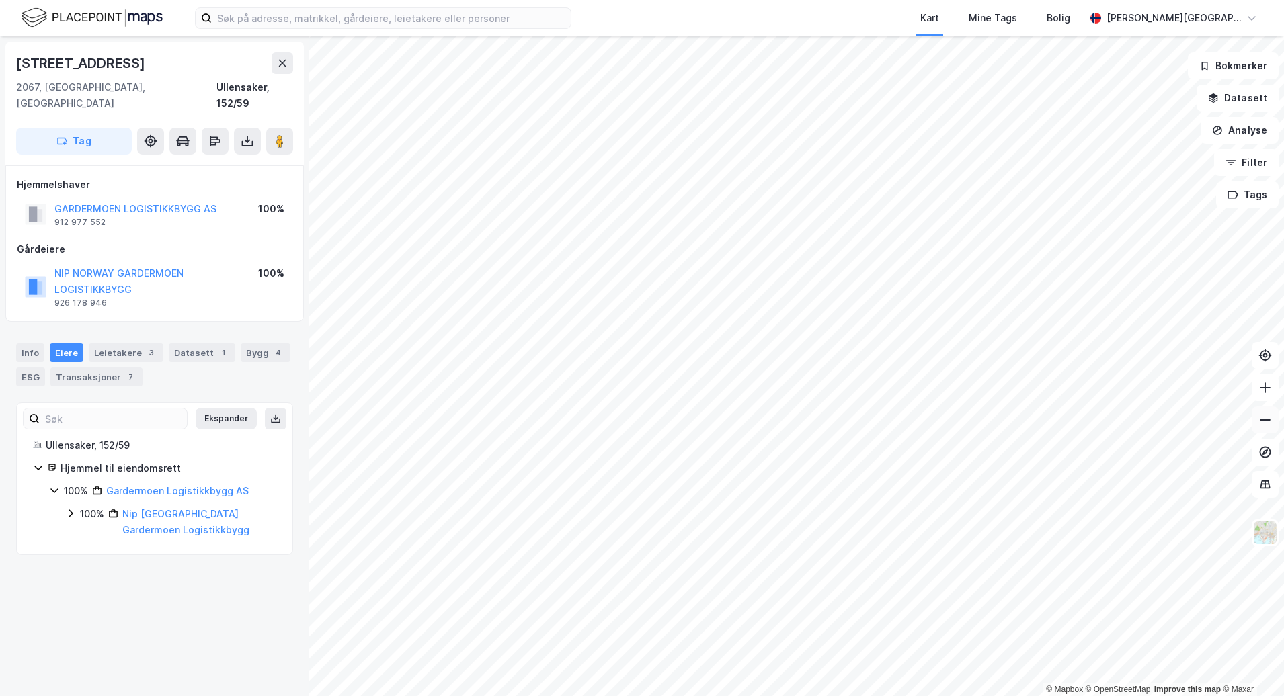
click at [1264, 419] on icon at bounding box center [1264, 419] width 13 height 13
click at [1270, 384] on icon at bounding box center [1264, 387] width 13 height 13
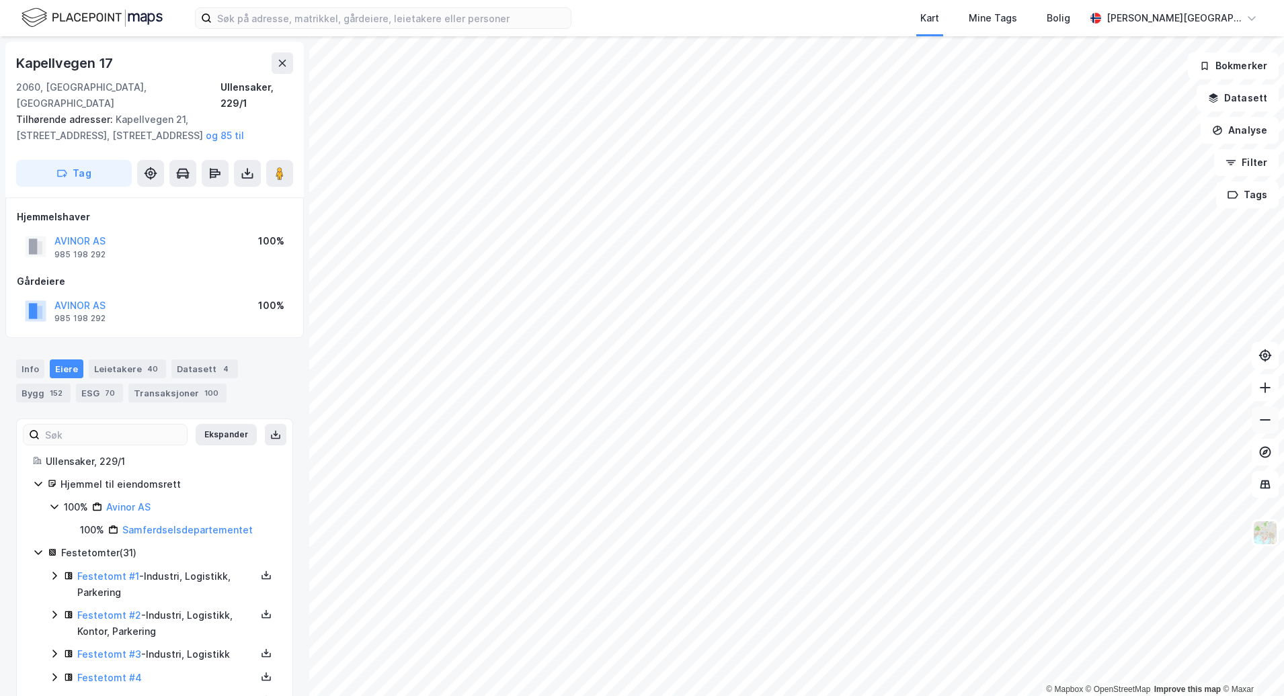
click at [1268, 419] on icon at bounding box center [1264, 419] width 13 height 13
click at [1270, 431] on button at bounding box center [1265, 420] width 27 height 27
click at [1271, 397] on button at bounding box center [1265, 387] width 27 height 27
click at [1271, 396] on button at bounding box center [1265, 387] width 27 height 27
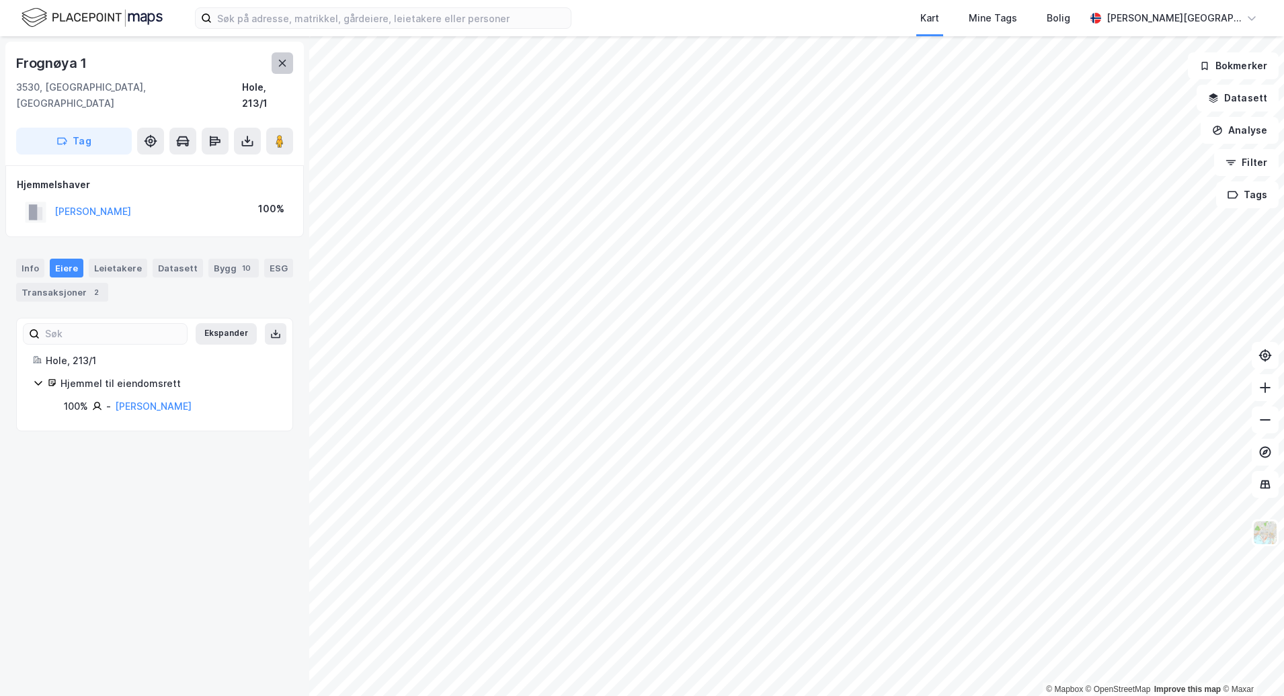
click at [278, 69] on button at bounding box center [283, 63] width 22 height 22
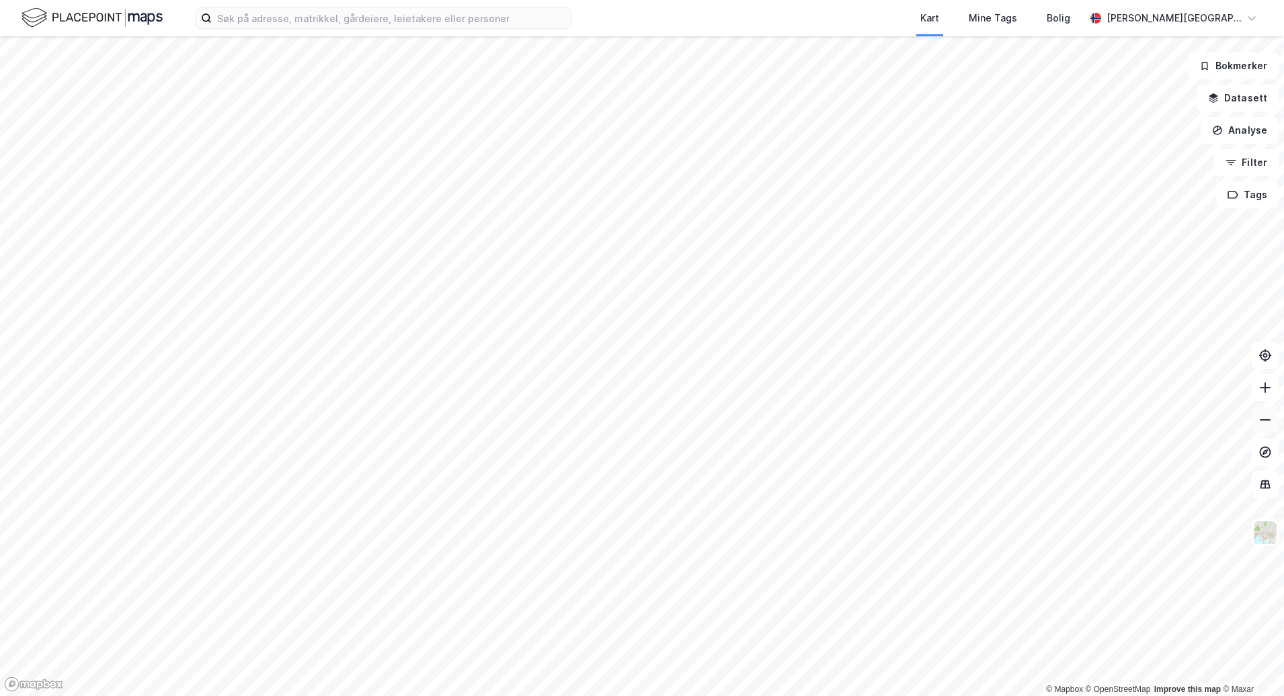
click at [1258, 419] on icon at bounding box center [1264, 419] width 13 height 13
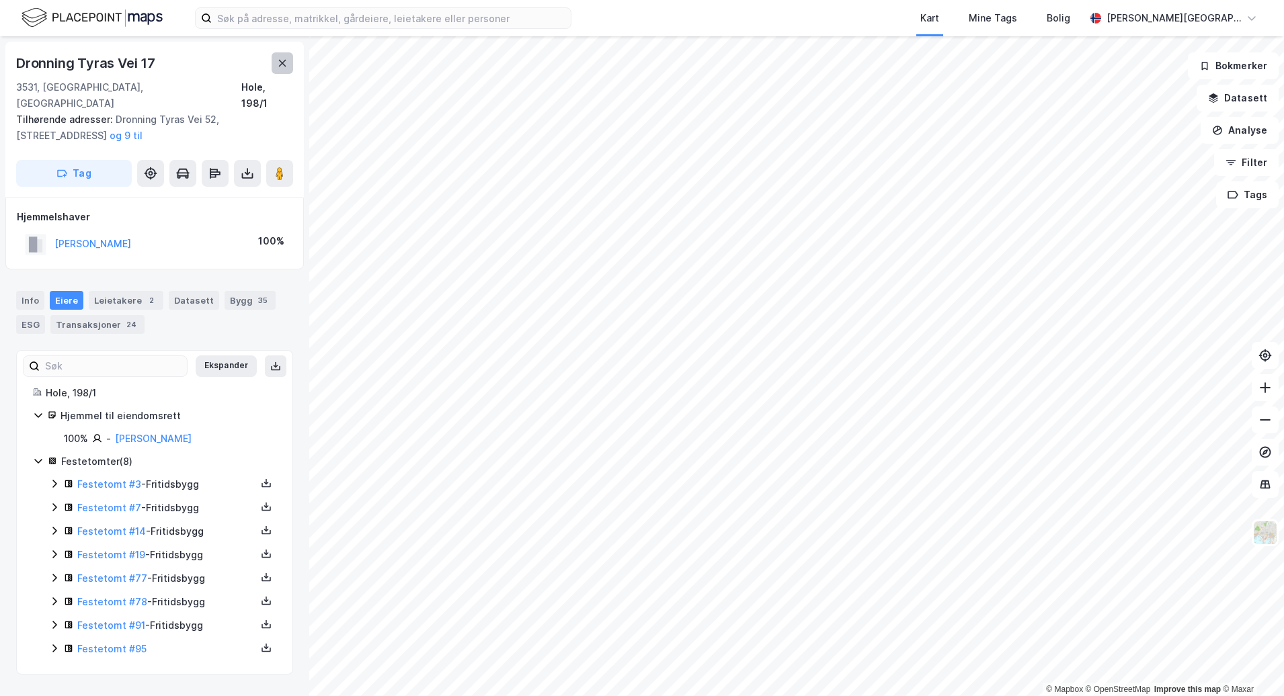
click at [276, 63] on button at bounding box center [283, 63] width 22 height 22
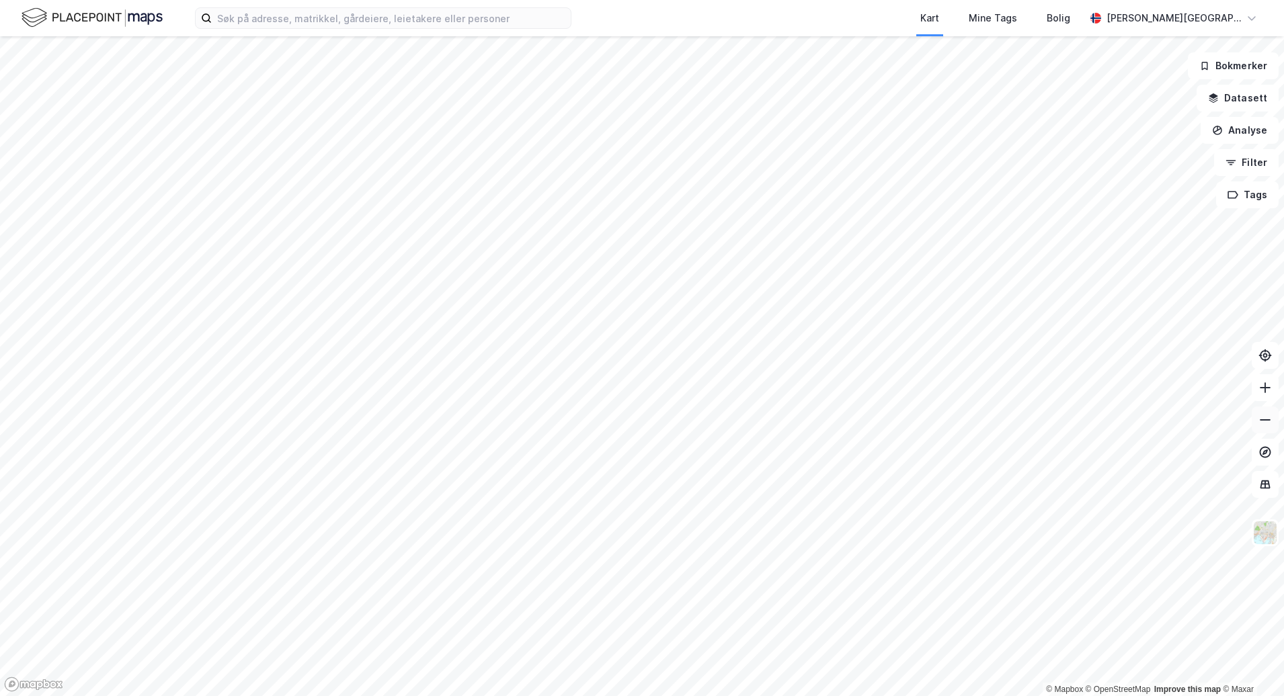
click at [1271, 424] on icon at bounding box center [1264, 419] width 13 height 13
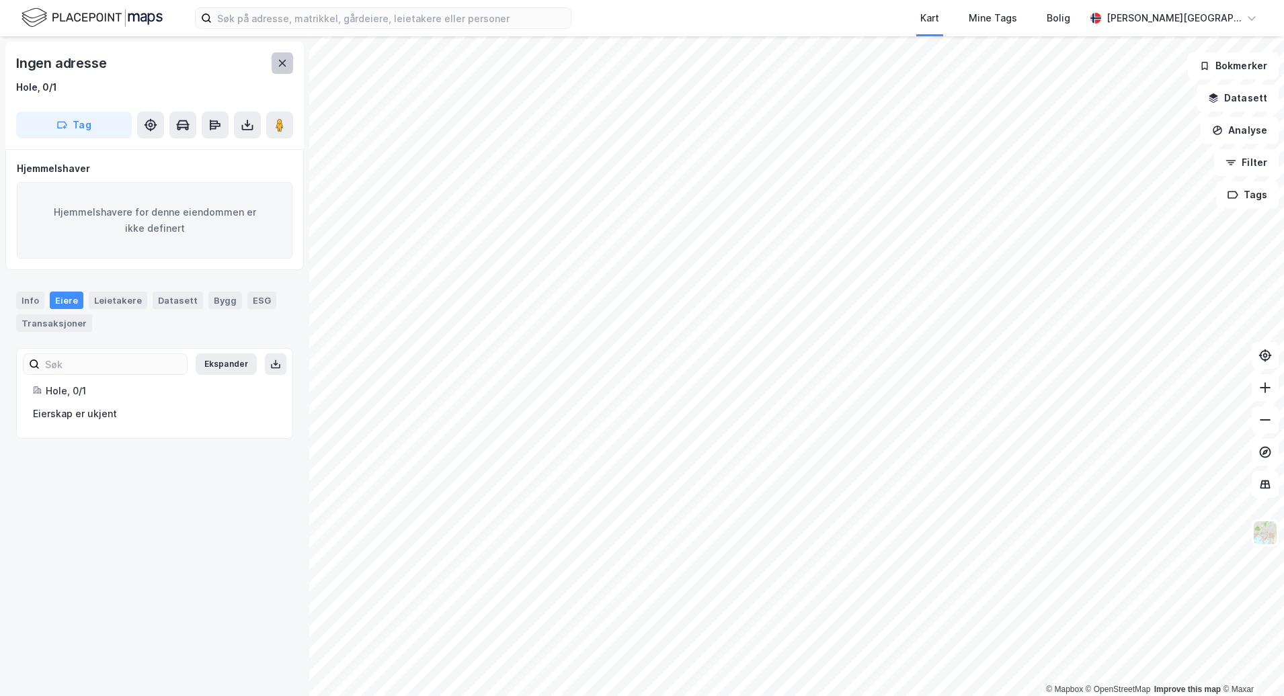
click at [285, 67] on icon at bounding box center [282, 63] width 11 height 11
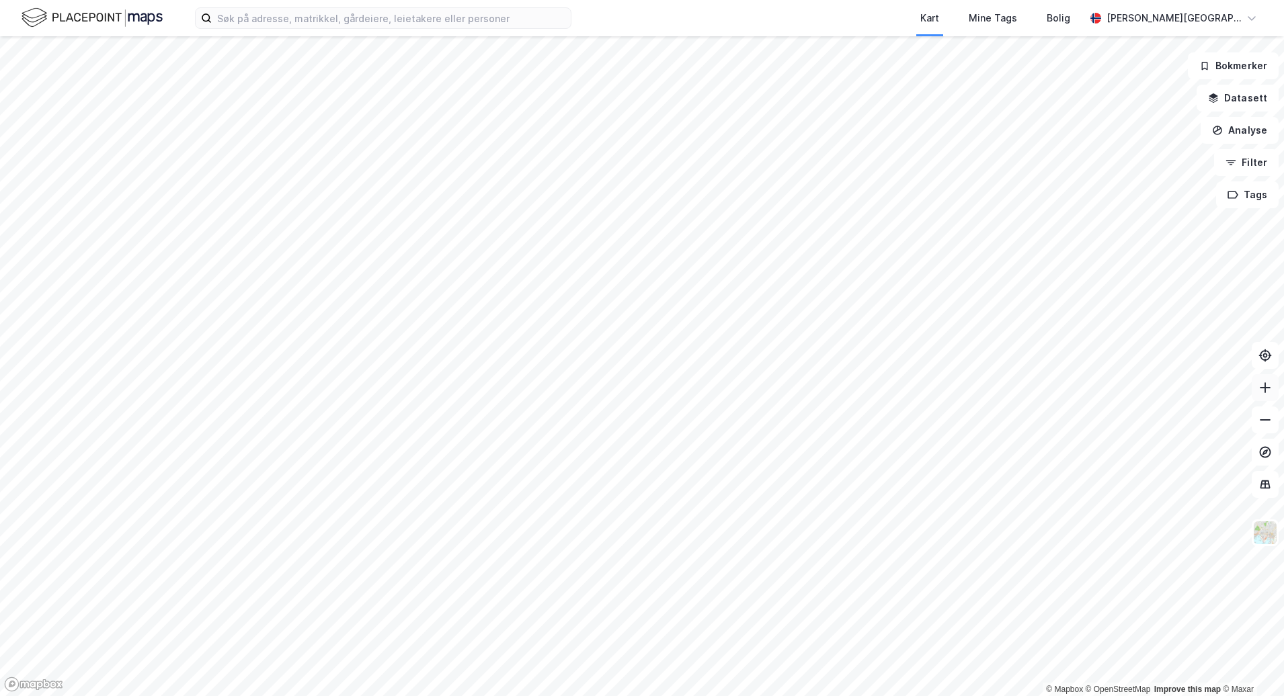
click at [1261, 392] on icon at bounding box center [1264, 387] width 13 height 13
click at [1269, 396] on button at bounding box center [1265, 387] width 27 height 27
click at [1260, 399] on button at bounding box center [1265, 387] width 27 height 27
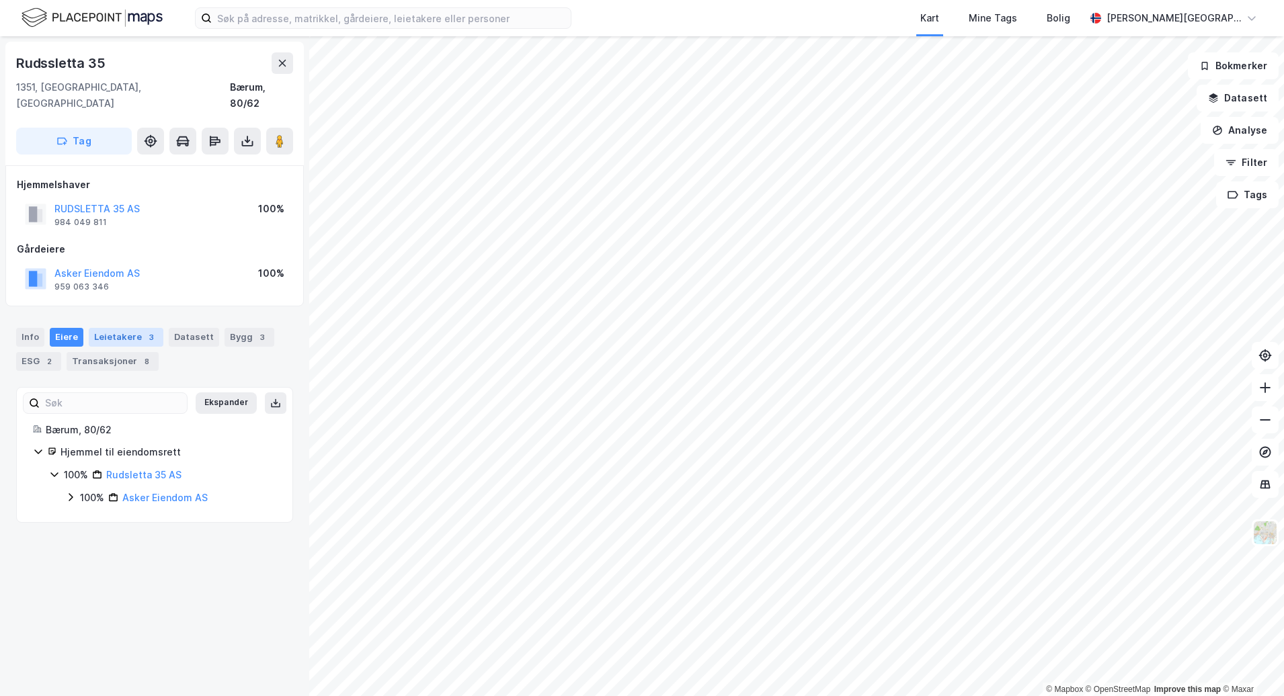
click at [106, 328] on div "Leietakere 3" at bounding box center [126, 337] width 75 height 19
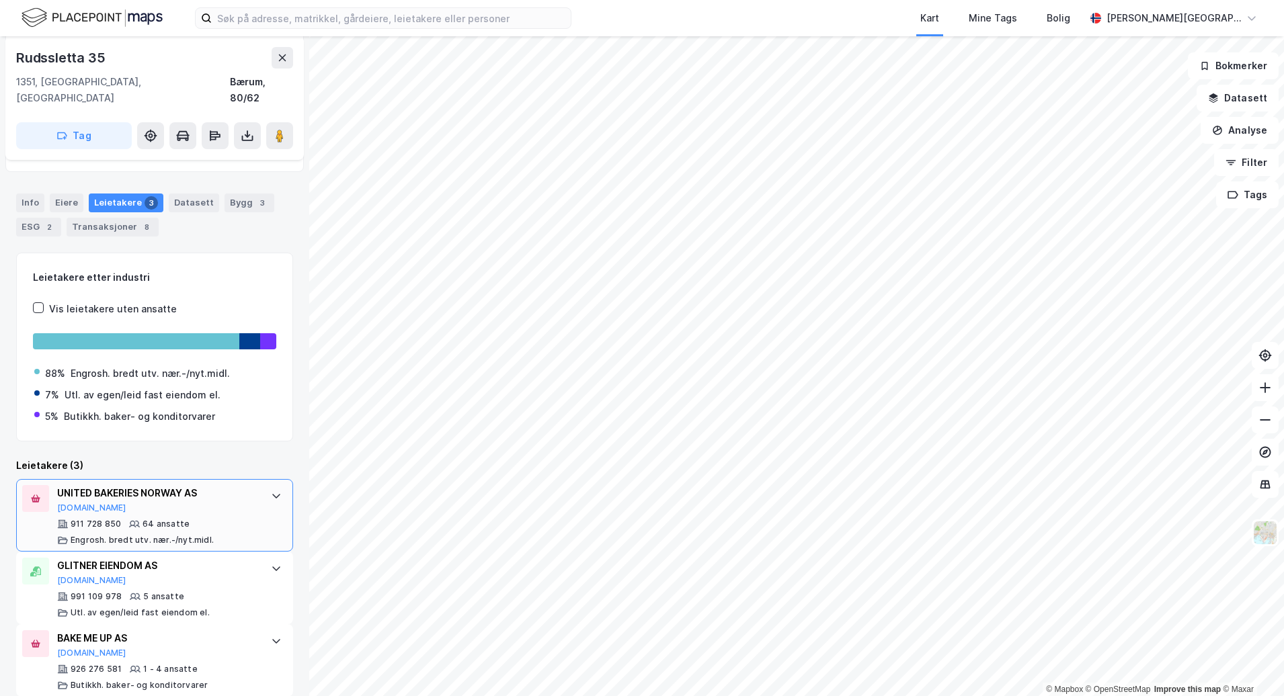
scroll to position [135, 0]
click at [65, 193] on div "Eiere" at bounding box center [67, 202] width 34 height 19
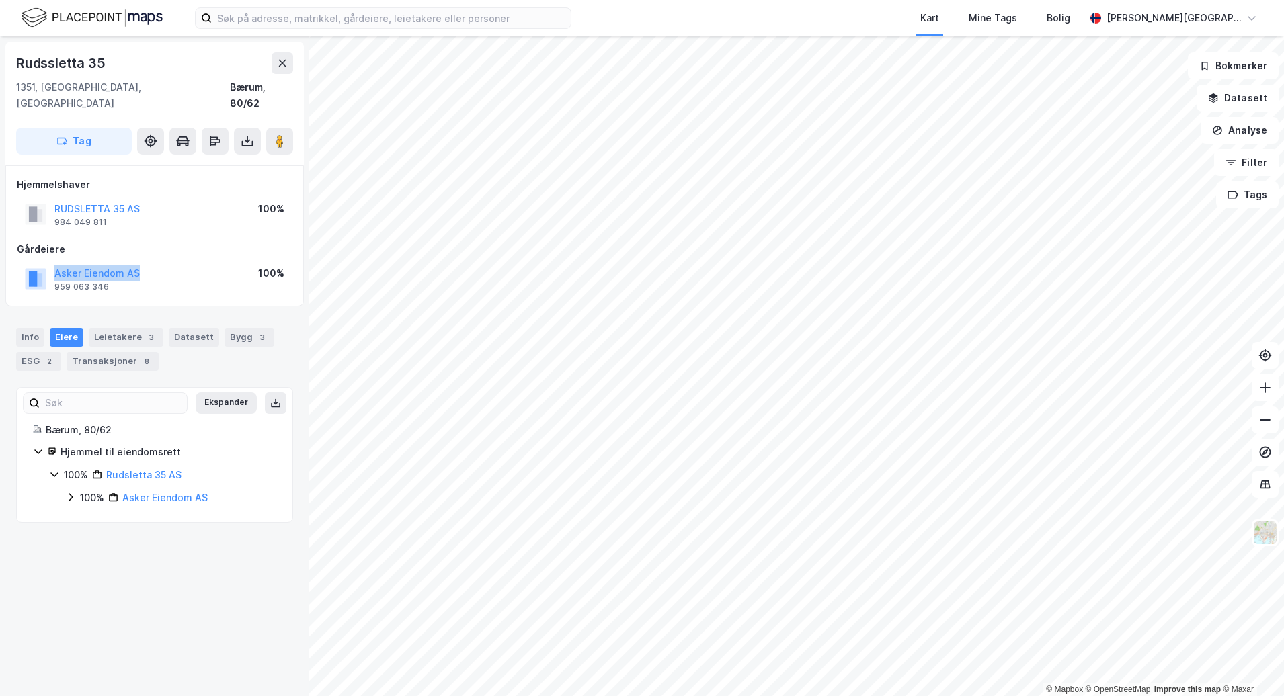
drag, startPoint x: 148, startPoint y: 258, endPoint x: 50, endPoint y: 259, distance: 98.2
click at [50, 263] on div "Asker Eiendom AS 959 063 346 100%" at bounding box center [155, 279] width 276 height 32
copy button "Asker Eiendom AS"
drag, startPoint x: 75, startPoint y: 75, endPoint x: 11, endPoint y: 61, distance: 64.7
click at [11, 61] on div "Rudssletta 35 1351, Rud, Akershus Bærum, 80/62 Tag" at bounding box center [154, 104] width 298 height 124
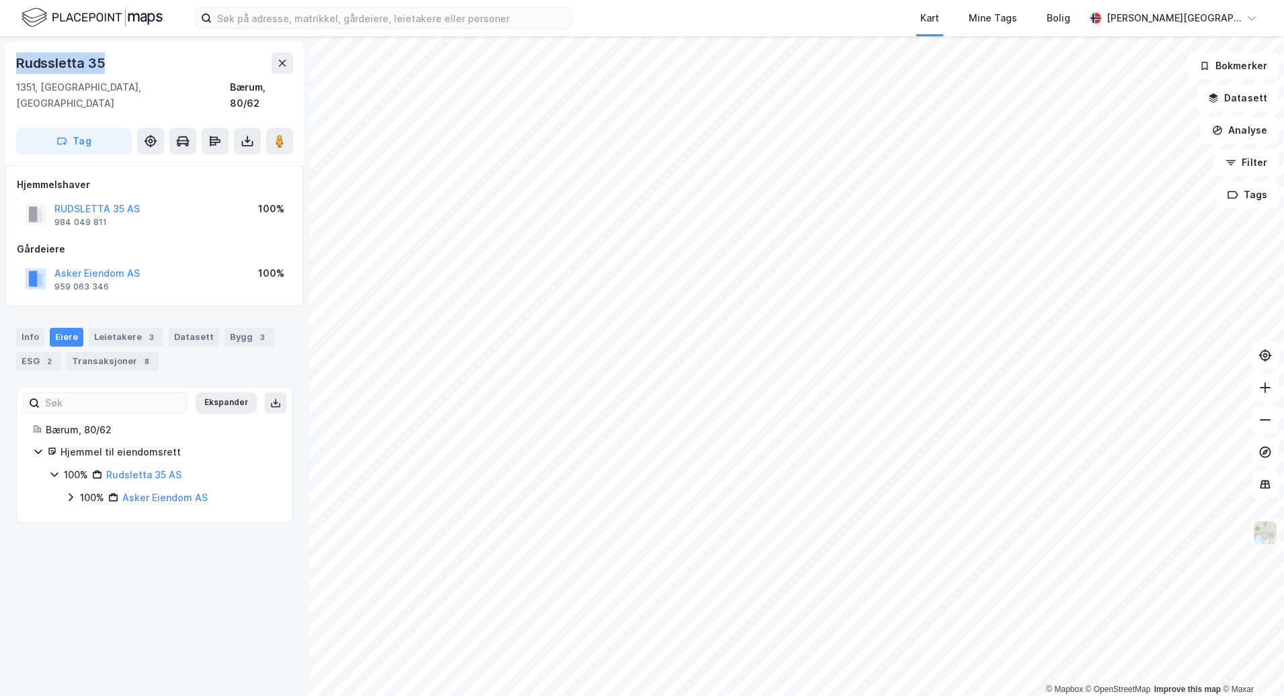
copy div "Rudssletta 35"
click at [276, 62] on button at bounding box center [283, 63] width 22 height 22
click at [40, 446] on icon at bounding box center [38, 451] width 11 height 11
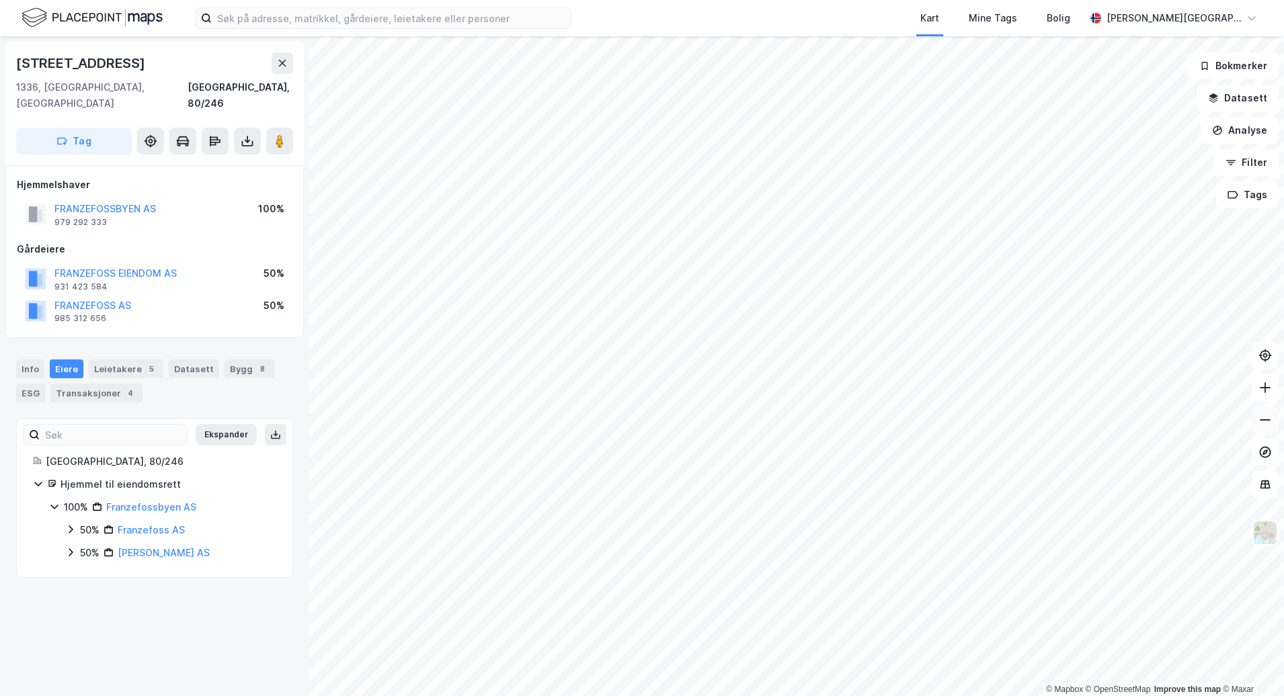
click at [1266, 424] on icon at bounding box center [1264, 419] width 13 height 13
click at [1258, 389] on icon at bounding box center [1264, 387] width 13 height 13
click at [1264, 391] on icon at bounding box center [1264, 387] width 13 height 13
click at [117, 360] on div "Leietakere 2" at bounding box center [126, 369] width 75 height 19
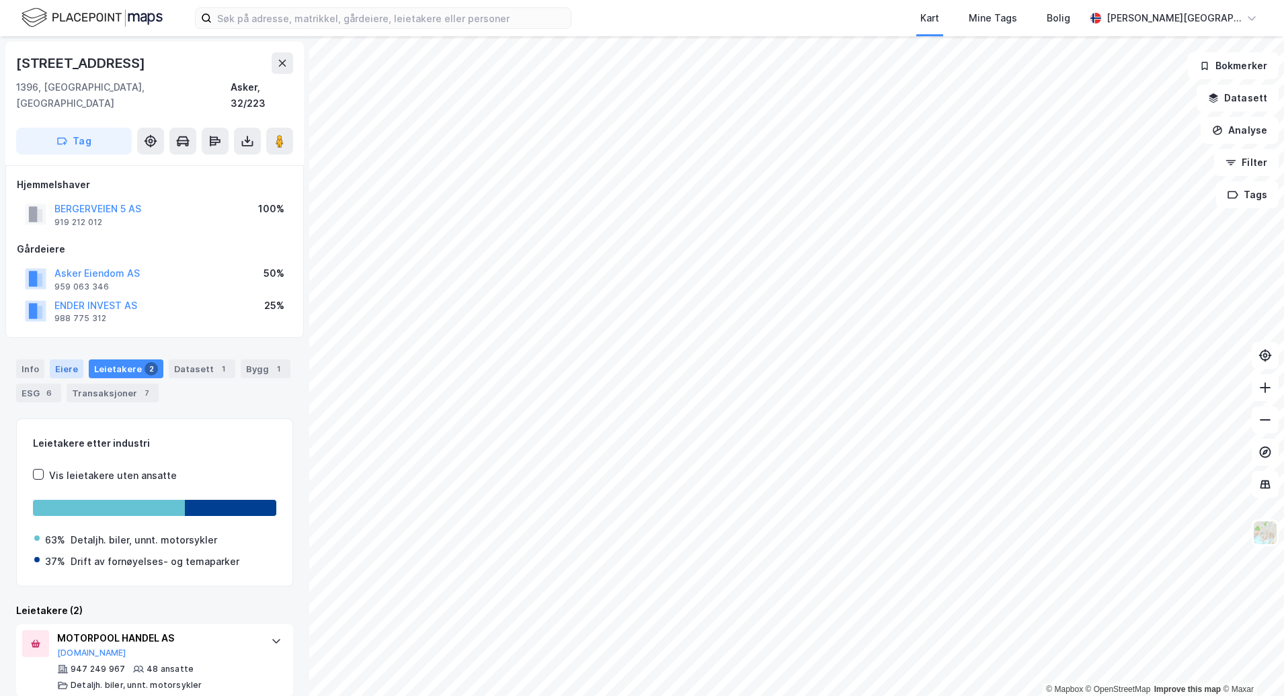
click at [69, 360] on div "Eiere" at bounding box center [67, 369] width 34 height 19
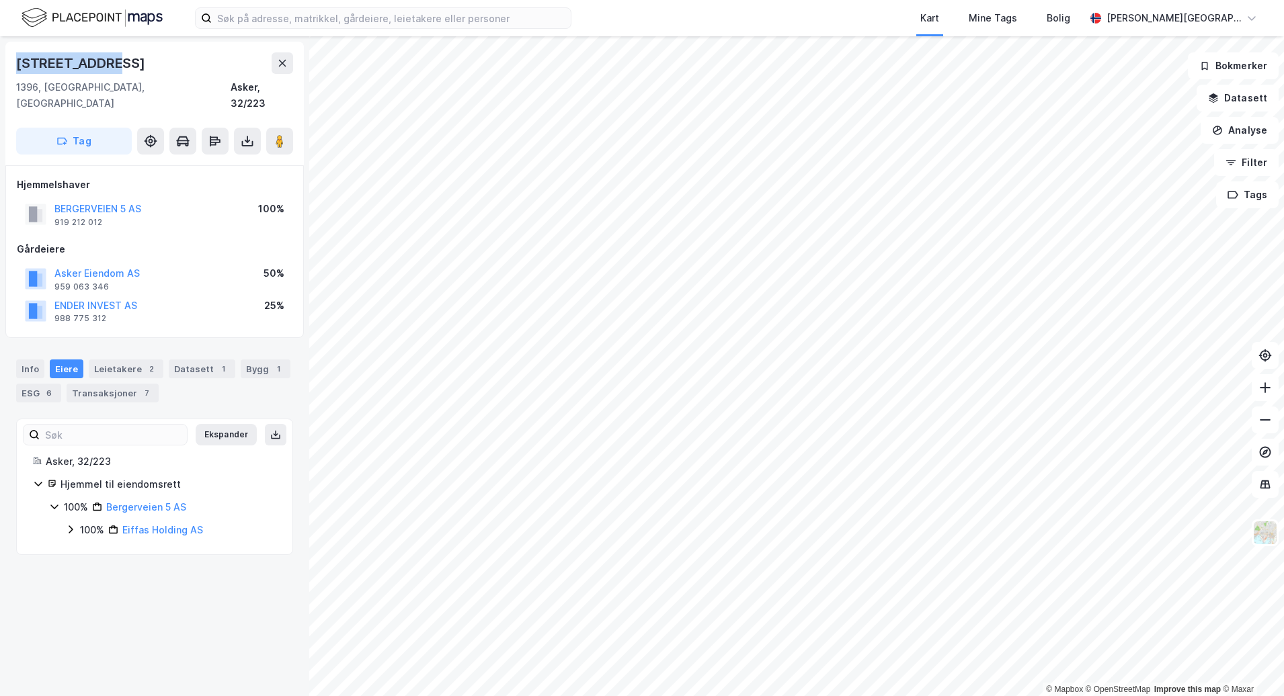
drag, startPoint x: 105, startPoint y: 63, endPoint x: 18, endPoint y: 63, distance: 86.7
click at [18, 63] on div "Bergerveien 5" at bounding box center [82, 63] width 132 height 22
copy div "Bergerveien 5"
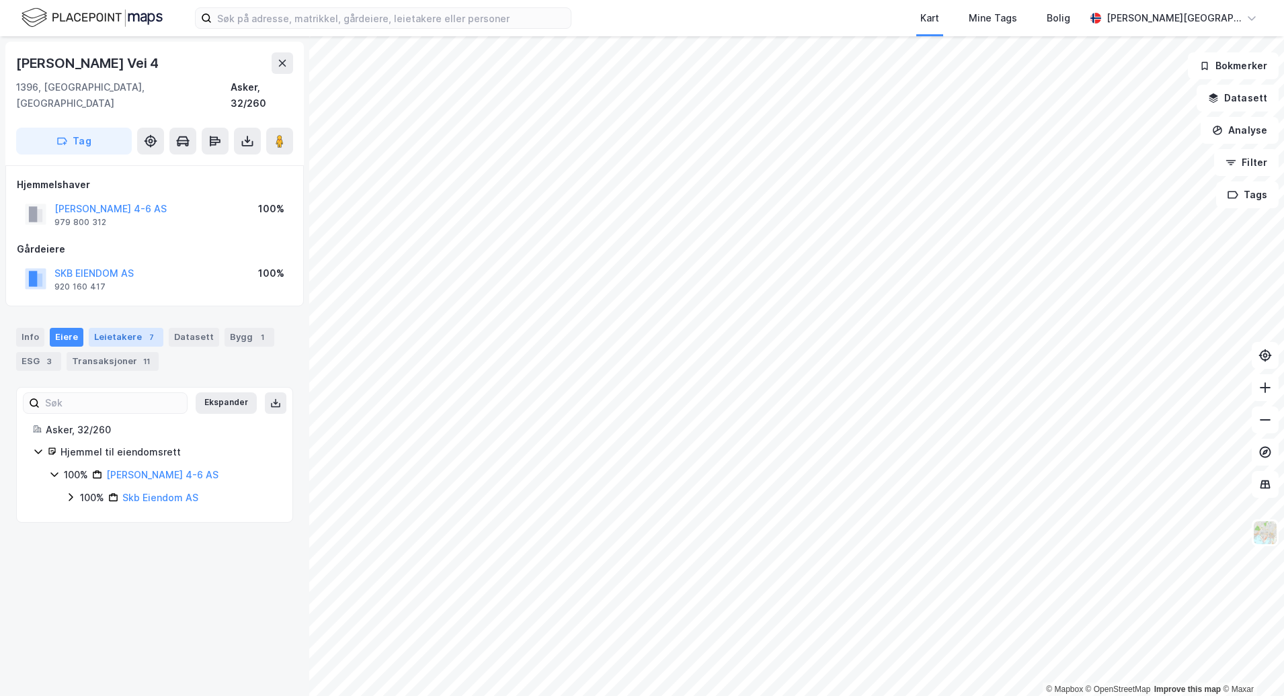
click at [145, 331] on div "7" at bounding box center [151, 337] width 13 height 13
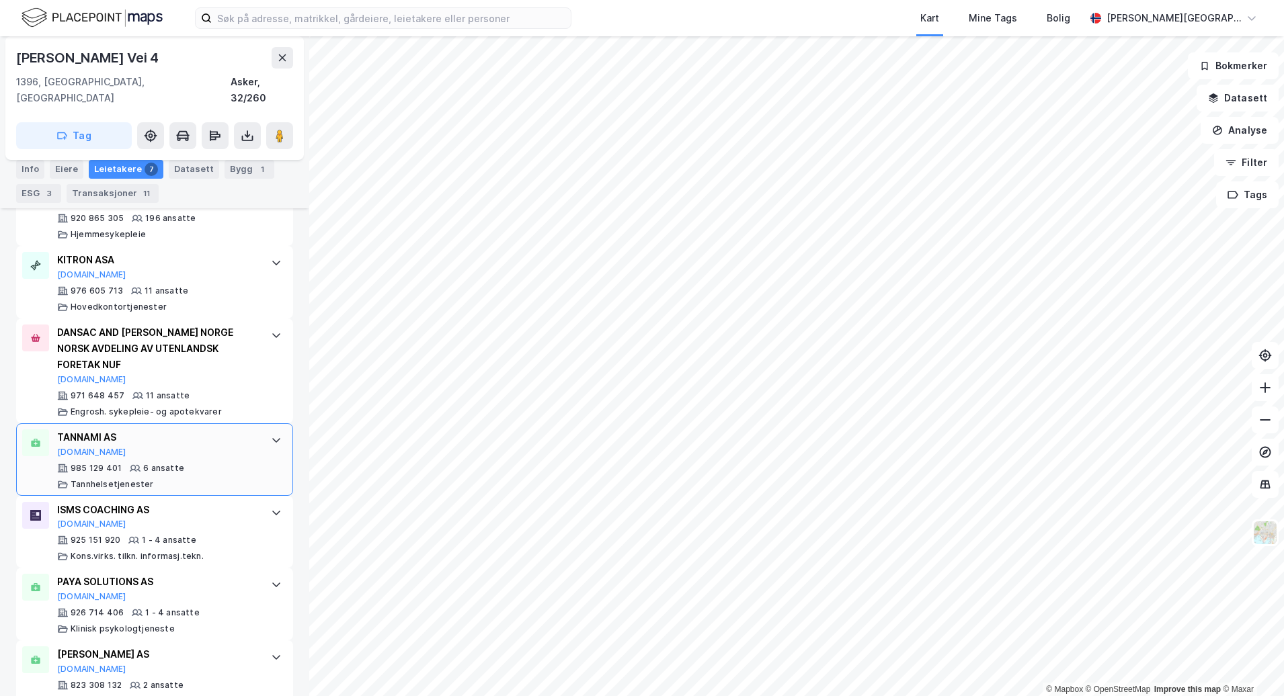
scroll to position [474, 0]
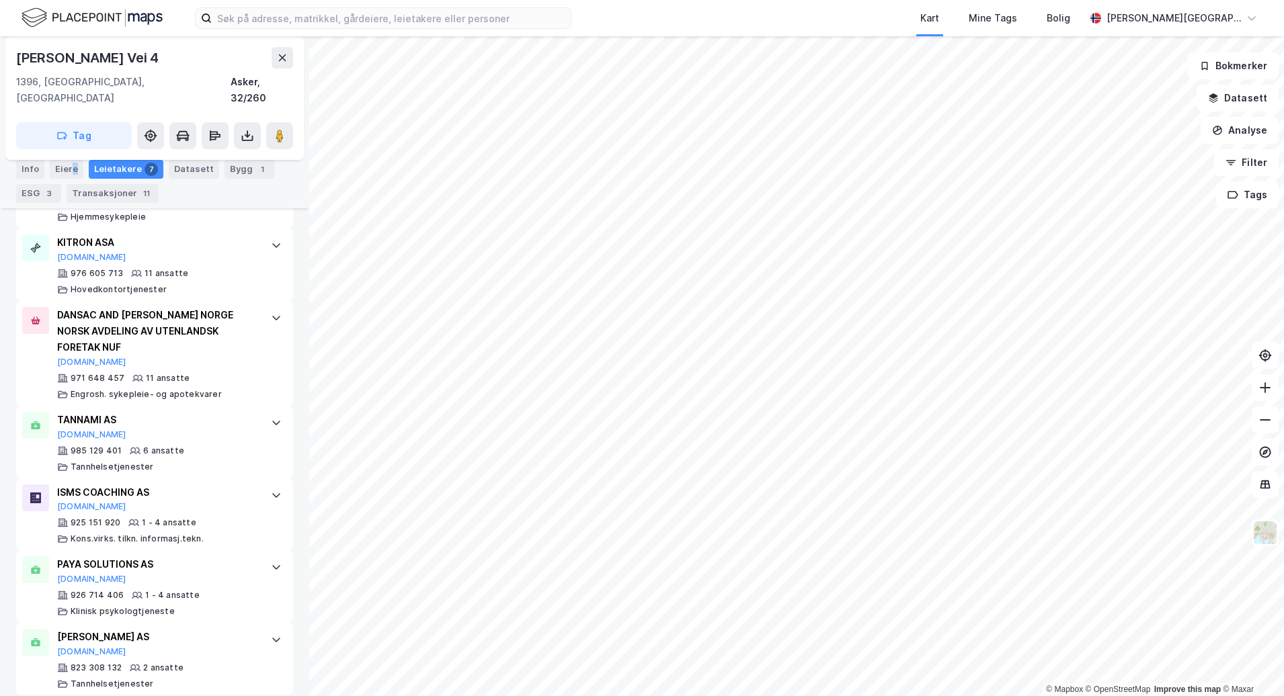
click at [71, 169] on div "Eiere" at bounding box center [67, 169] width 34 height 19
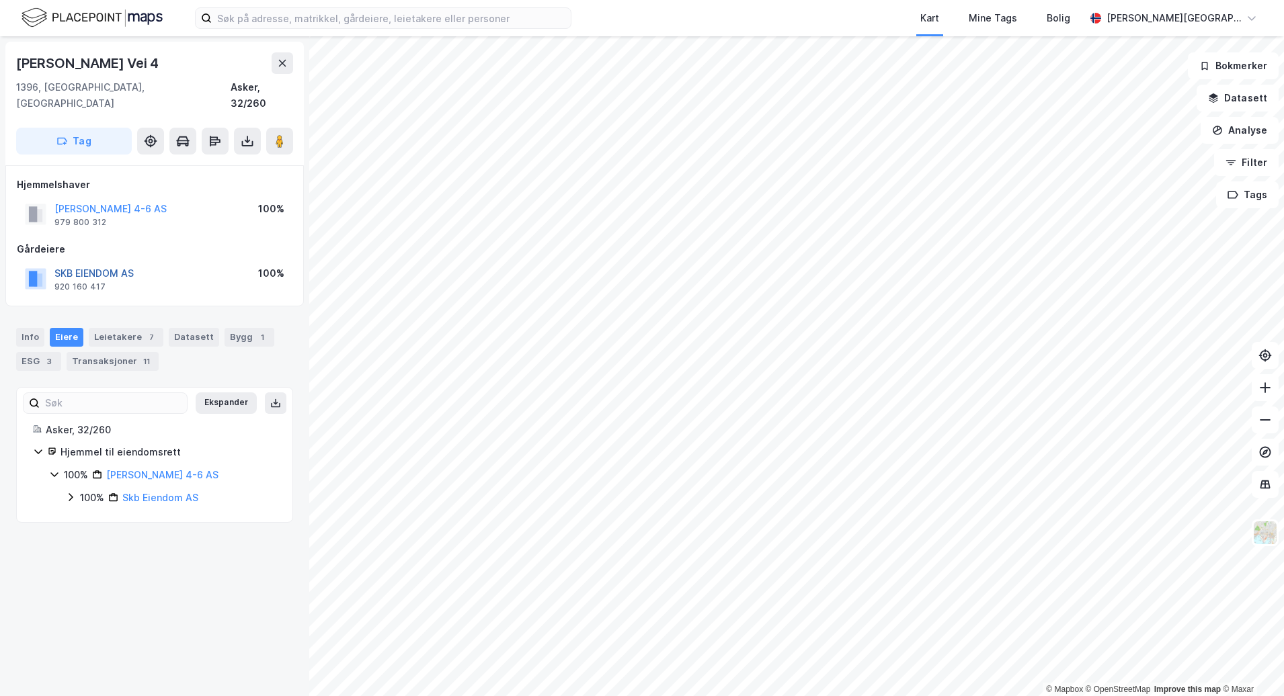
drag, startPoint x: 71, startPoint y: 169, endPoint x: 128, endPoint y: 256, distance: 104.8
click at [159, 241] on div "Gårdeiere" at bounding box center [155, 249] width 276 height 16
drag, startPoint x: 148, startPoint y: 258, endPoint x: 56, endPoint y: 251, distance: 92.4
click at [56, 263] on div "SKB EIENDOM AS 920 160 417 100%" at bounding box center [155, 279] width 276 height 32
copy button "SKB EIENDOM AS"
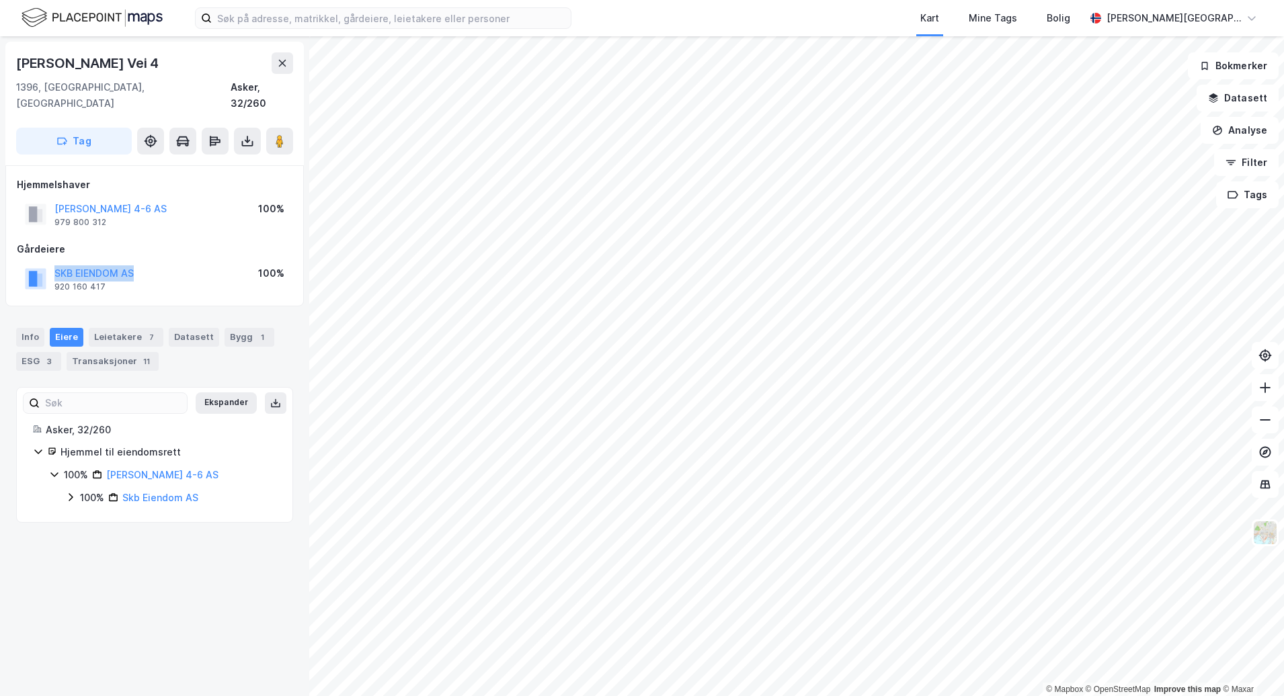
drag, startPoint x: 123, startPoint y: 61, endPoint x: 18, endPoint y: 65, distance: 104.9
click at [18, 65] on div "Olav Brunborgs Vei 4" at bounding box center [88, 63] width 145 height 22
copy div "Olav Brunborgs Vei 4"
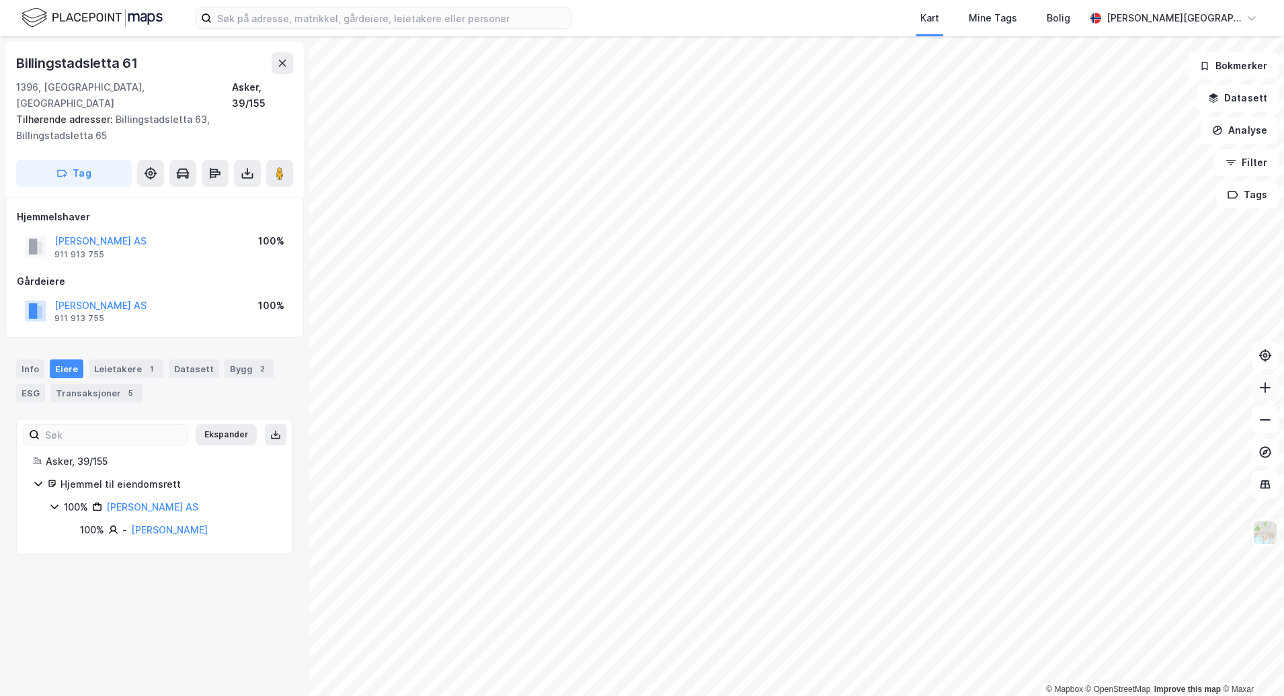
click at [1260, 394] on icon at bounding box center [1264, 387] width 13 height 13
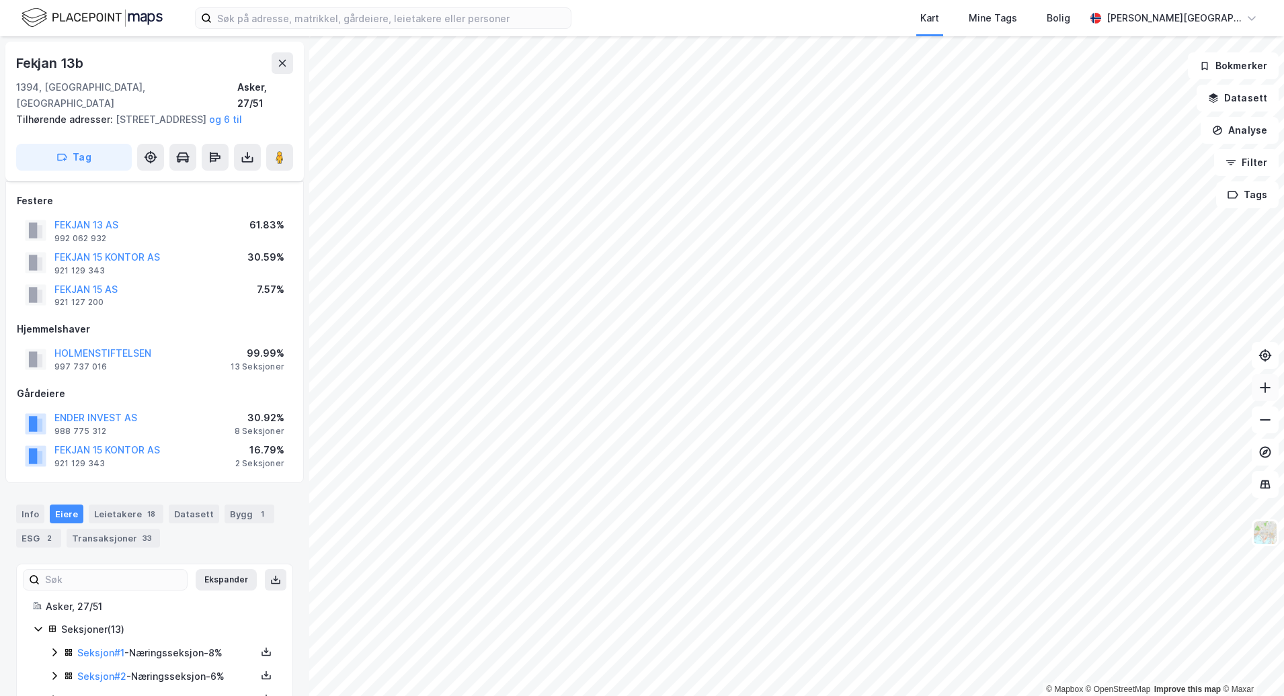
scroll to position [280, 0]
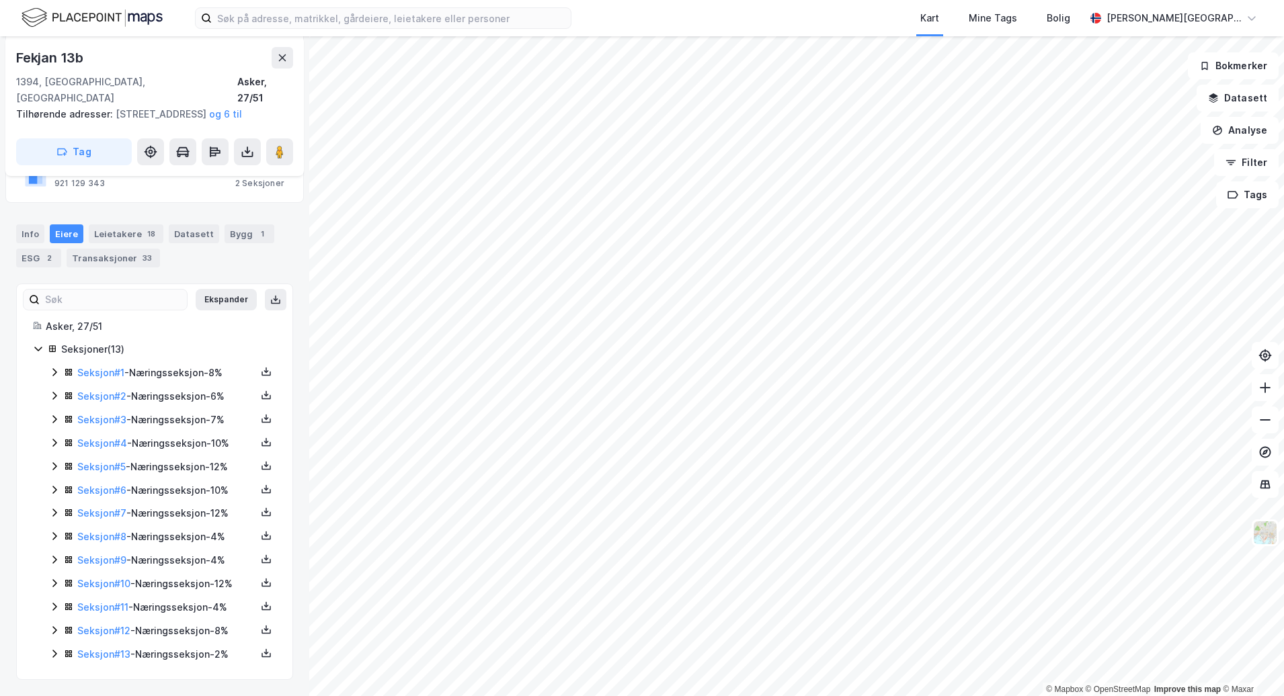
click at [34, 353] on icon at bounding box center [38, 349] width 11 height 11
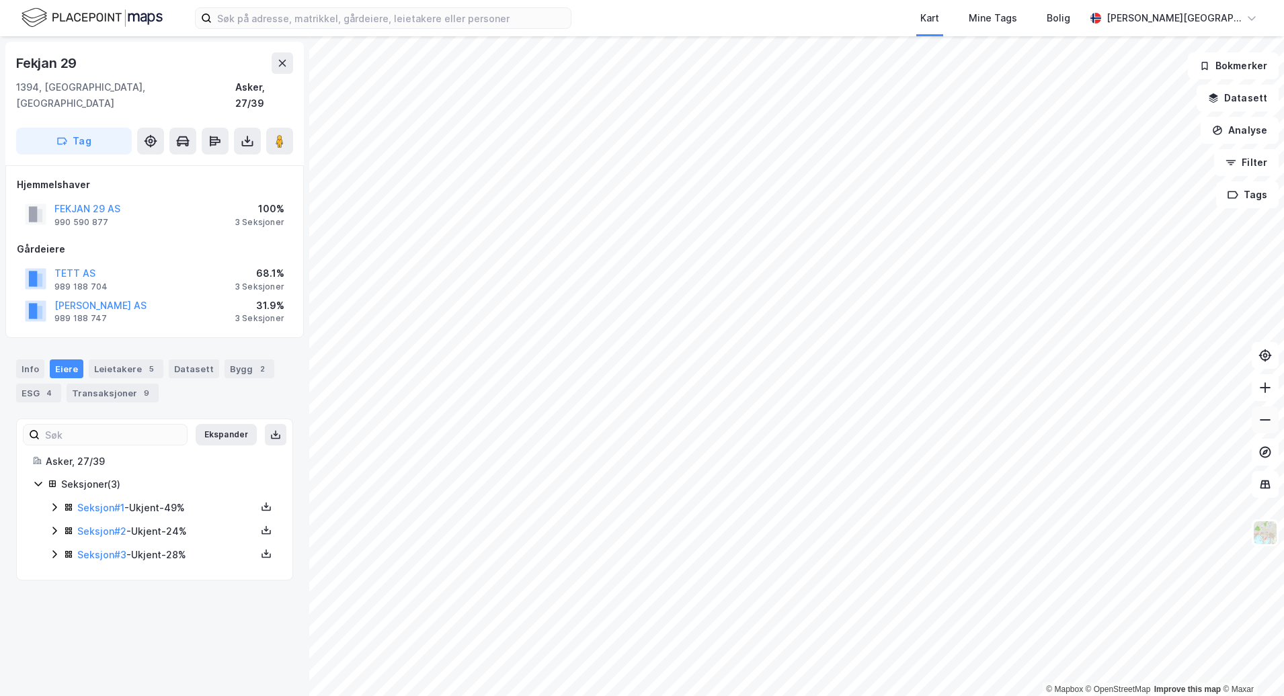
click at [1269, 427] on button at bounding box center [1265, 420] width 27 height 27
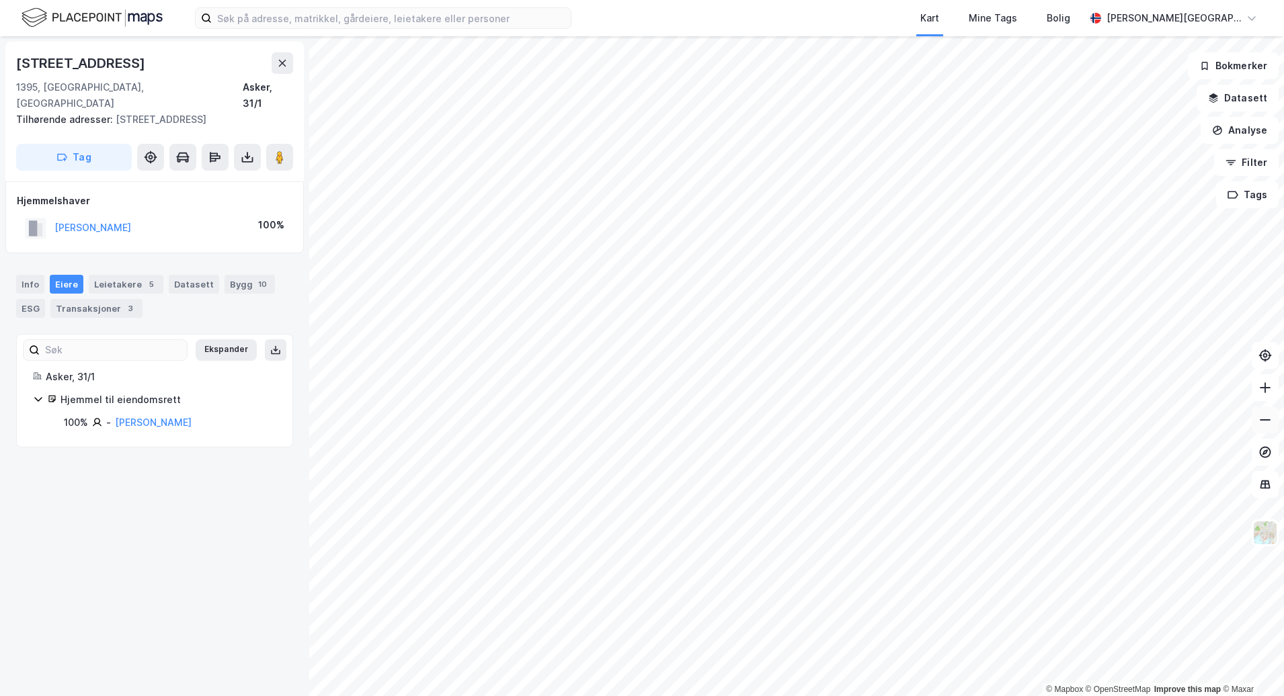
click at [1257, 418] on button at bounding box center [1265, 420] width 27 height 27
click at [1258, 396] on button at bounding box center [1265, 387] width 27 height 27
click at [1267, 393] on icon at bounding box center [1264, 387] width 13 height 13
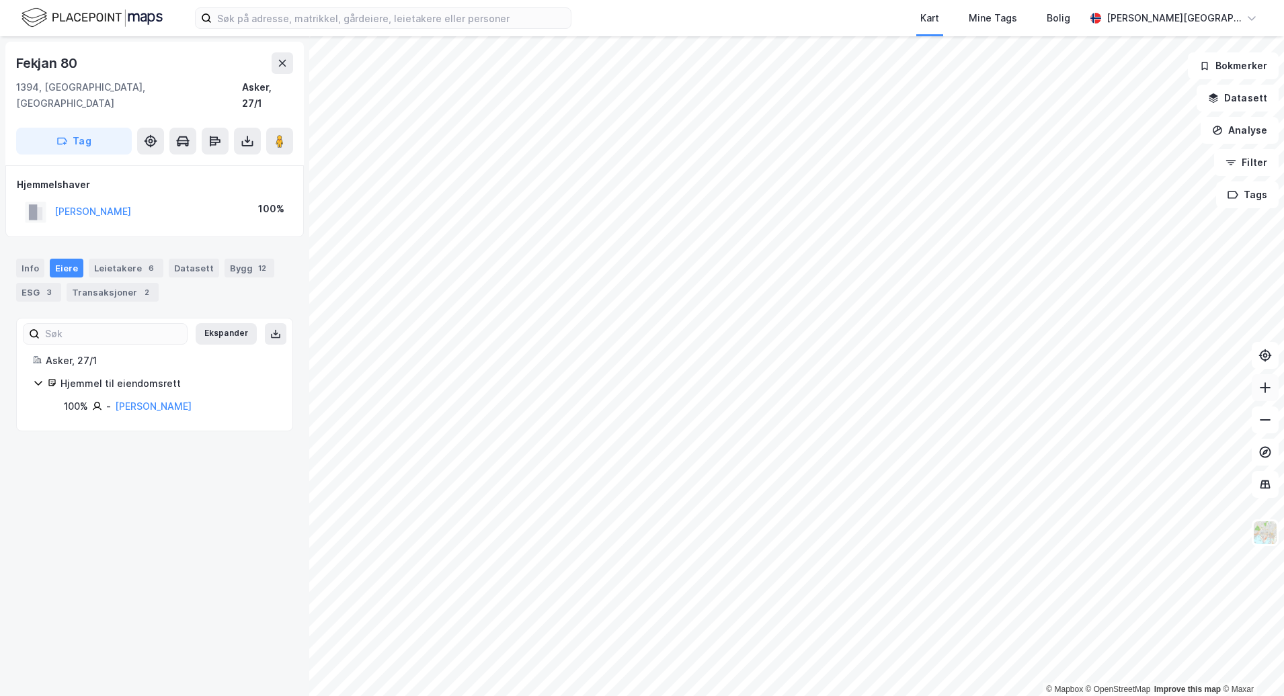
click at [1275, 398] on button at bounding box center [1265, 387] width 27 height 27
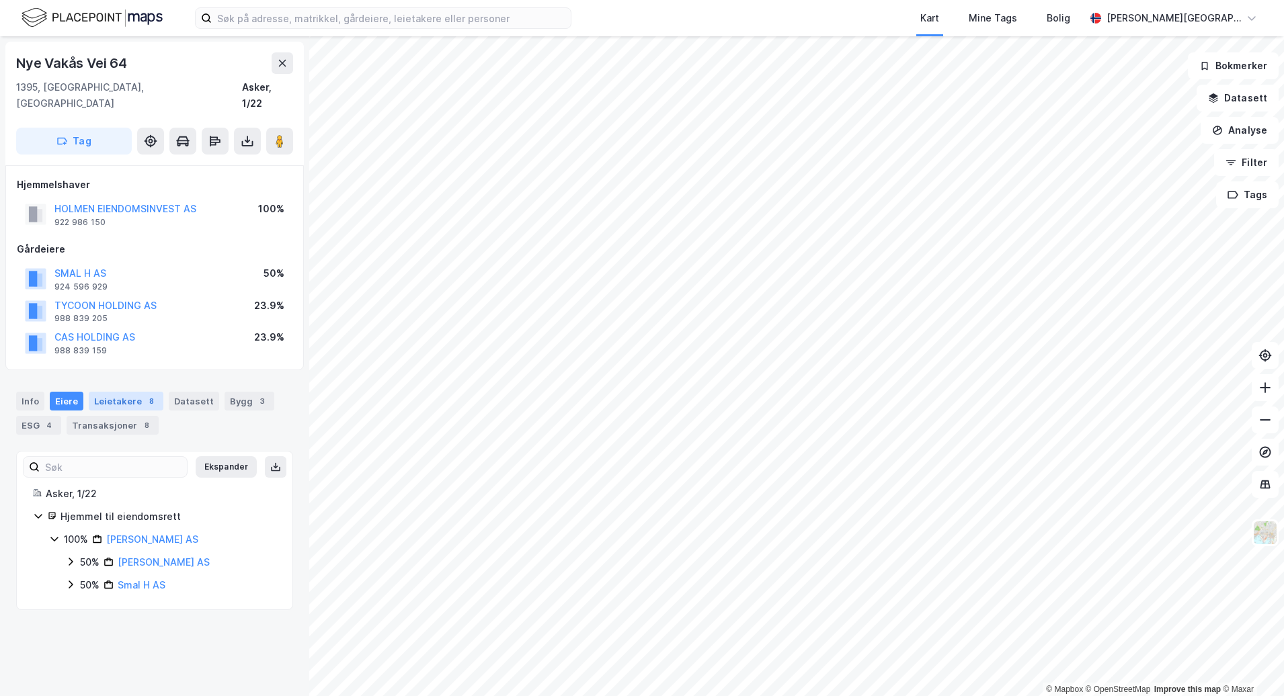
click at [128, 392] on div "Leietakere 8" at bounding box center [126, 401] width 75 height 19
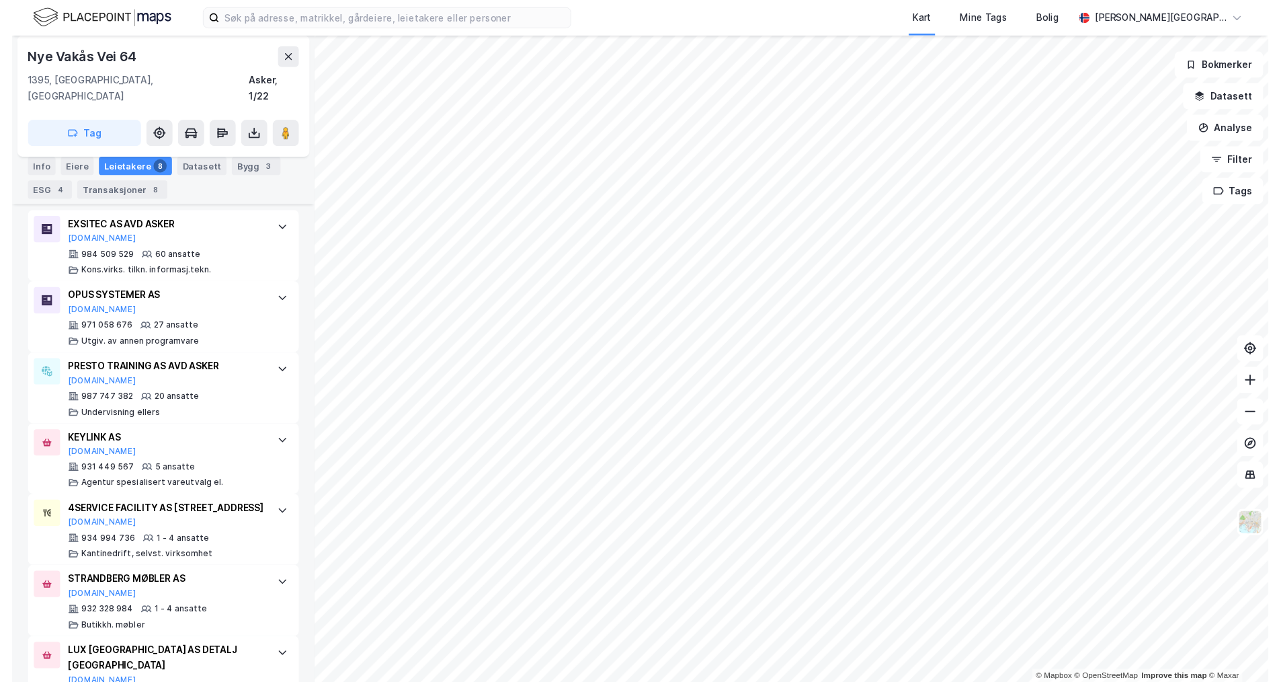
scroll to position [479, 0]
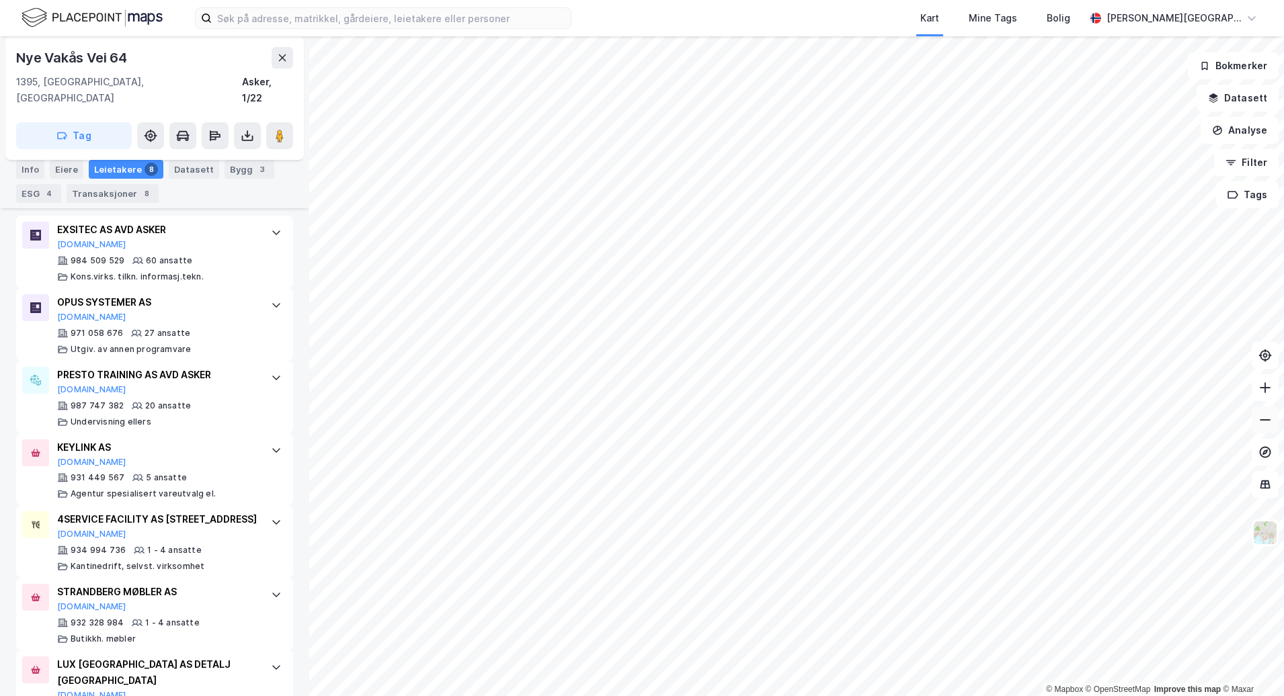
drag, startPoint x: 1256, startPoint y: 424, endPoint x: 1261, endPoint y: 419, distance: 7.6
click at [1257, 422] on button at bounding box center [1265, 420] width 27 height 27
click at [1261, 419] on icon at bounding box center [1264, 419] width 13 height 13
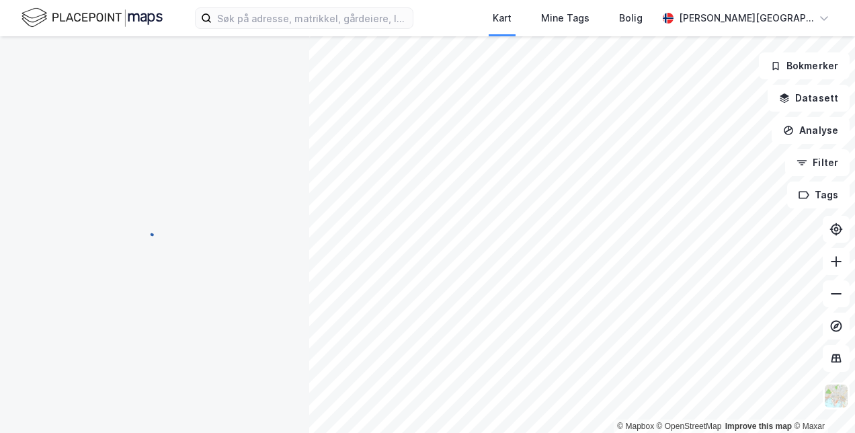
scroll to position [164, 0]
